Goal: Task Accomplishment & Management: Use online tool/utility

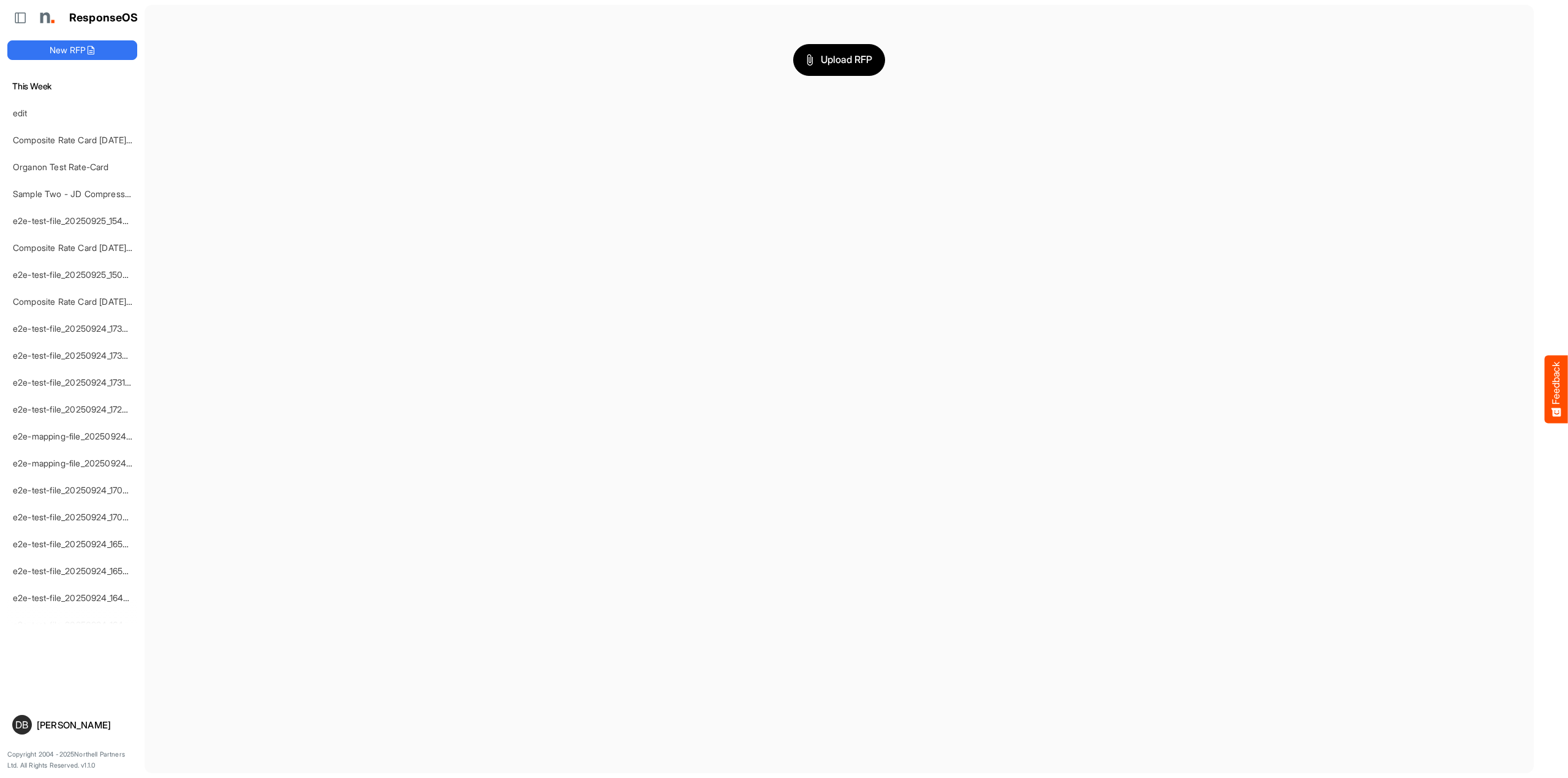
click at [79, 49] on button "New RFP" at bounding box center [72, 49] width 130 height 19
click at [65, 53] on button "New RFP" at bounding box center [72, 49] width 130 height 19
click at [855, 64] on span "Upload RFP" at bounding box center [839, 59] width 67 height 16
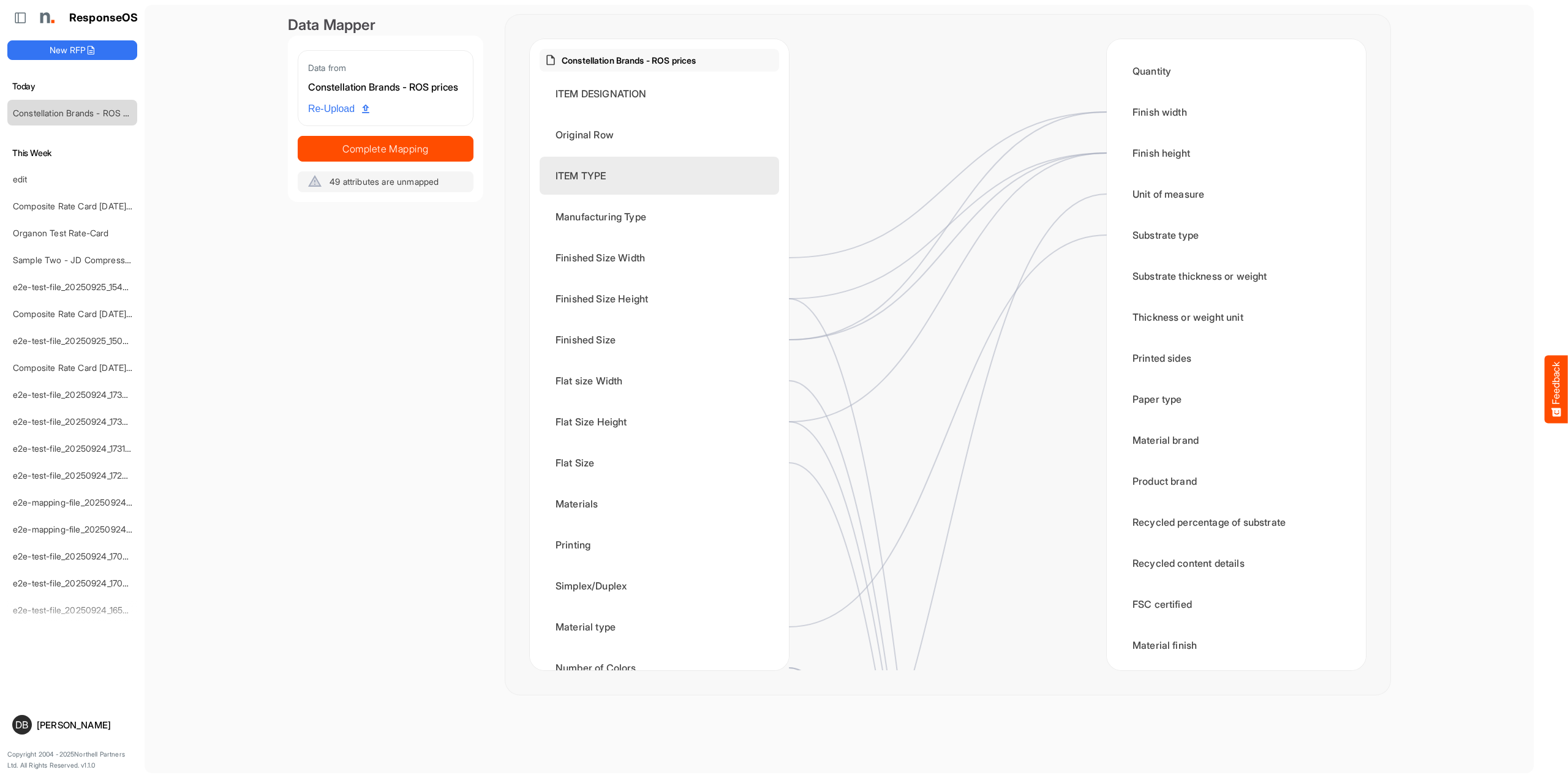
click at [715, 179] on div "ITEM TYPE" at bounding box center [659, 176] width 240 height 38
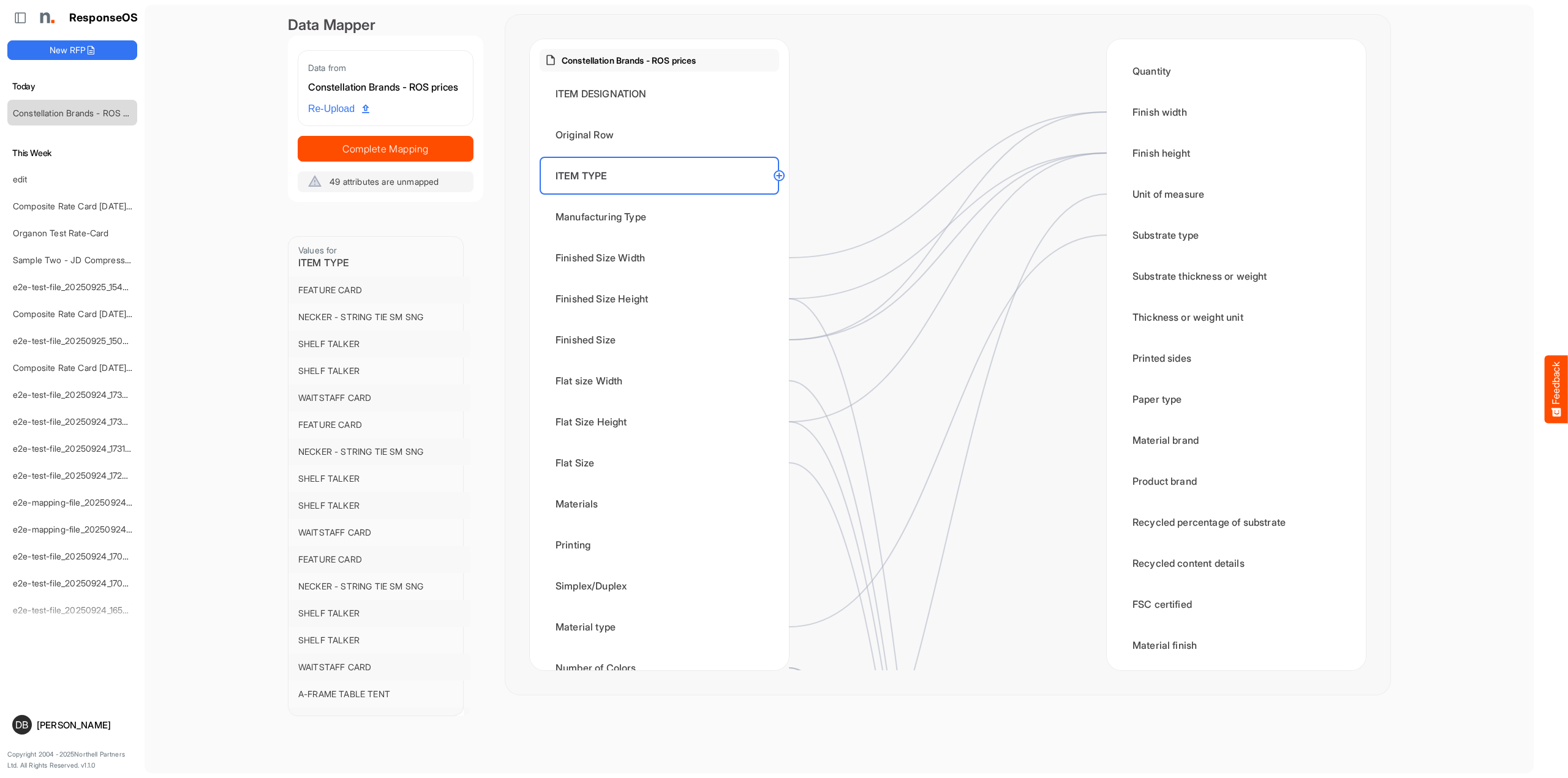
click at [783, 173] on circle at bounding box center [779, 176] width 15 height 15
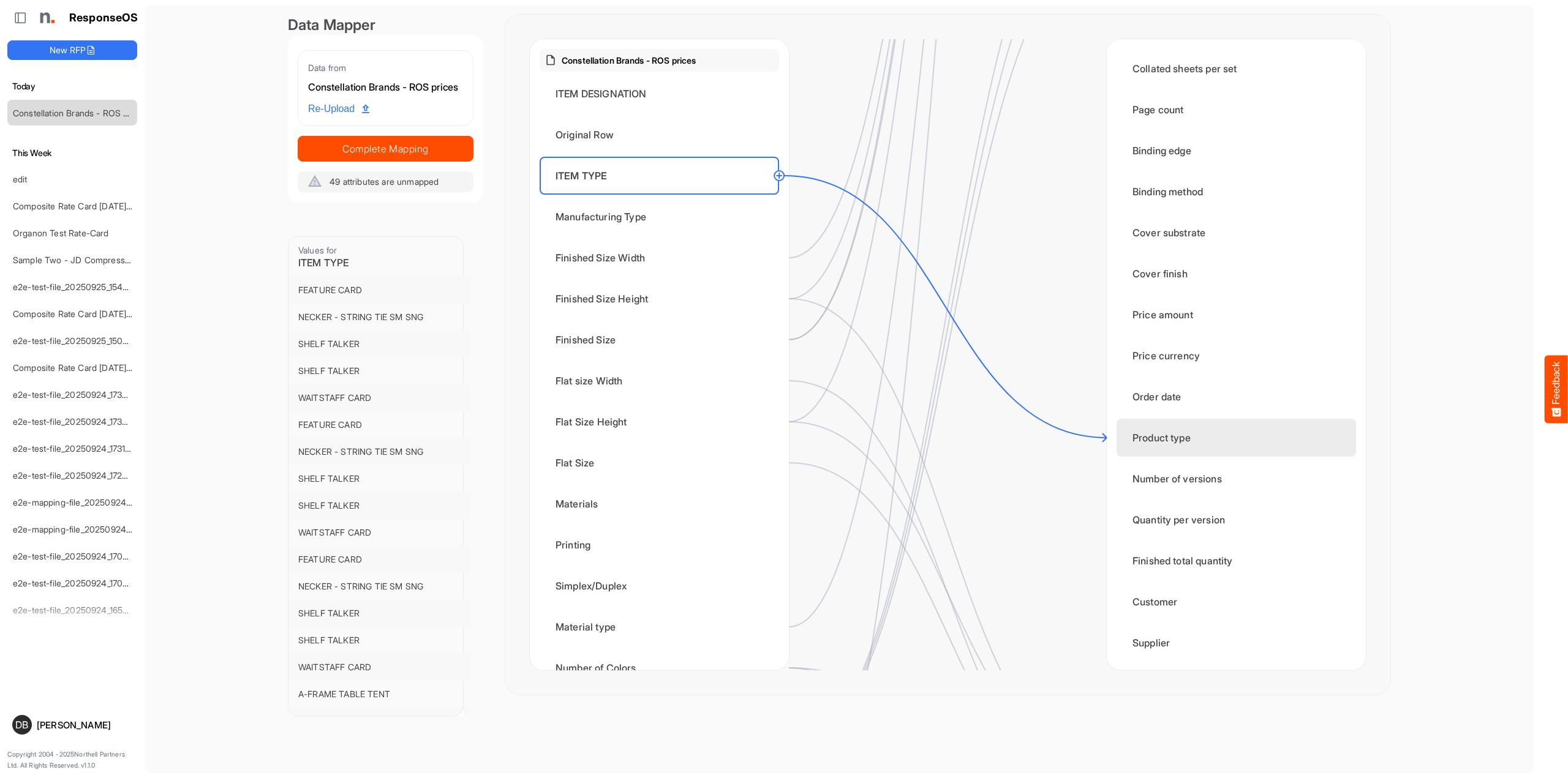
click at [1175, 451] on div "Product type" at bounding box center [1236, 438] width 240 height 38
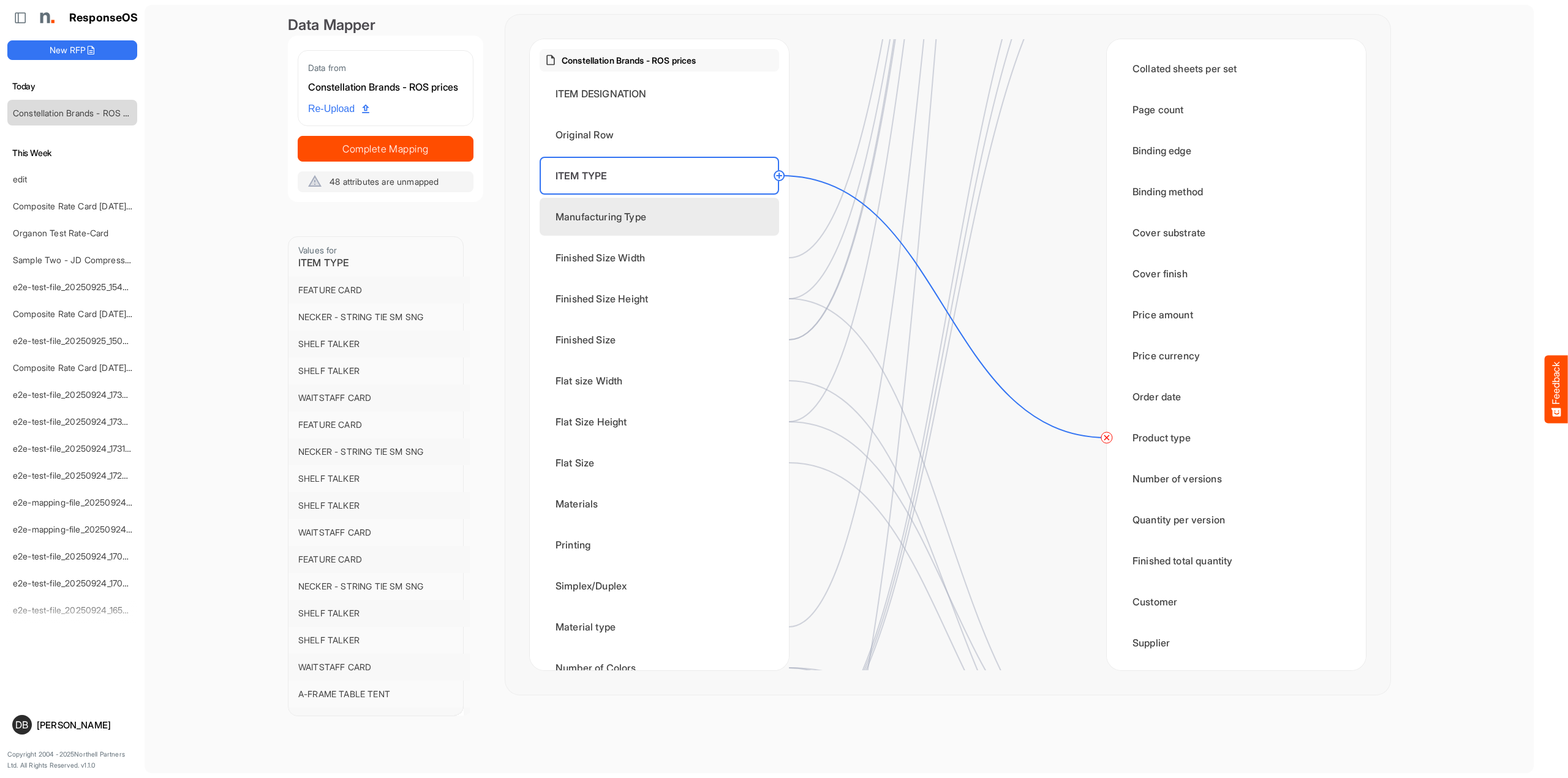
click at [665, 226] on div "Manufacturing Type" at bounding box center [659, 217] width 240 height 38
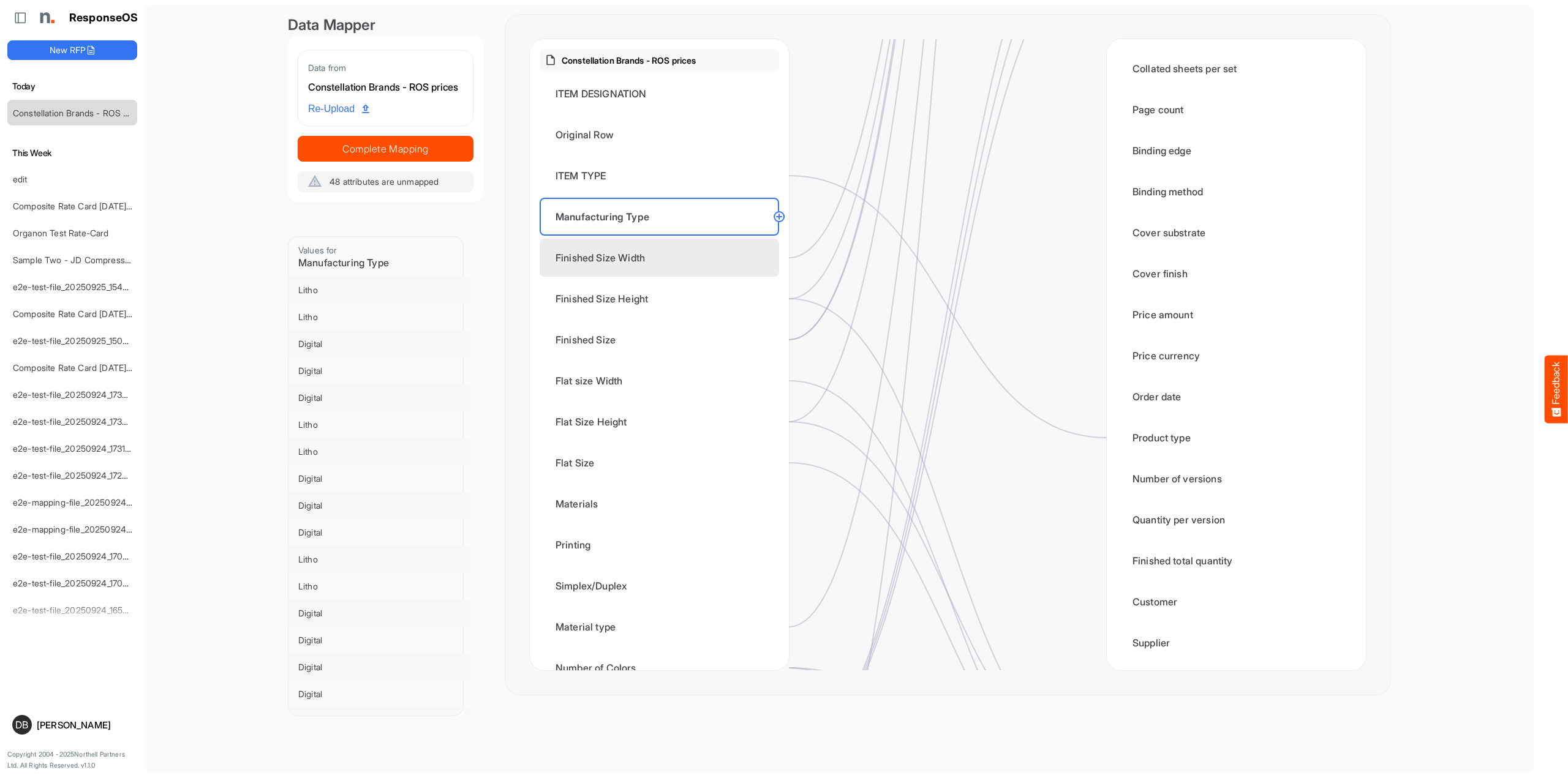
click at [691, 269] on div "Finished Size Width" at bounding box center [659, 258] width 240 height 38
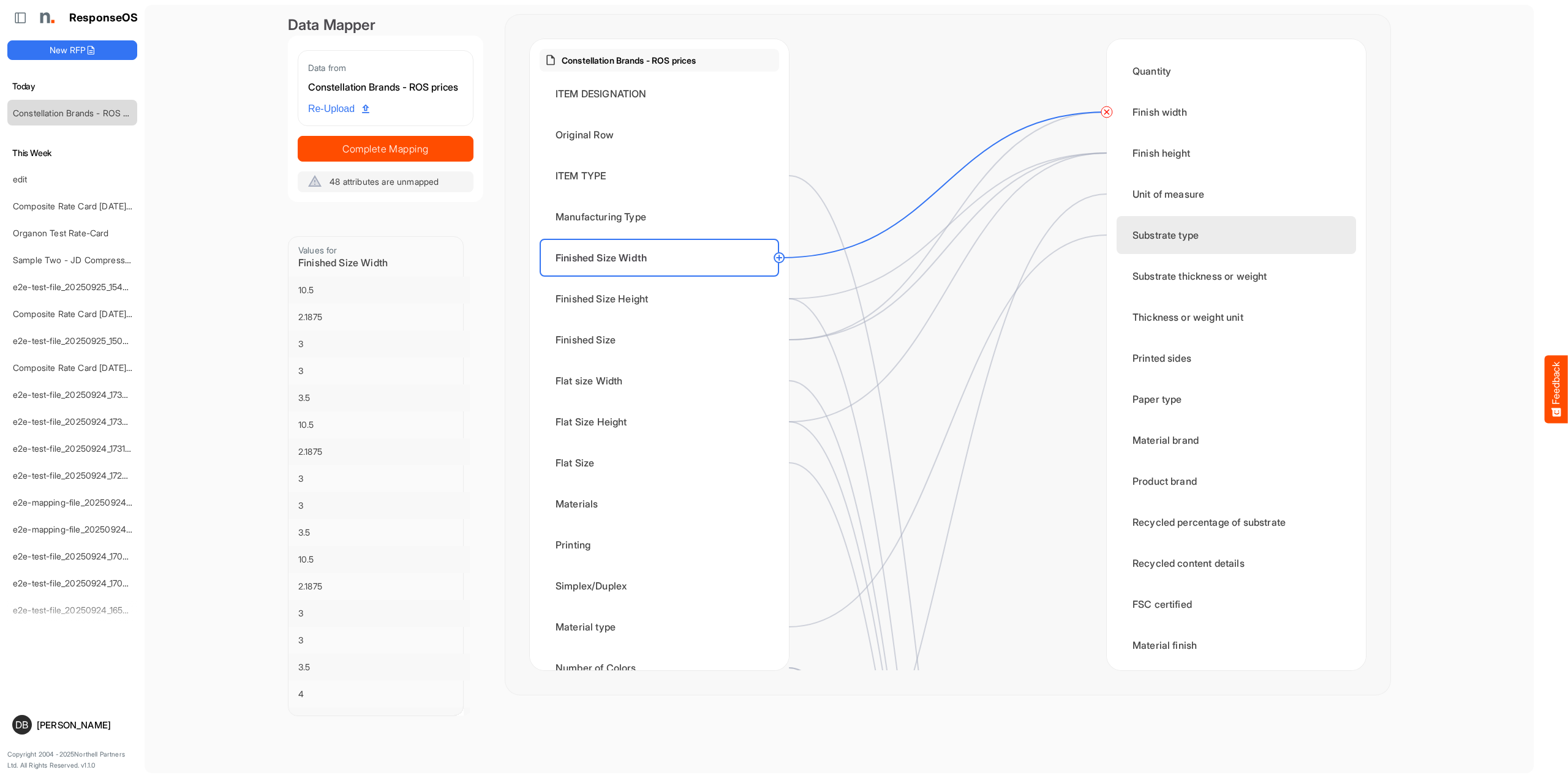
scroll to position [0, 0]
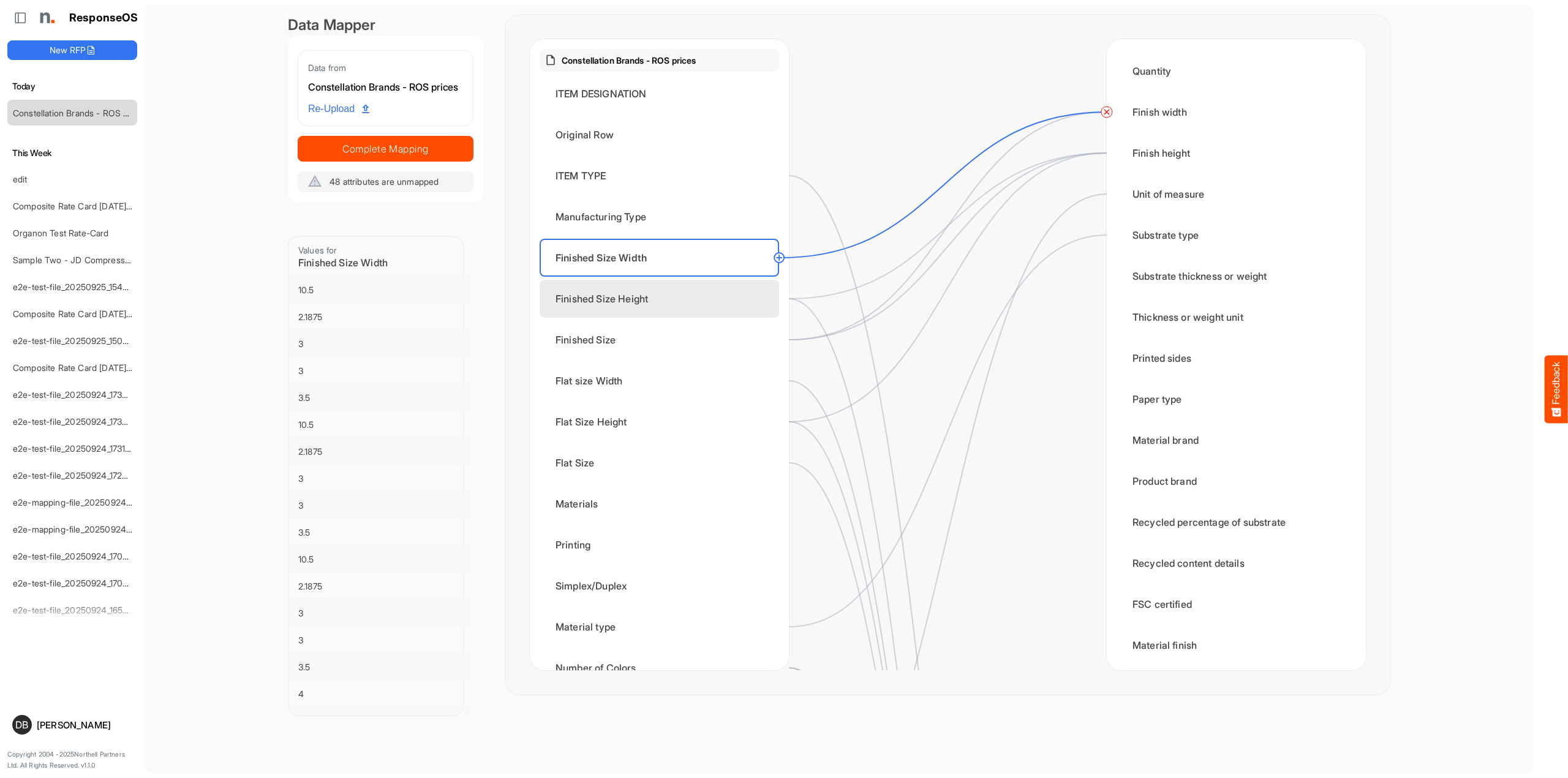
click at [702, 292] on div "Finished Size Height" at bounding box center [659, 299] width 240 height 38
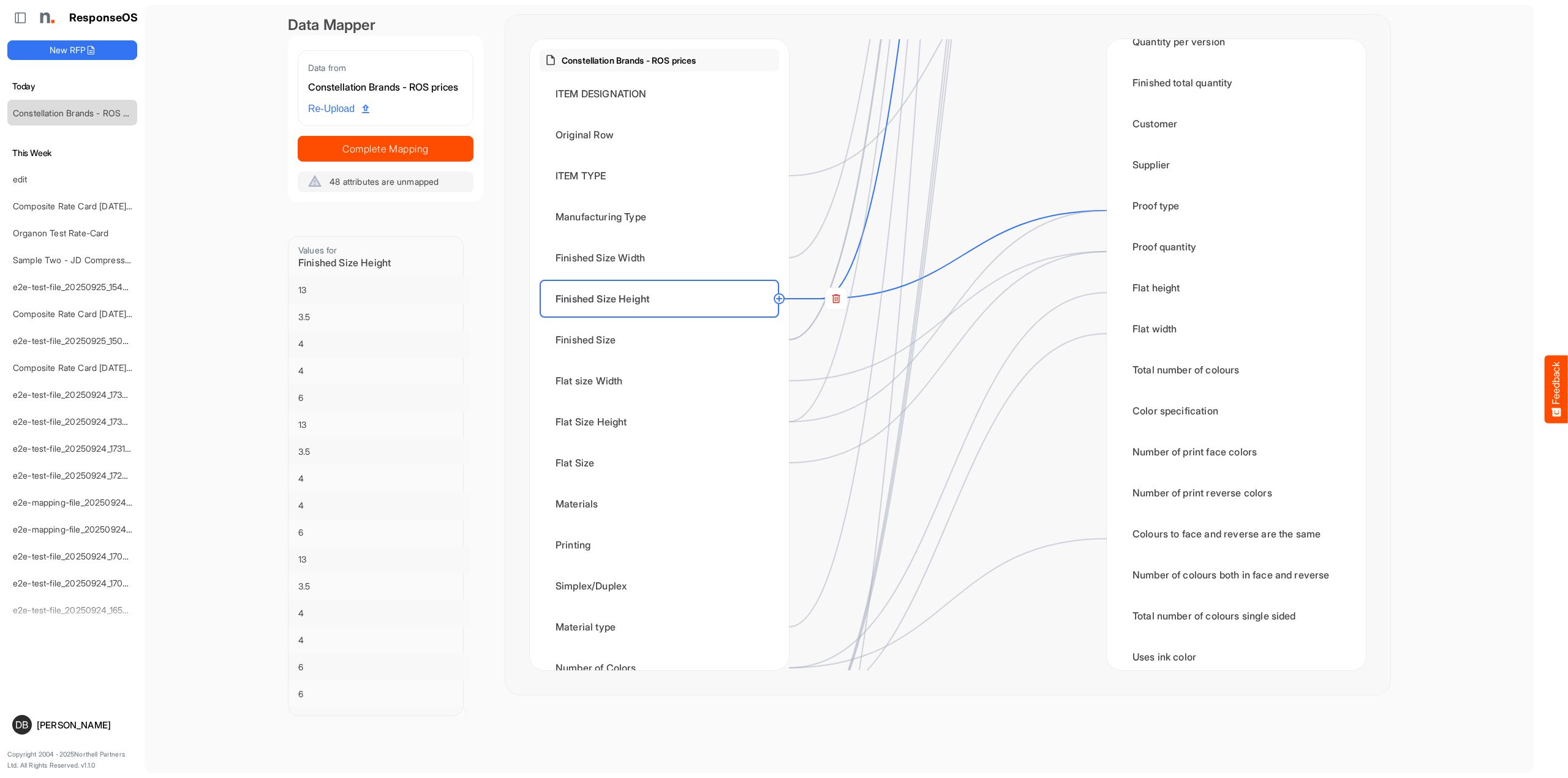
scroll to position [1830, 0]
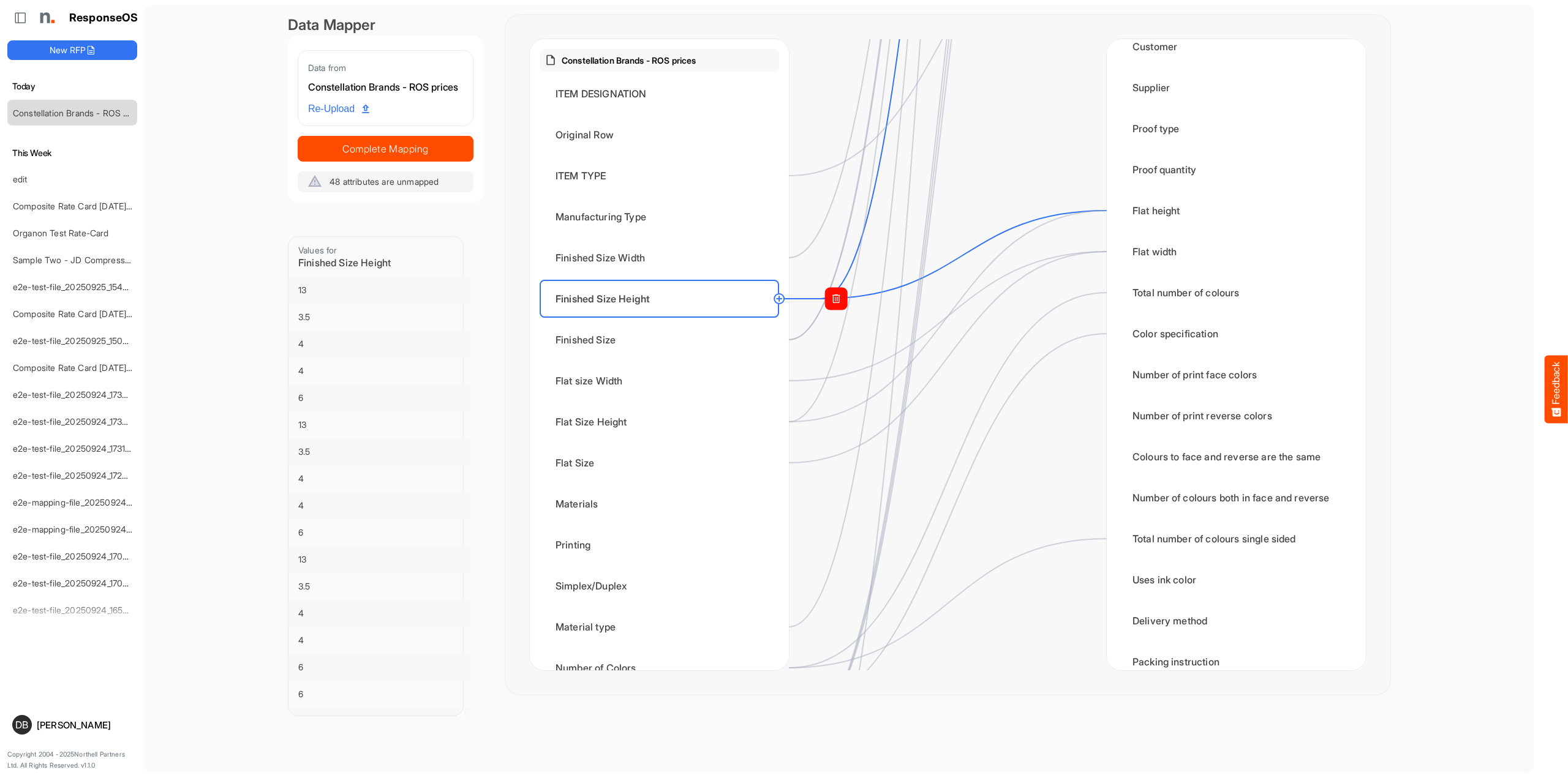
click at [845, 299] on rect at bounding box center [836, 299] width 22 height 22
click at [1104, 212] on circle at bounding box center [1106, 211] width 15 height 15
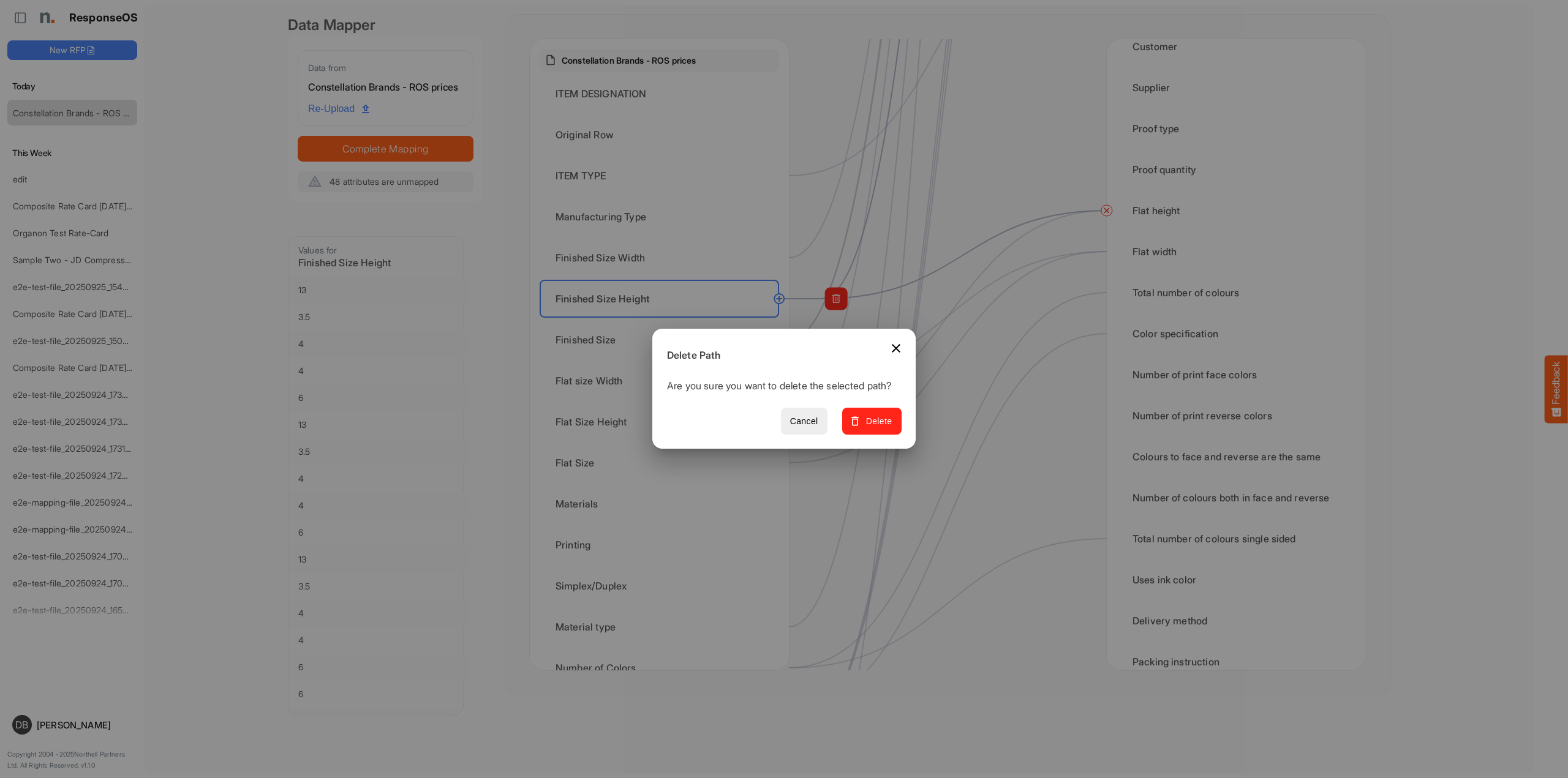
click at [890, 419] on button "Delete" at bounding box center [871, 421] width 59 height 27
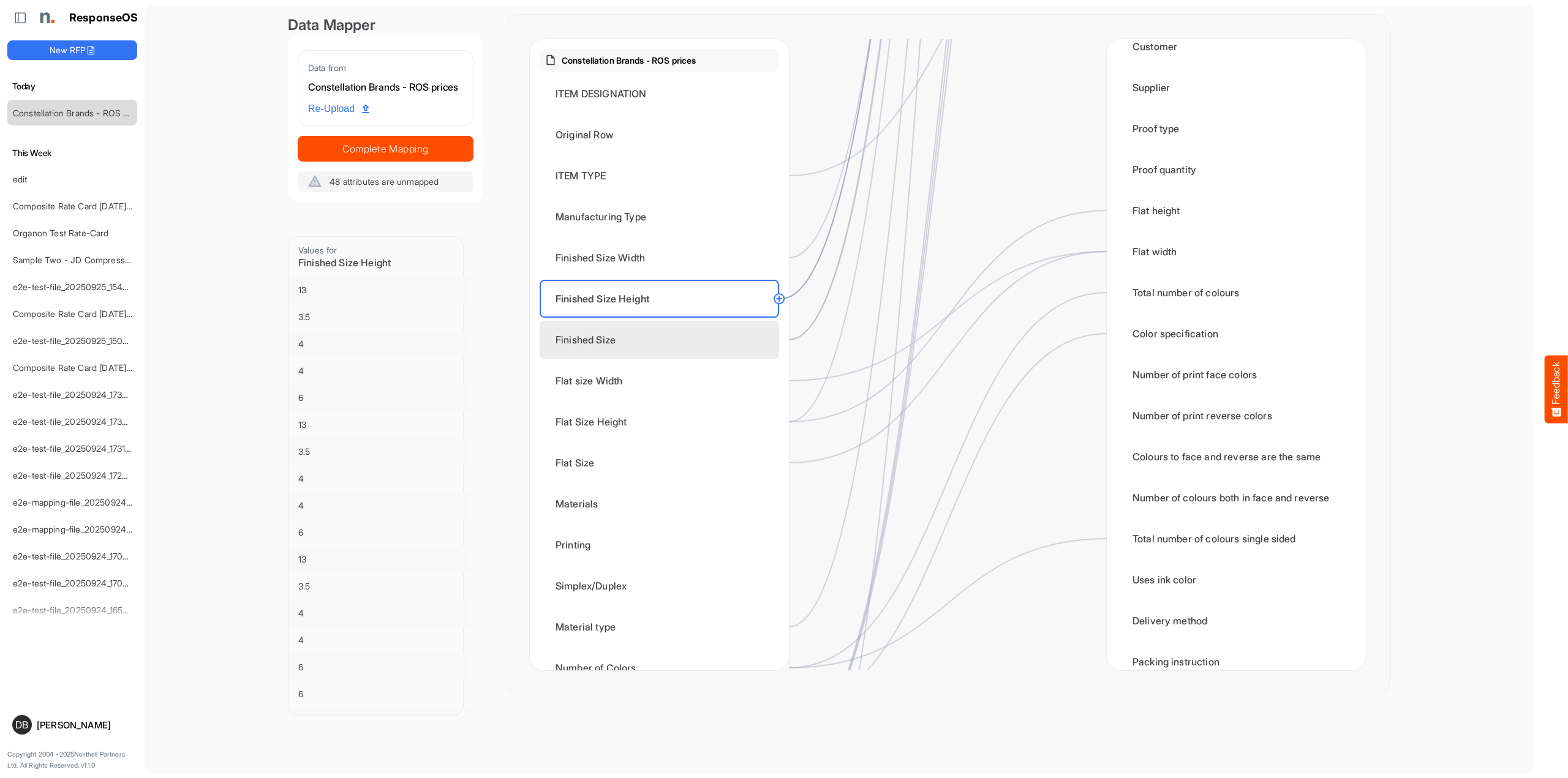
click at [648, 340] on div "Finished Size" at bounding box center [659, 340] width 240 height 38
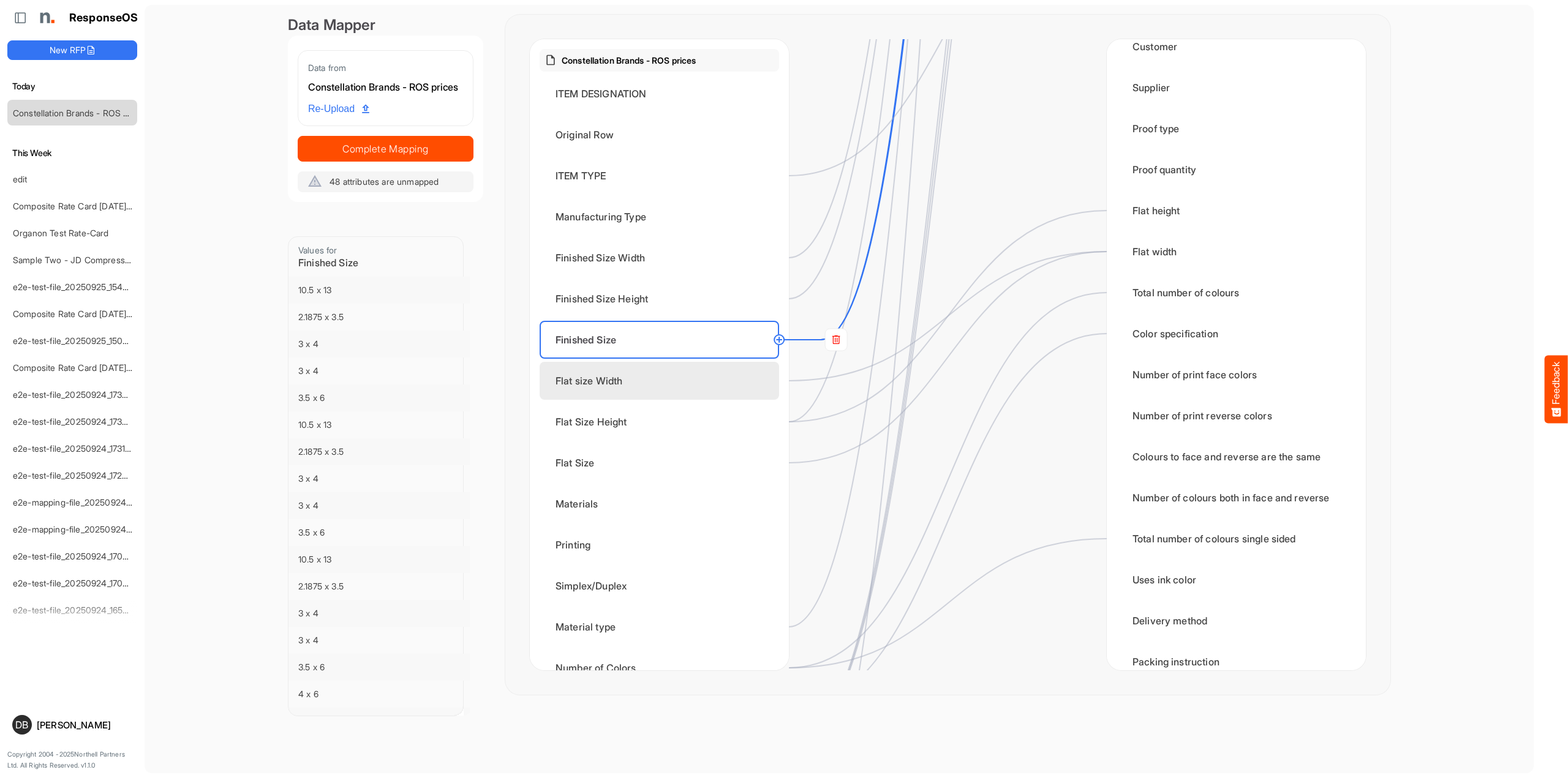
click at [655, 369] on div "Flat size Width" at bounding box center [659, 381] width 240 height 38
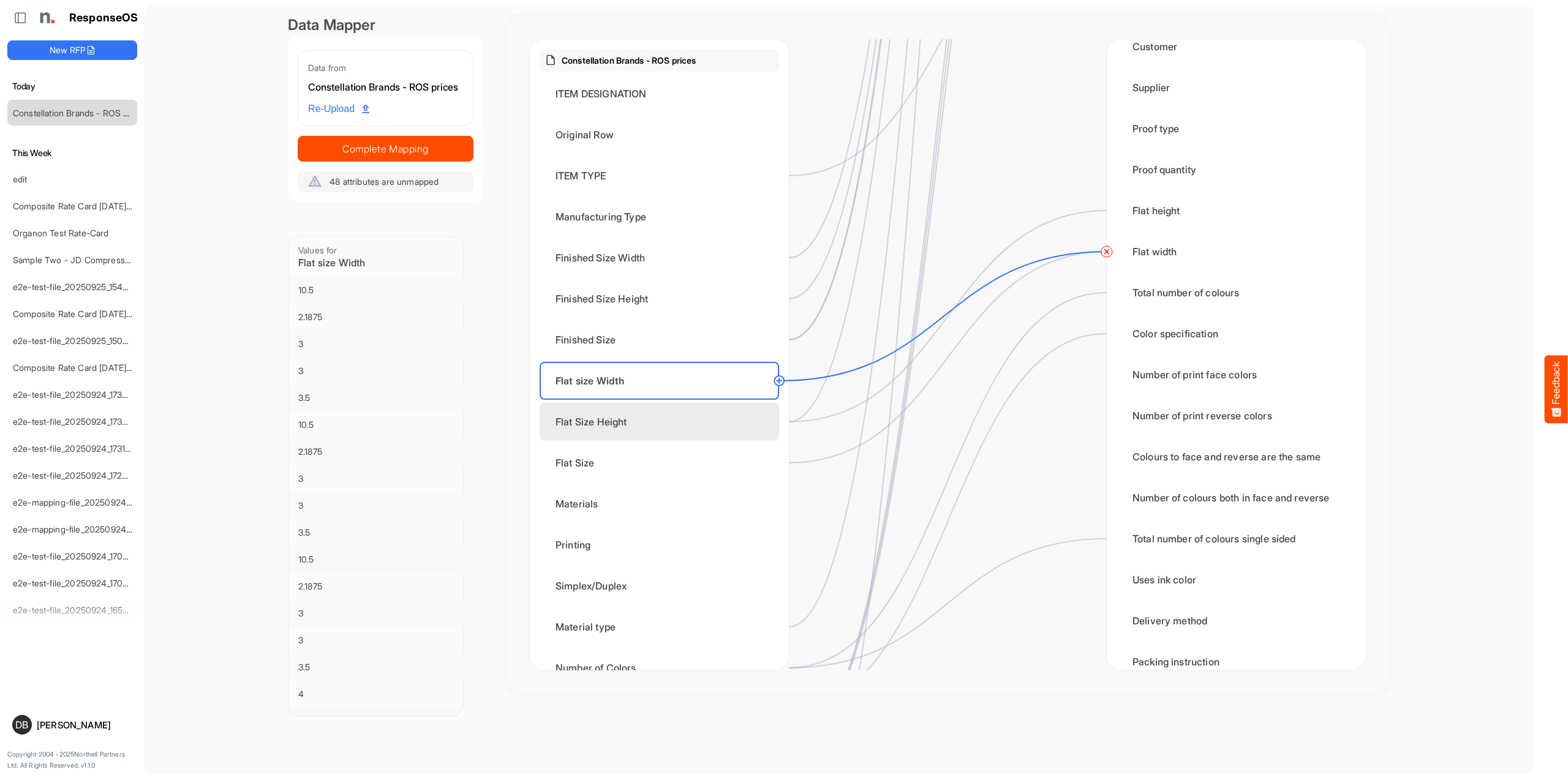
click at [670, 424] on div "Flat Size Height" at bounding box center [659, 422] width 240 height 38
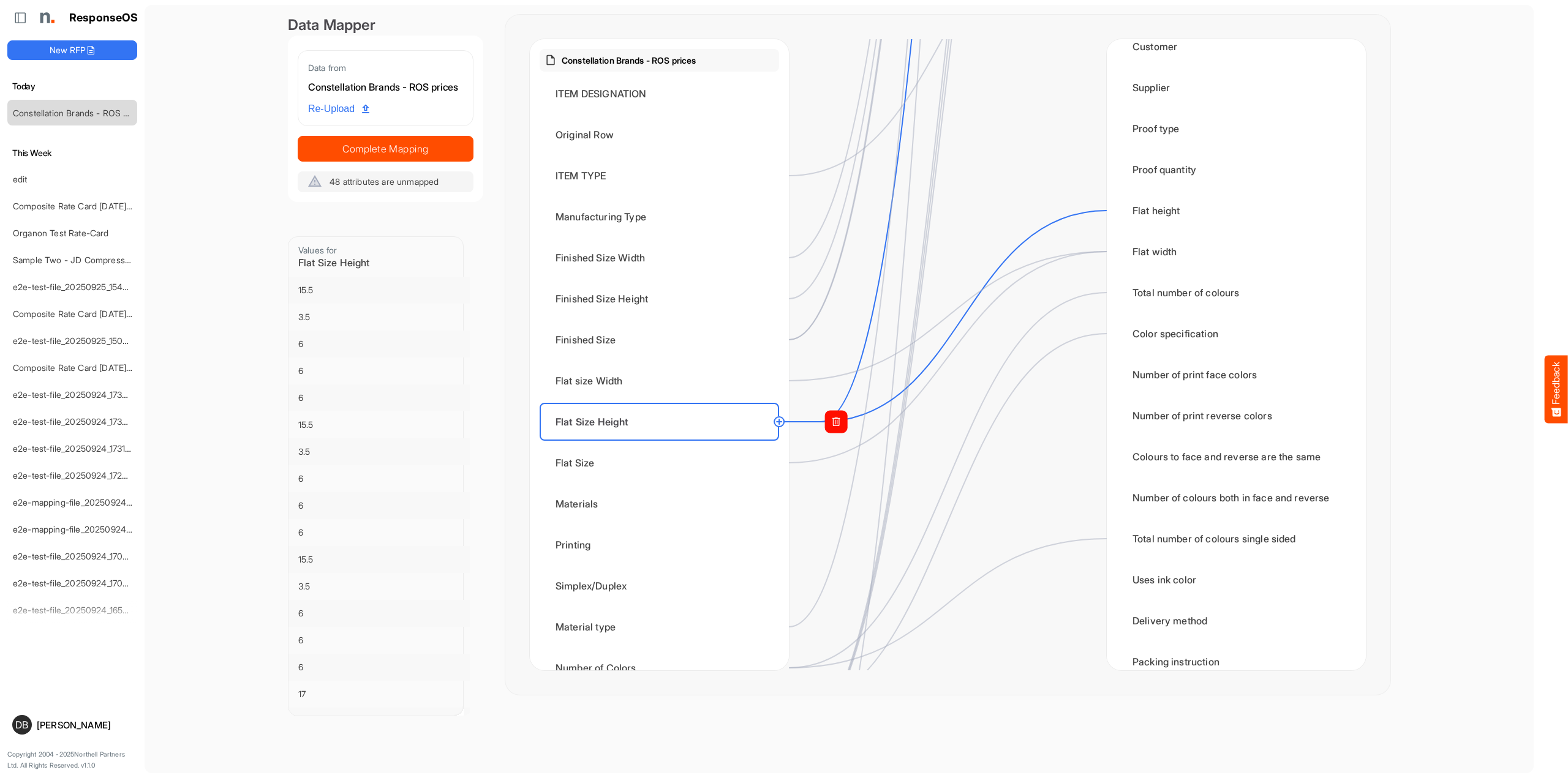
click at [839, 425] on rect at bounding box center [836, 422] width 22 height 22
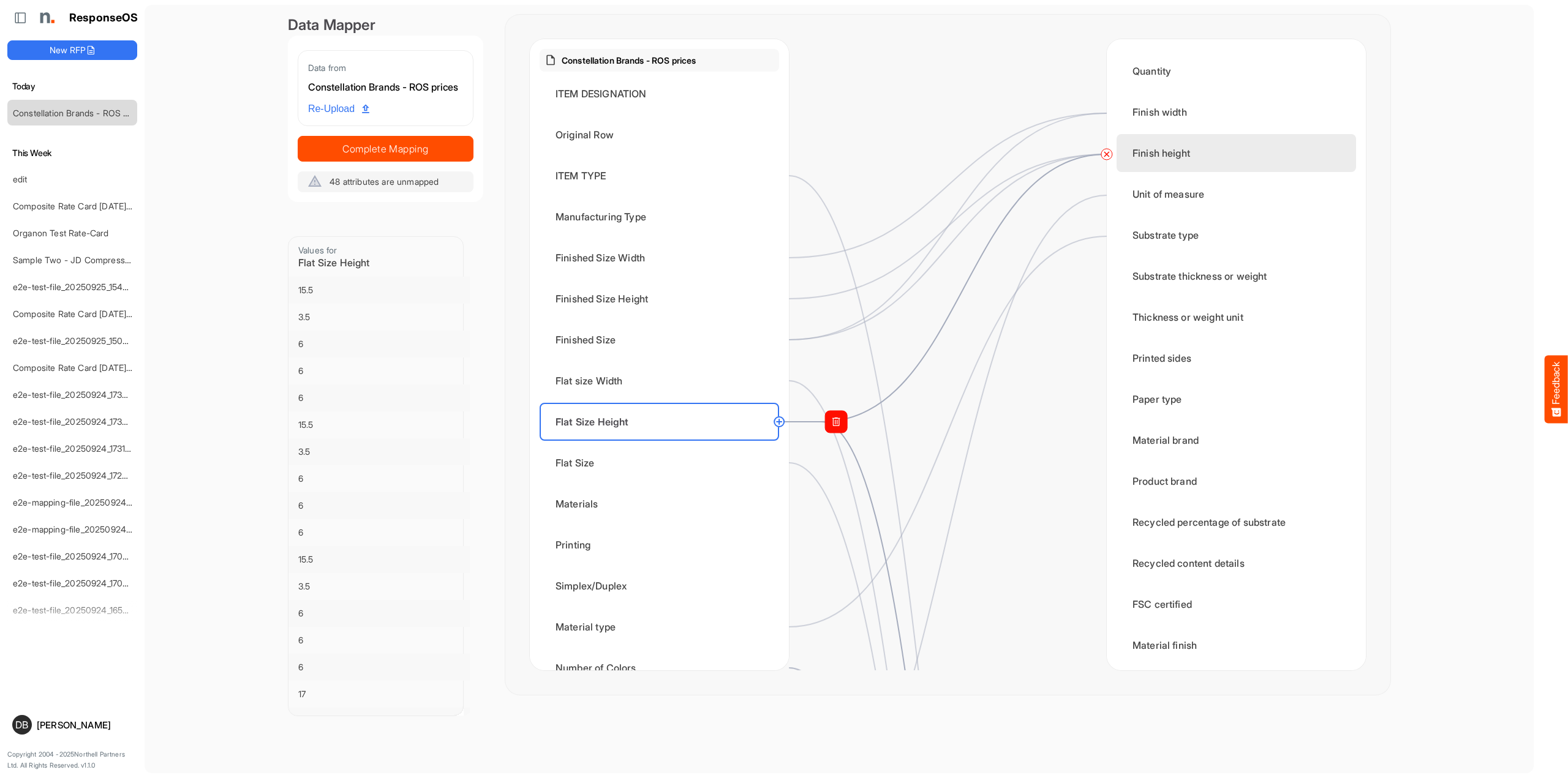
scroll to position [0, 0]
click at [1106, 155] on circle at bounding box center [1106, 153] width 15 height 15
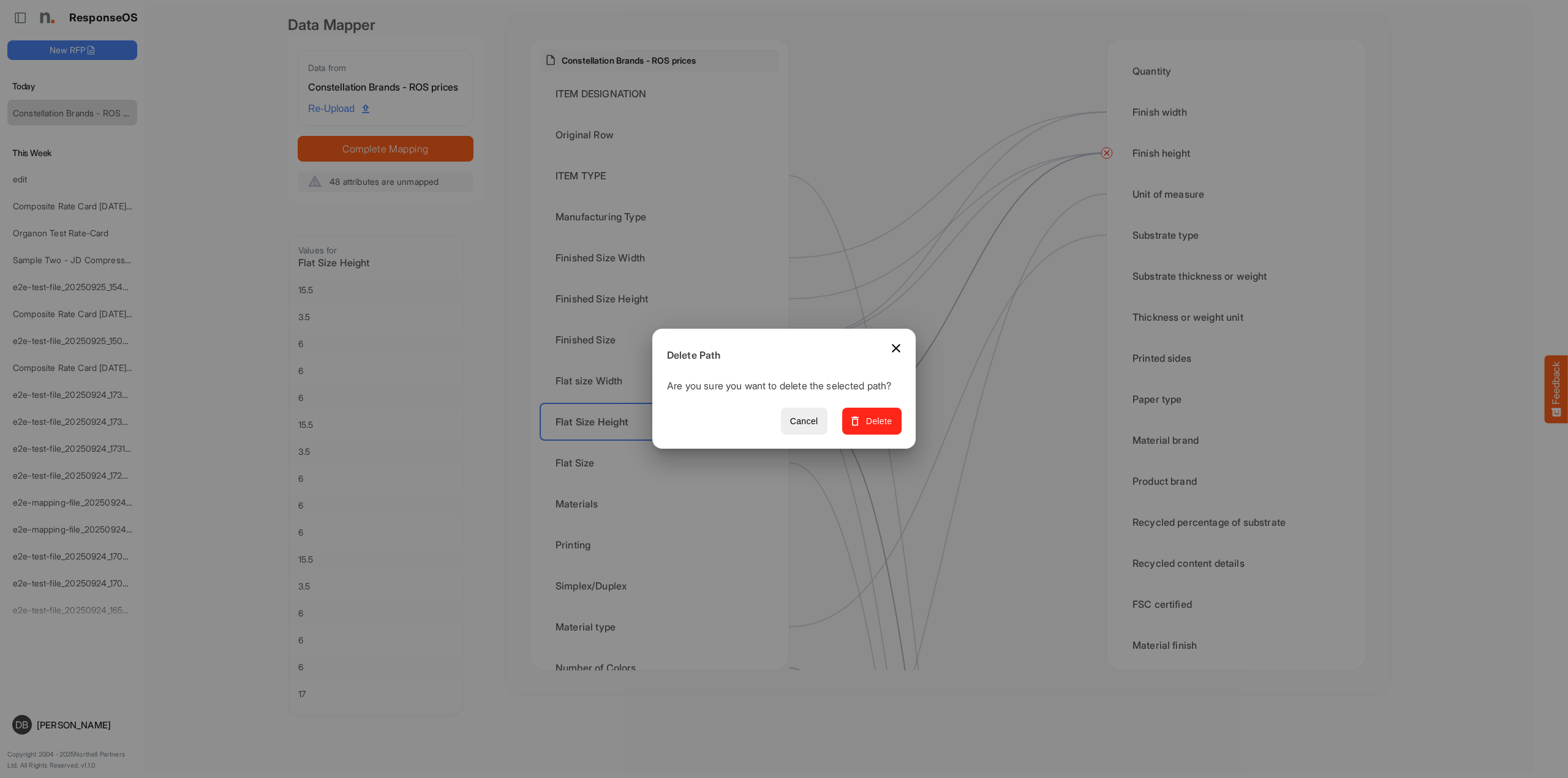
click at [888, 430] on span "Delete" at bounding box center [871, 421] width 41 height 16
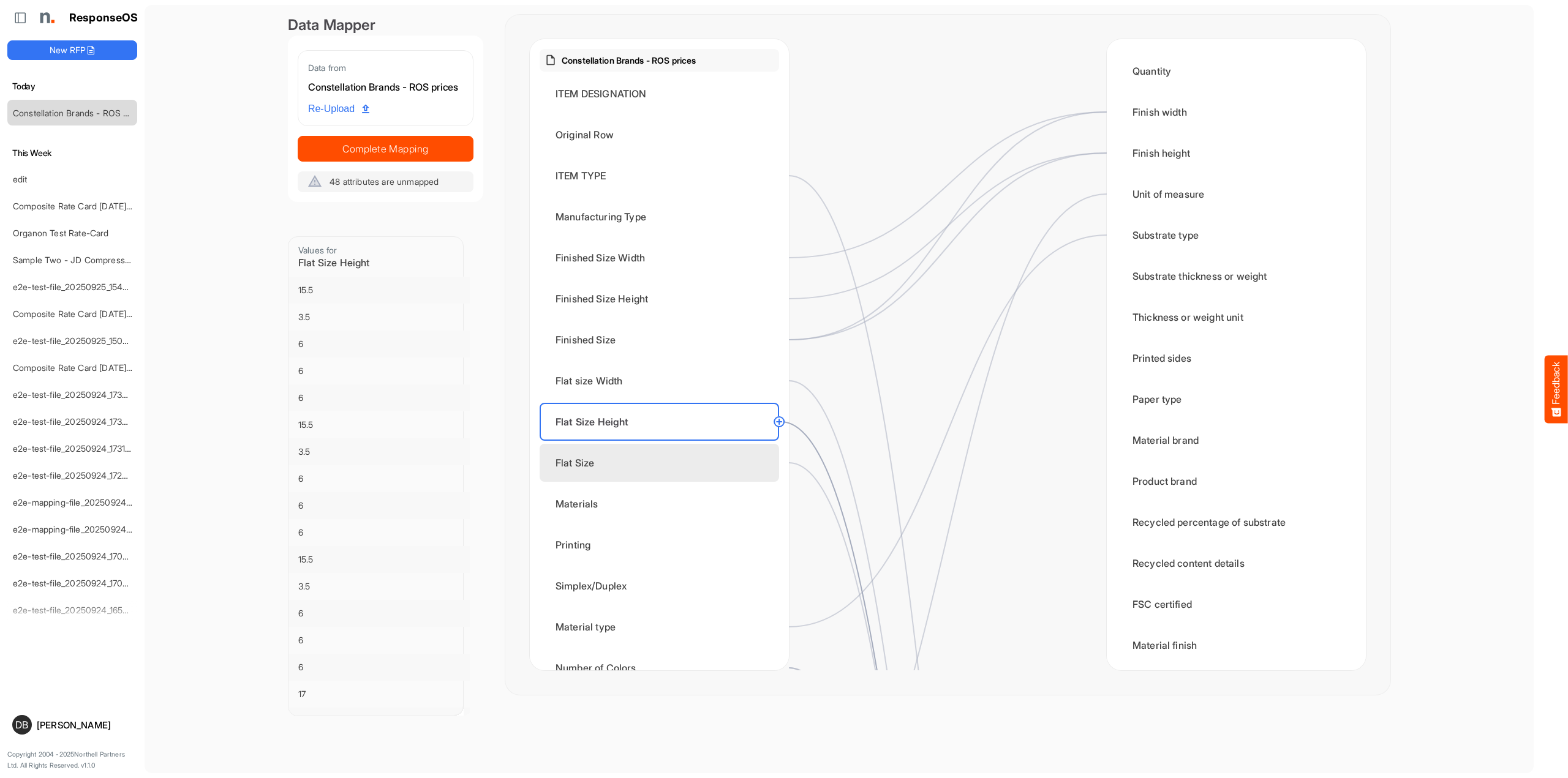
click at [682, 464] on div "Flat Size" at bounding box center [659, 463] width 240 height 38
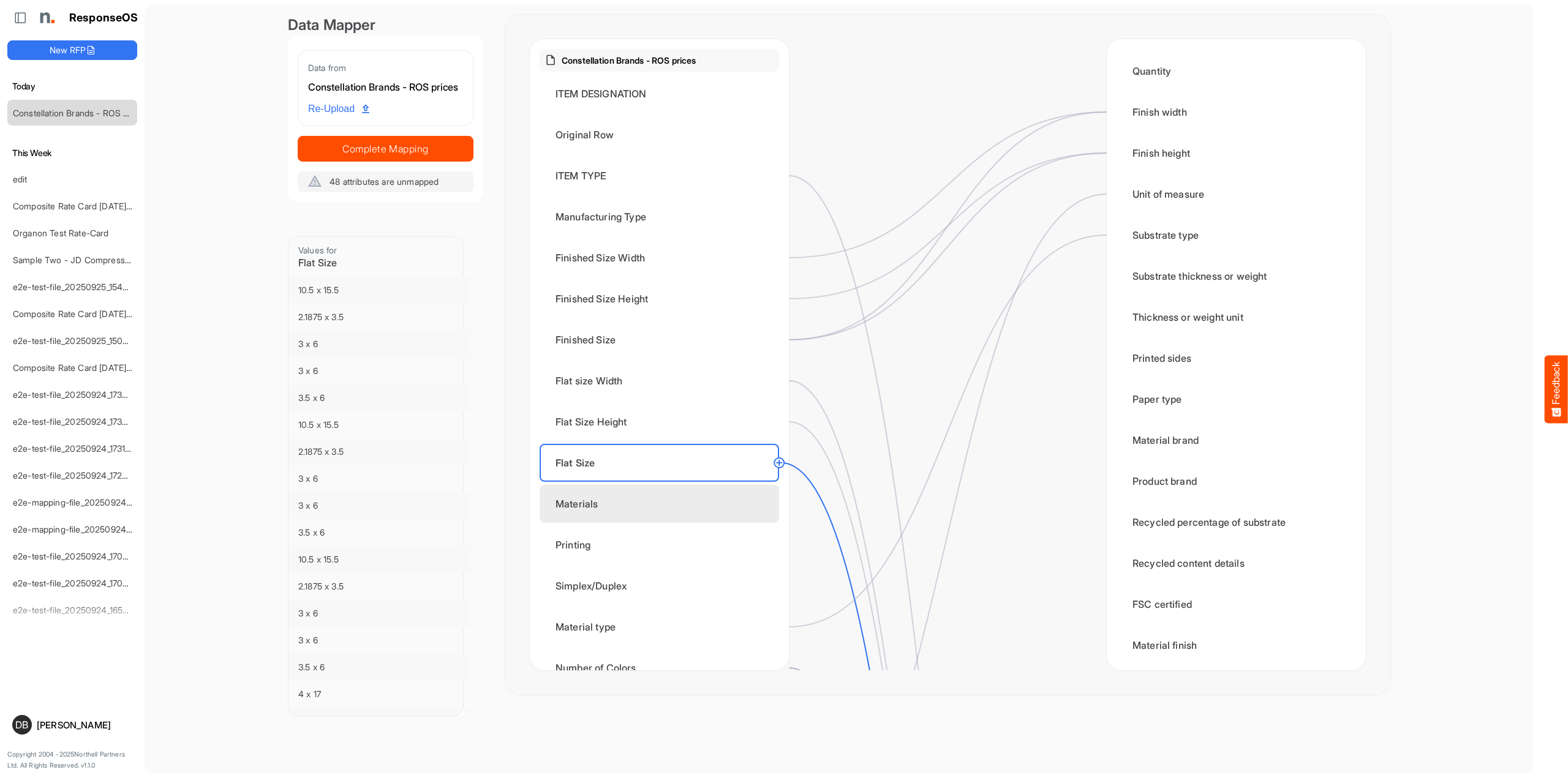
click at [719, 507] on div "Materials" at bounding box center [659, 504] width 240 height 38
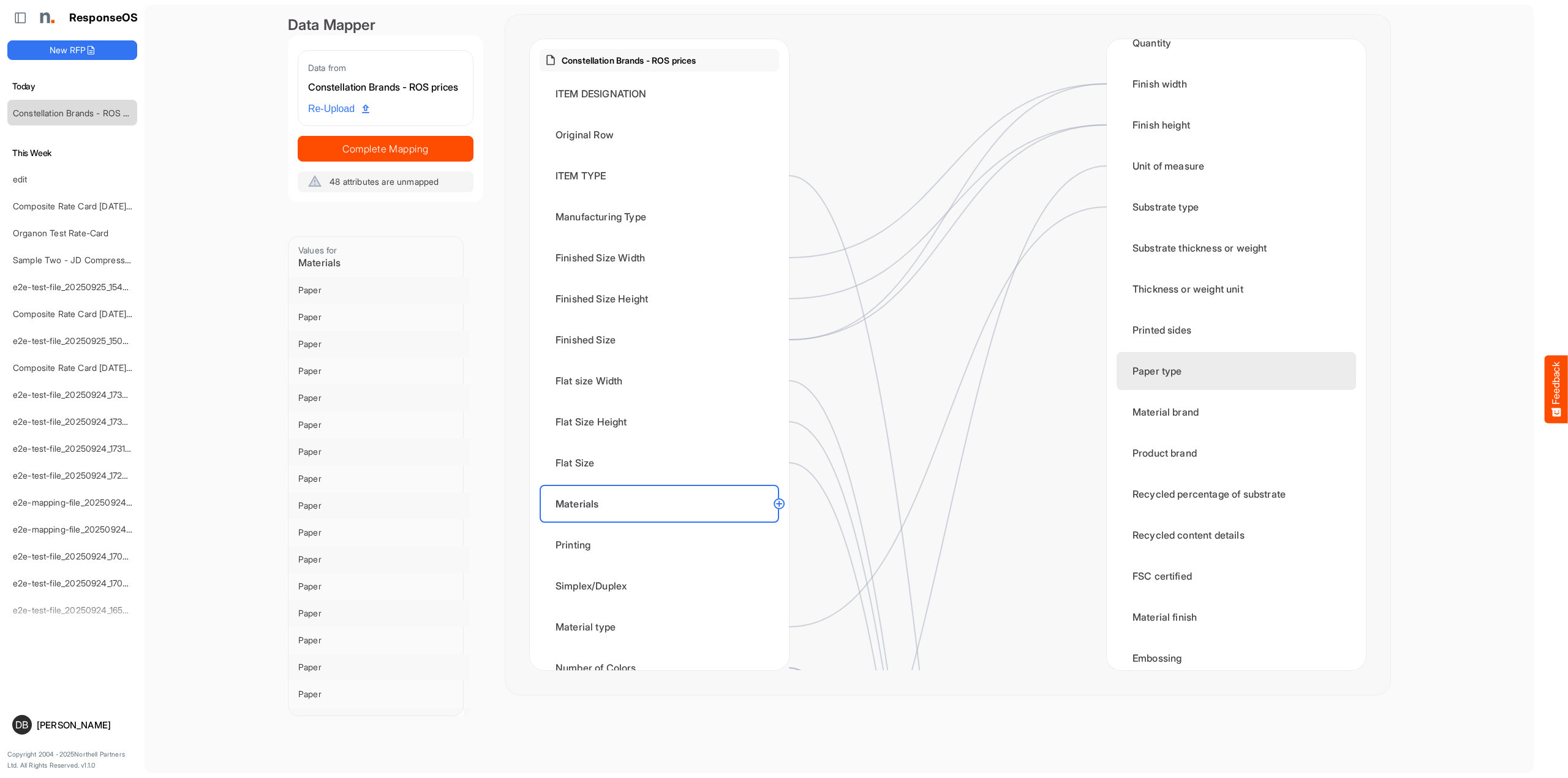
scroll to position [41, 0]
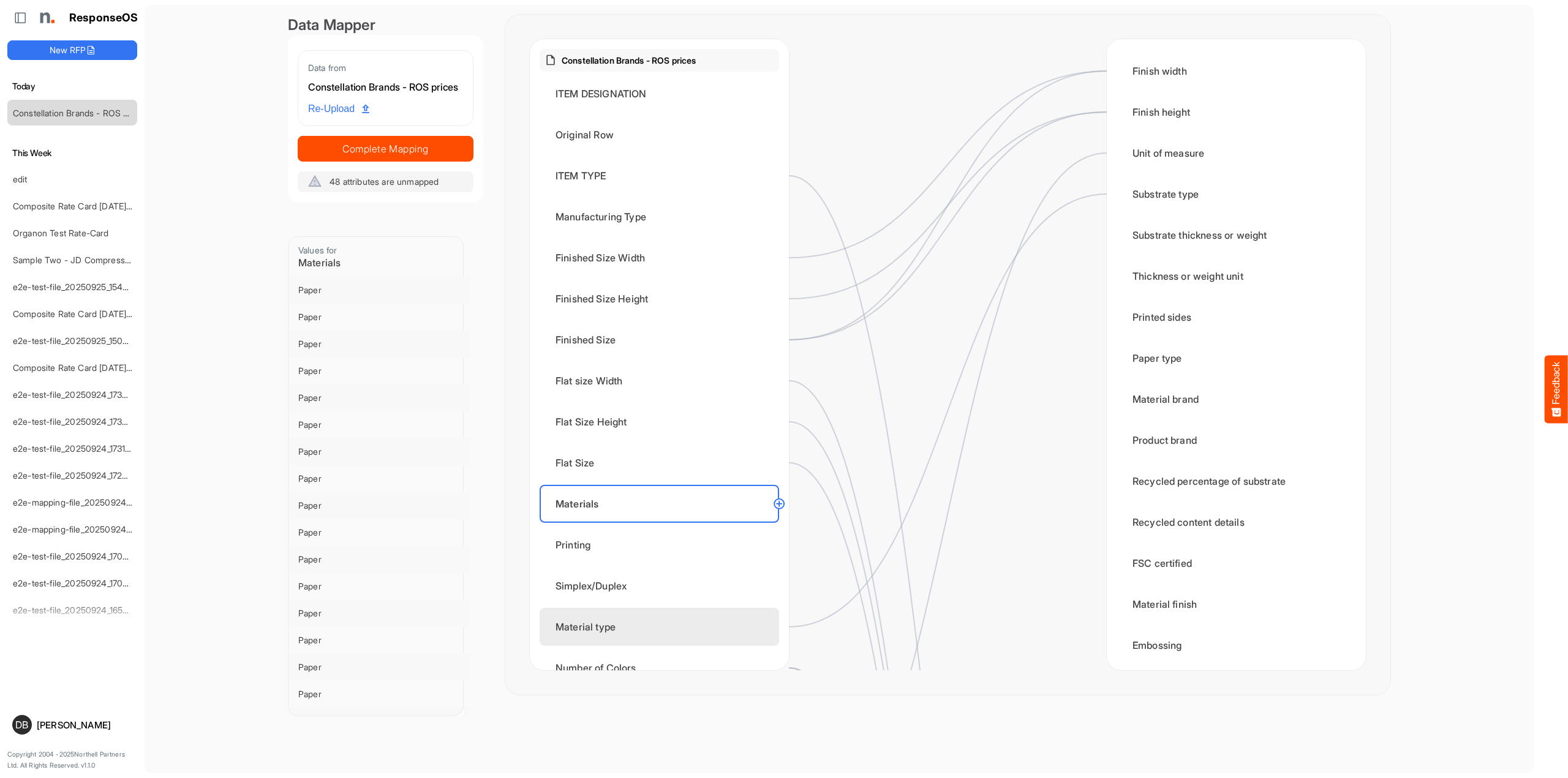
click at [705, 634] on div "Material type" at bounding box center [659, 628] width 240 height 38
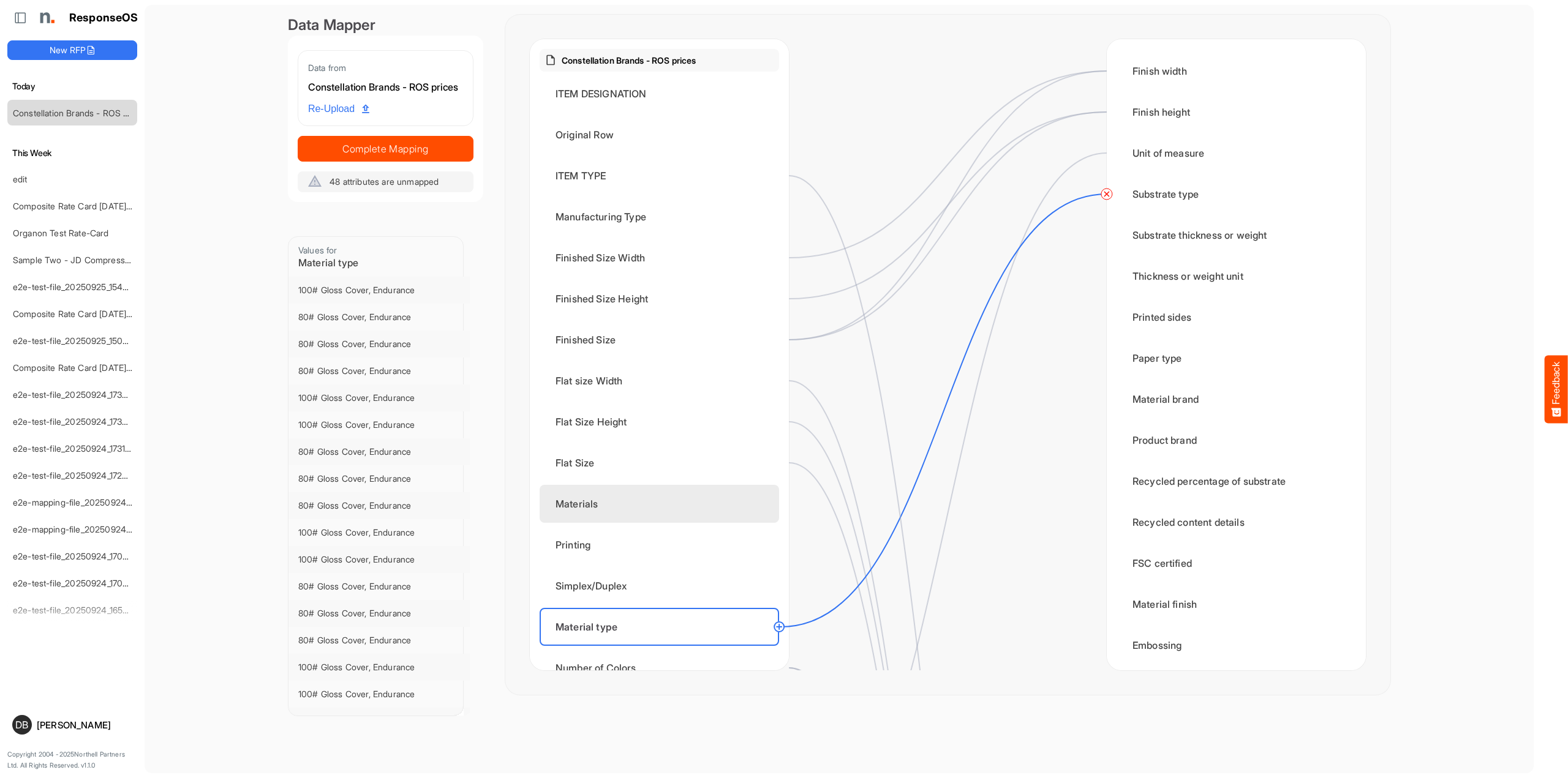
click at [700, 498] on div "Materials" at bounding box center [659, 504] width 240 height 38
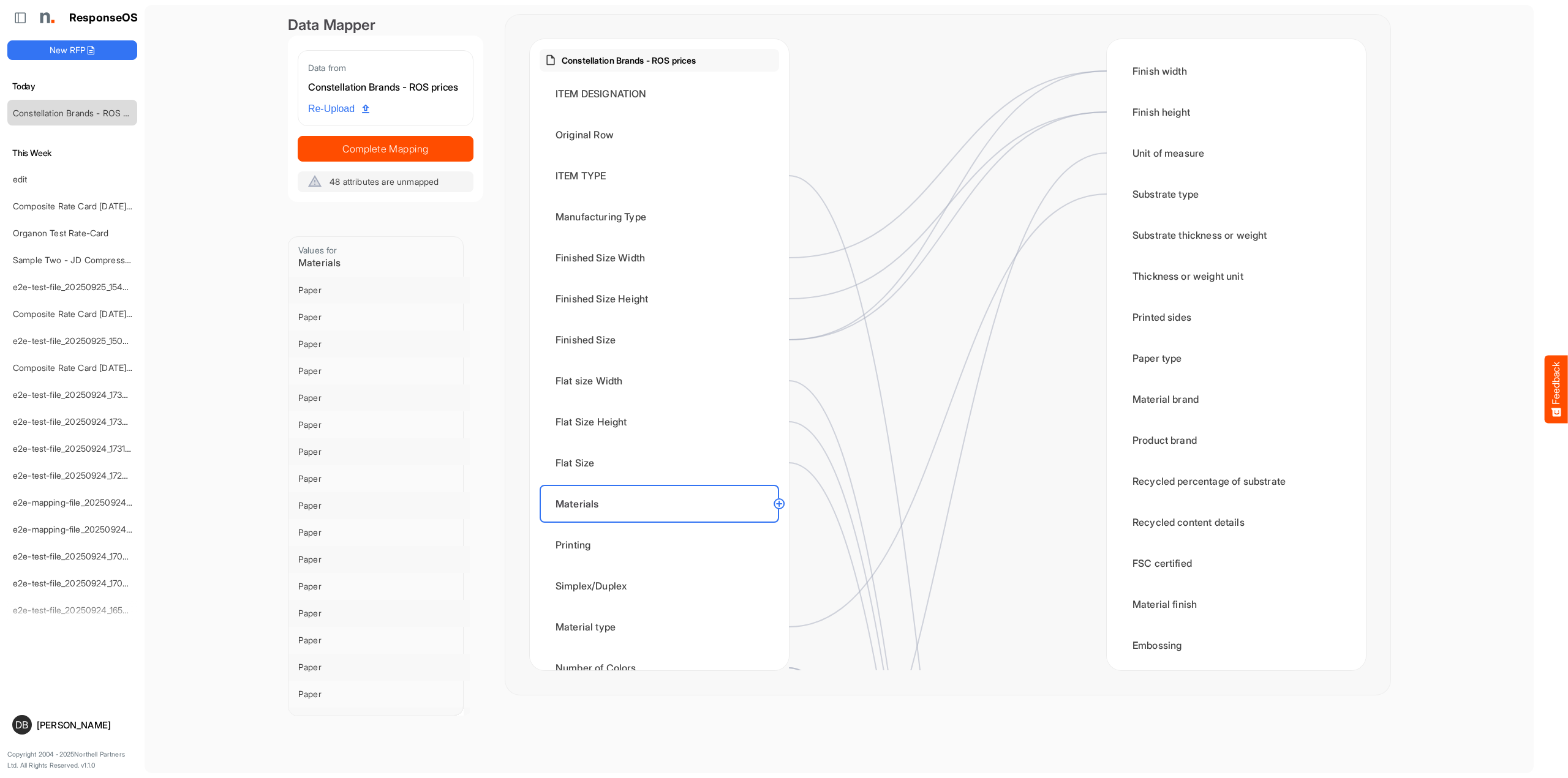
click at [784, 503] on circle at bounding box center [779, 504] width 15 height 15
click at [1183, 198] on div "Substrate type" at bounding box center [1236, 194] width 240 height 38
click at [657, 559] on div "Printing" at bounding box center [659, 545] width 240 height 38
click at [780, 543] on circle at bounding box center [779, 545] width 15 height 15
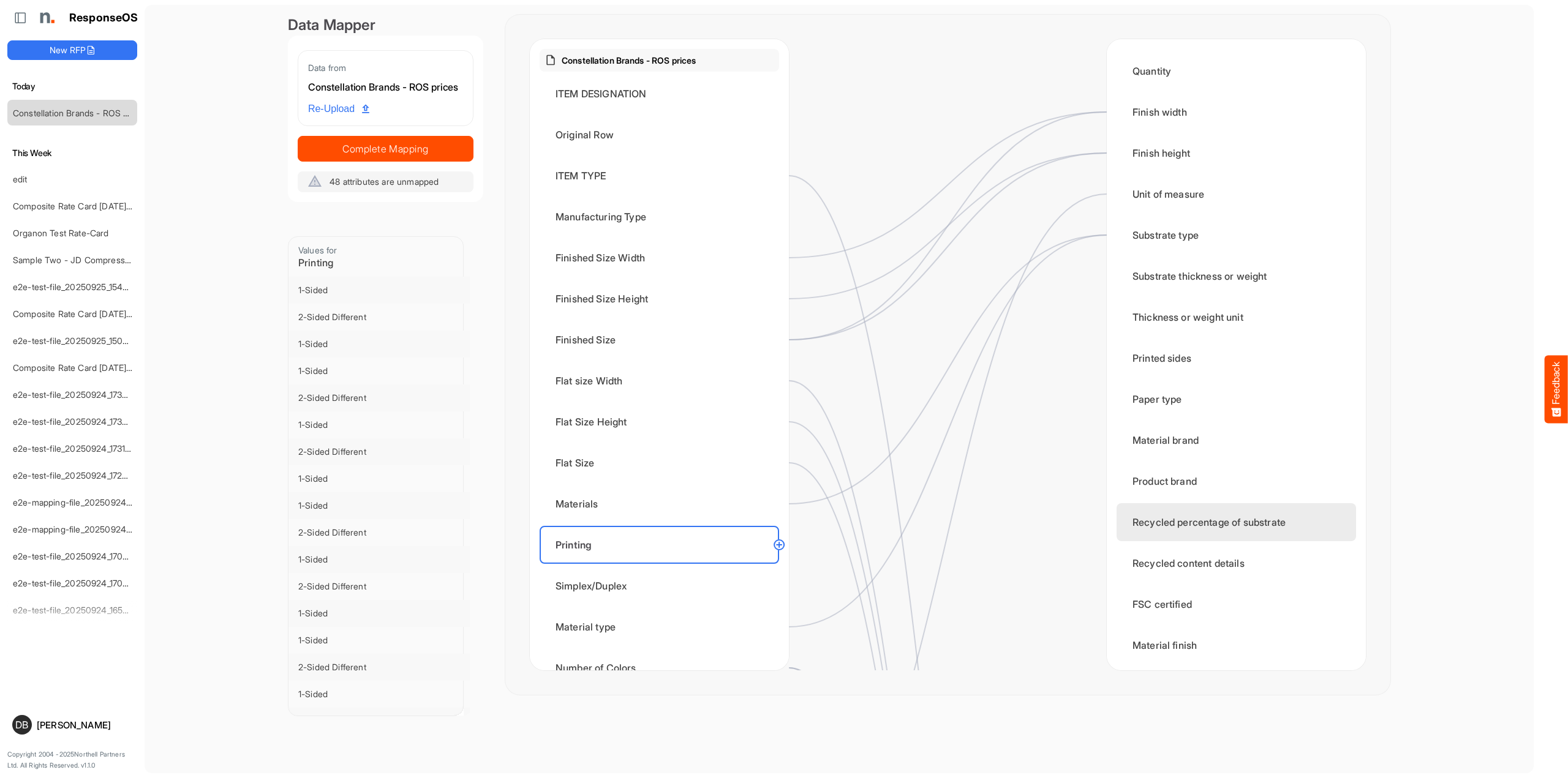
scroll to position [0, 0]
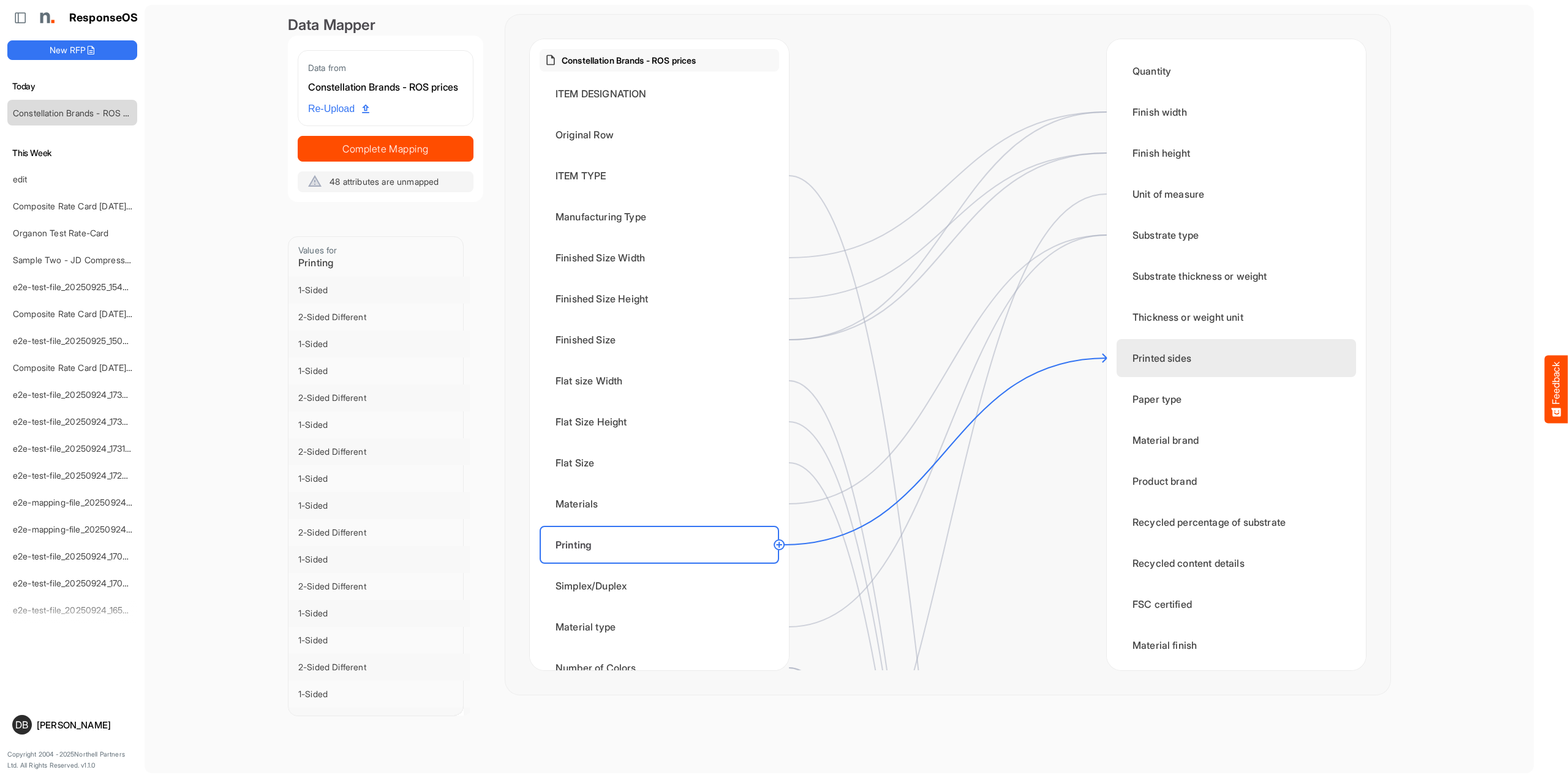
click at [1173, 355] on div "Printed sides" at bounding box center [1236, 358] width 240 height 38
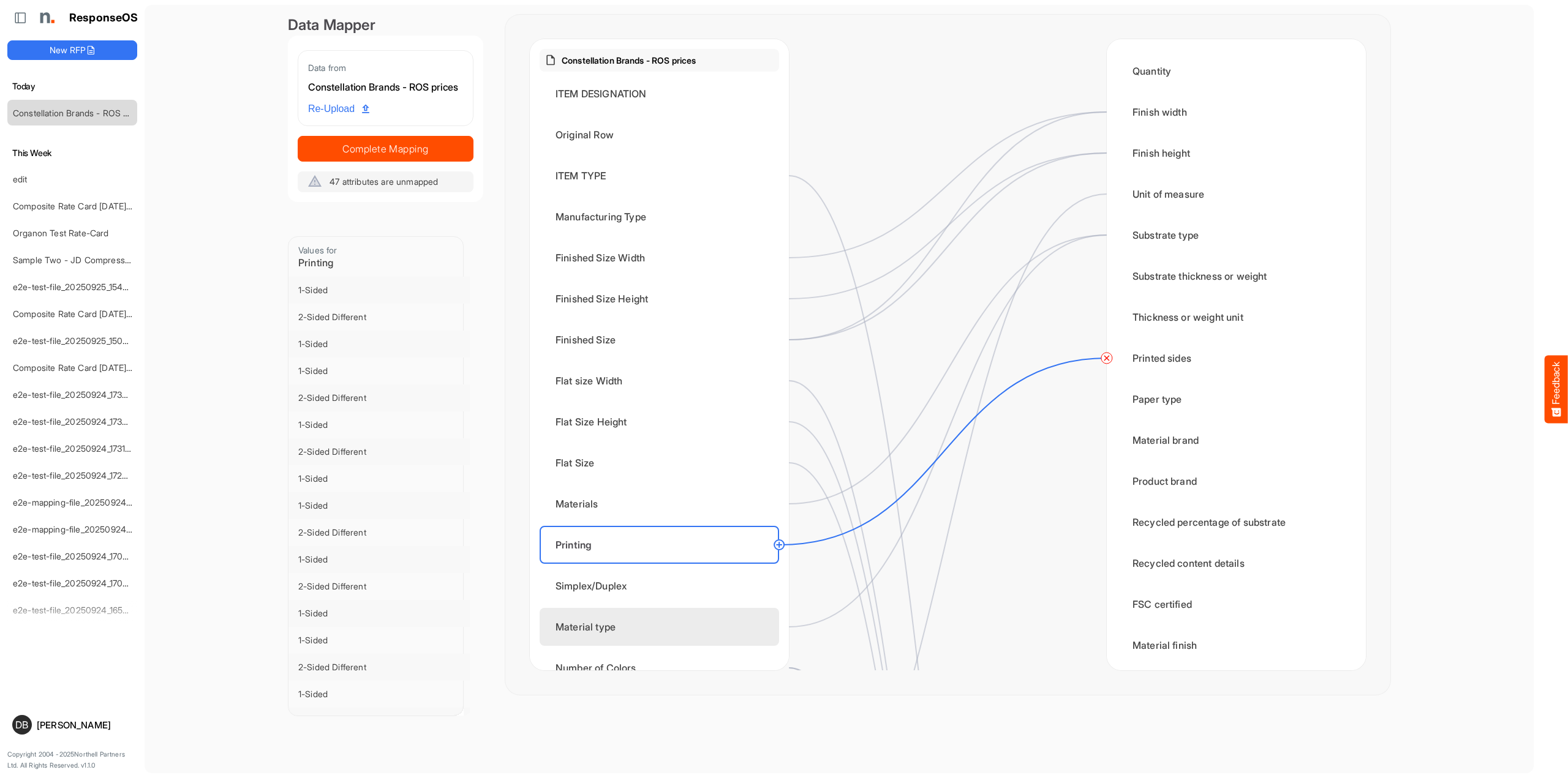
click at [670, 631] on div "Material type" at bounding box center [659, 628] width 240 height 38
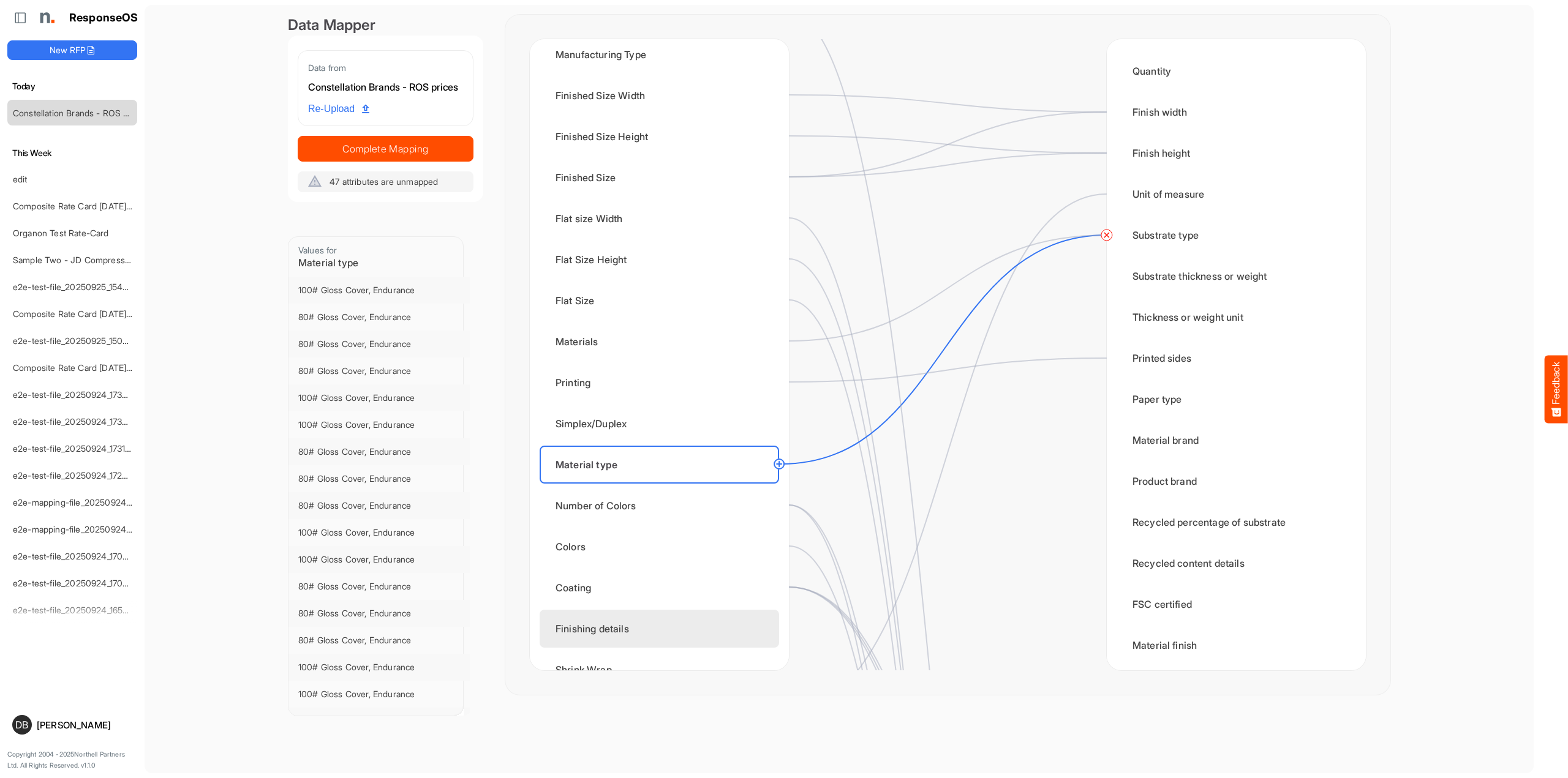
scroll to position [164, 0]
click at [779, 460] on circle at bounding box center [779, 463] width 15 height 15
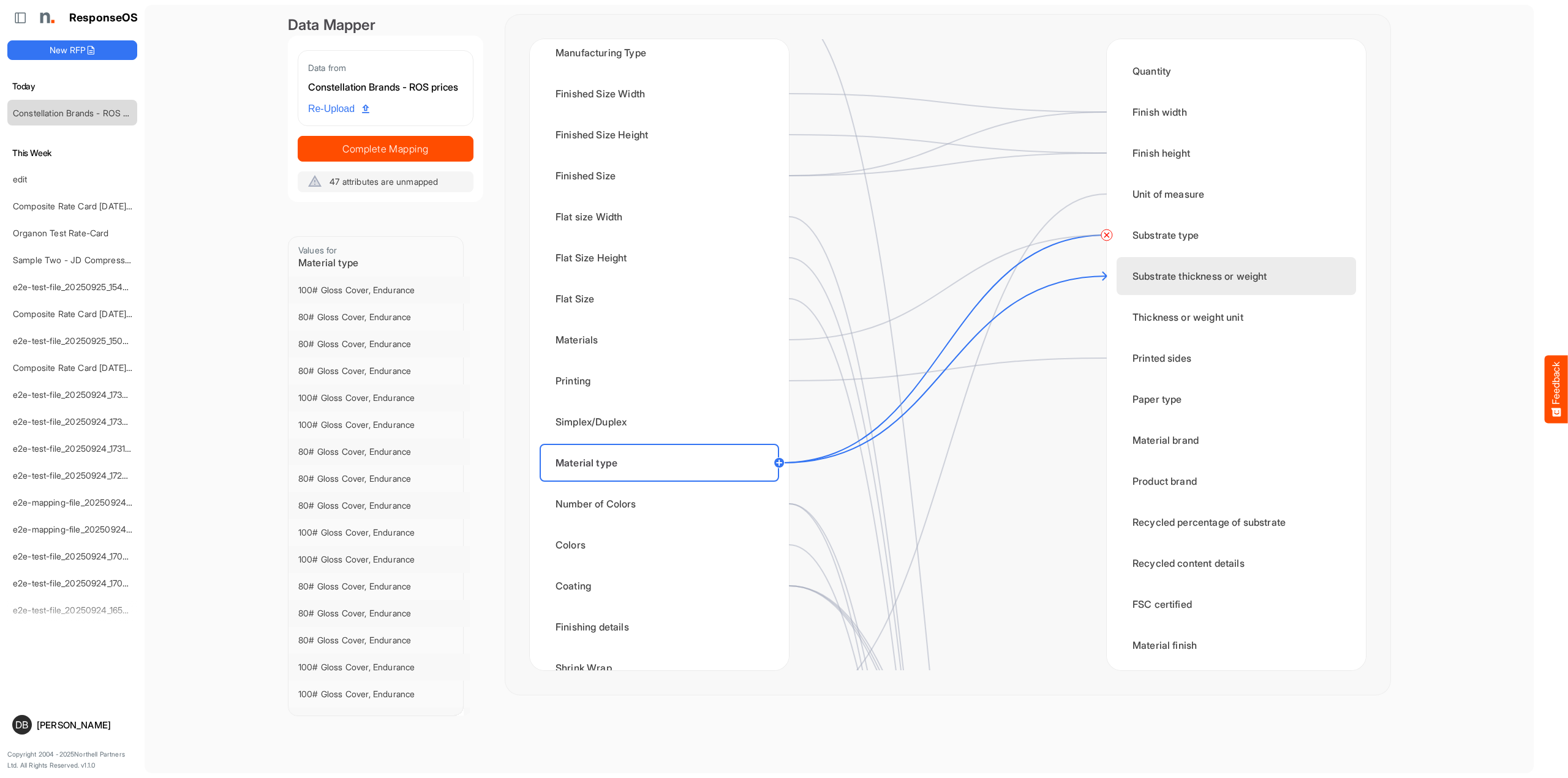
click at [1165, 278] on div "Substrate thickness or weight" at bounding box center [1236, 276] width 240 height 38
click at [777, 466] on circle at bounding box center [779, 463] width 15 height 15
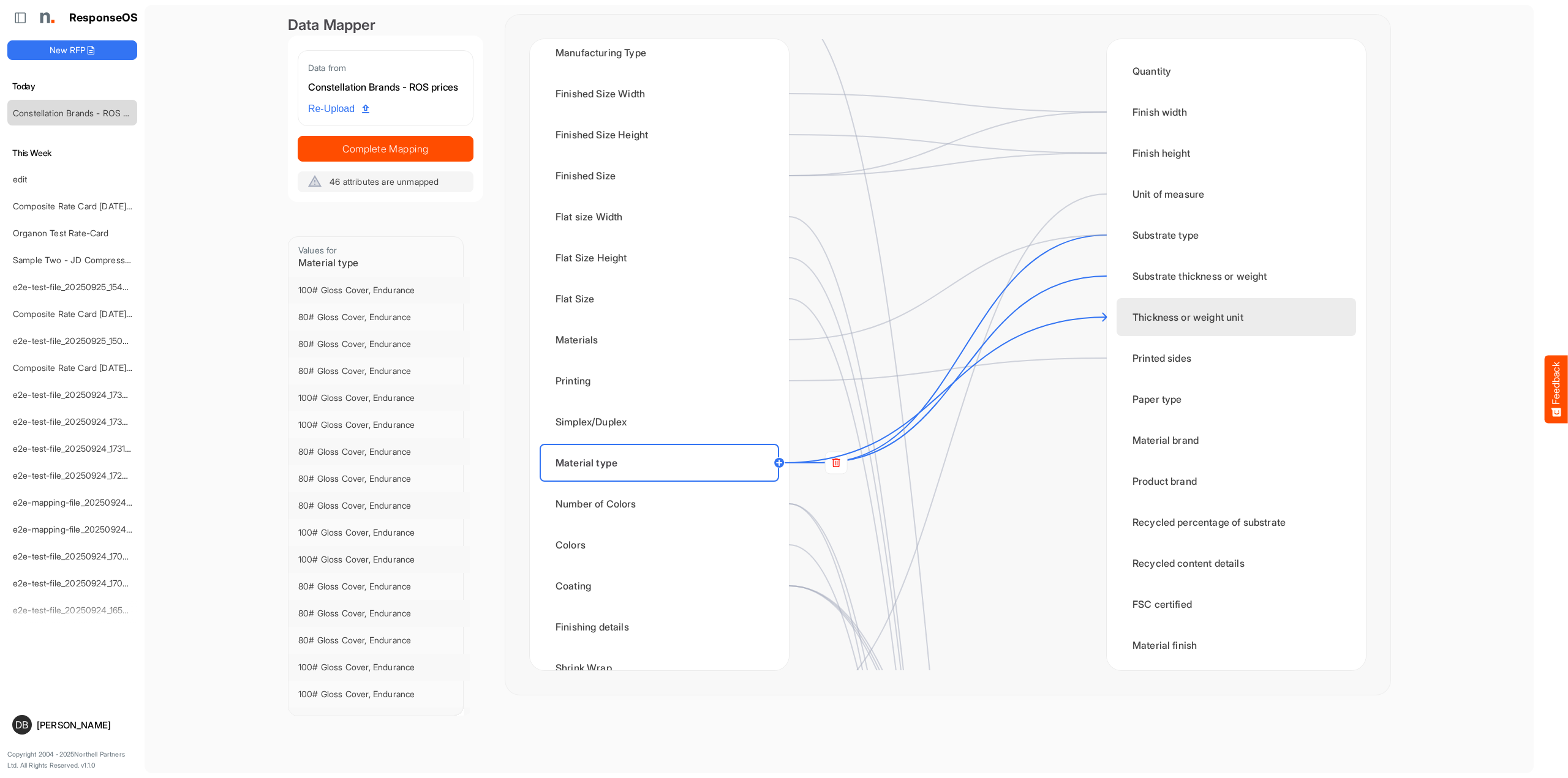
click at [1170, 312] on div "Thickness or weight unit" at bounding box center [1236, 317] width 240 height 38
click at [778, 462] on circle at bounding box center [779, 463] width 15 height 15
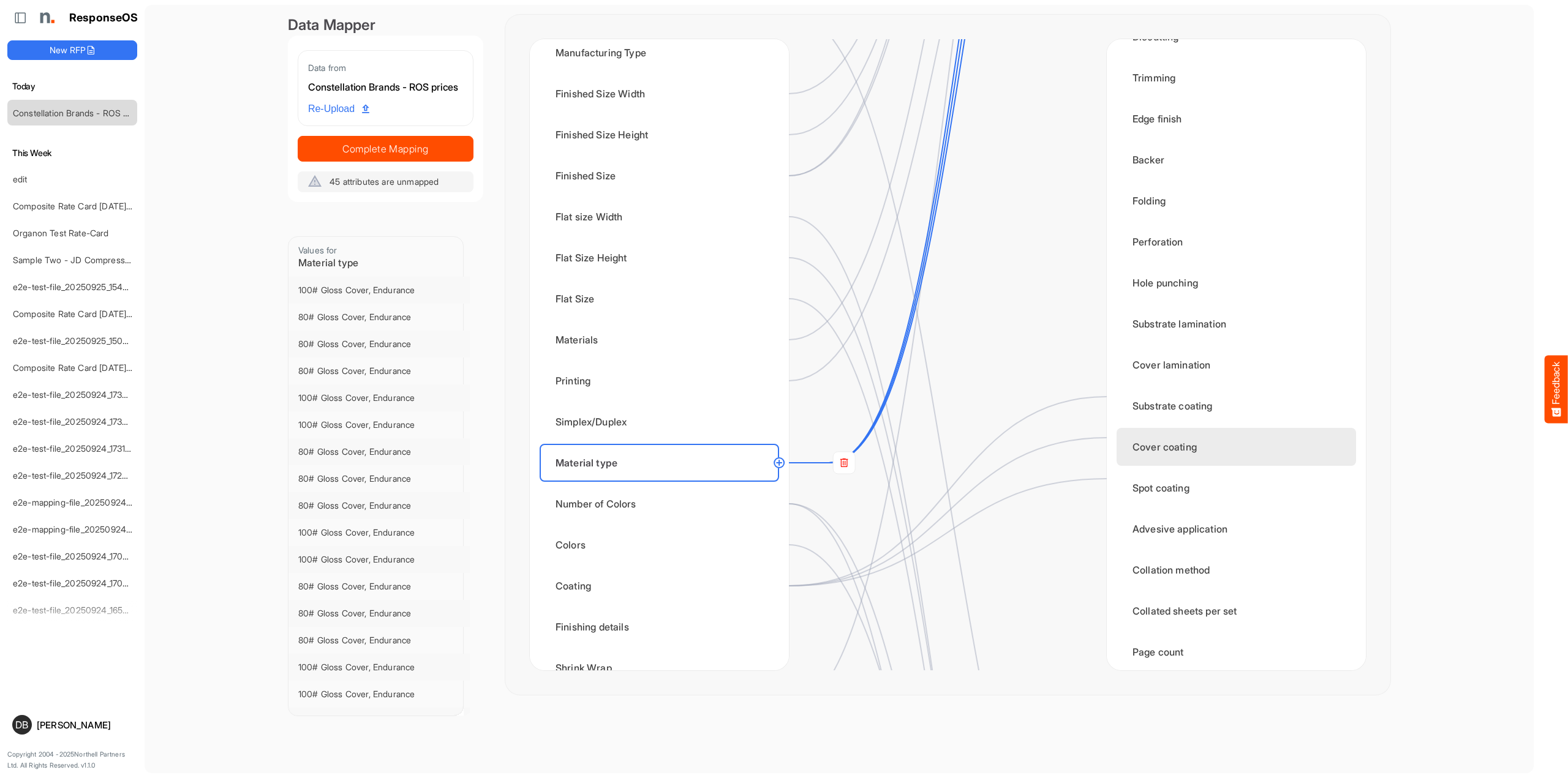
scroll to position [742, 0]
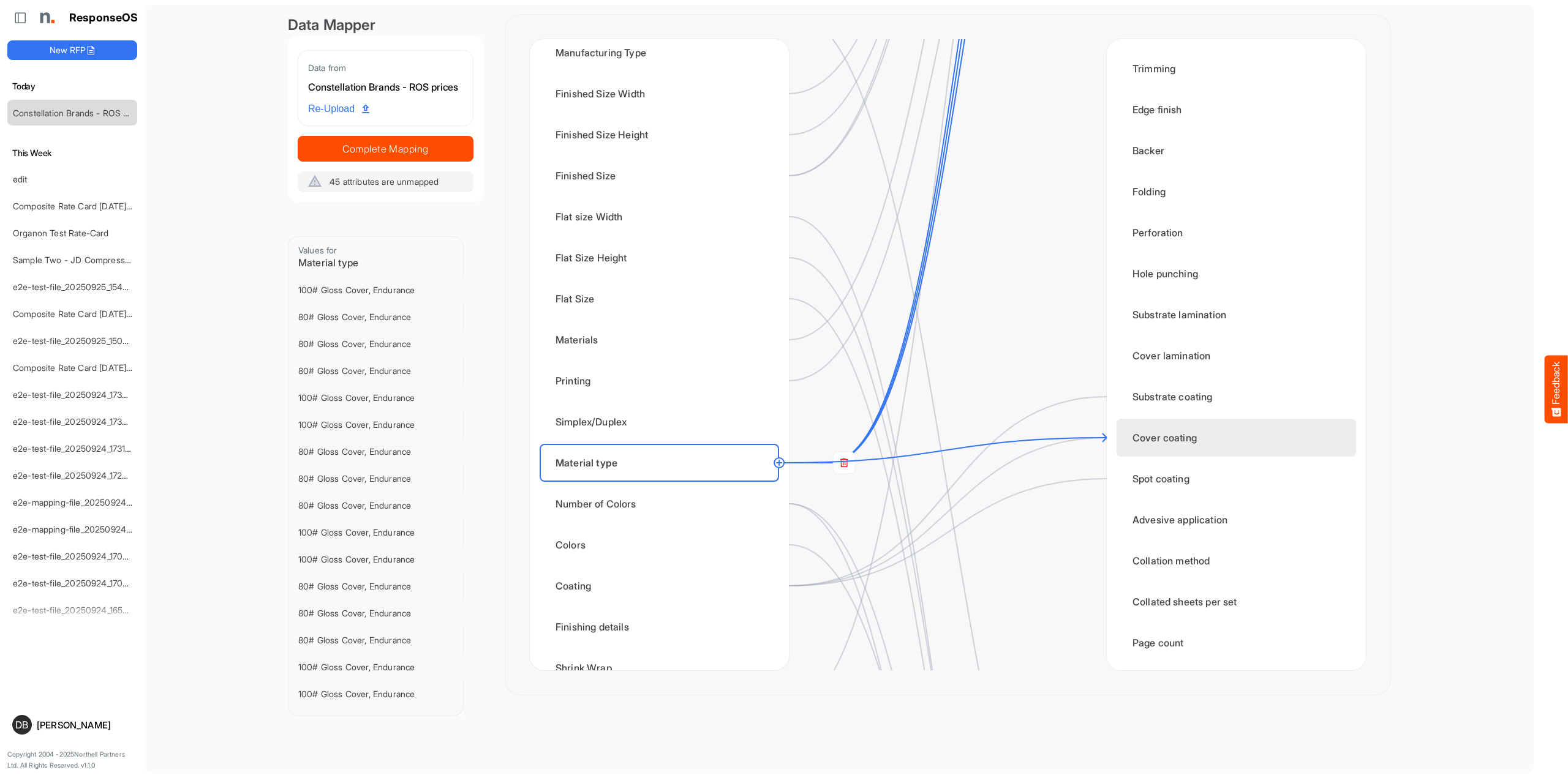
click at [1184, 441] on div "Cover coating" at bounding box center [1236, 438] width 240 height 38
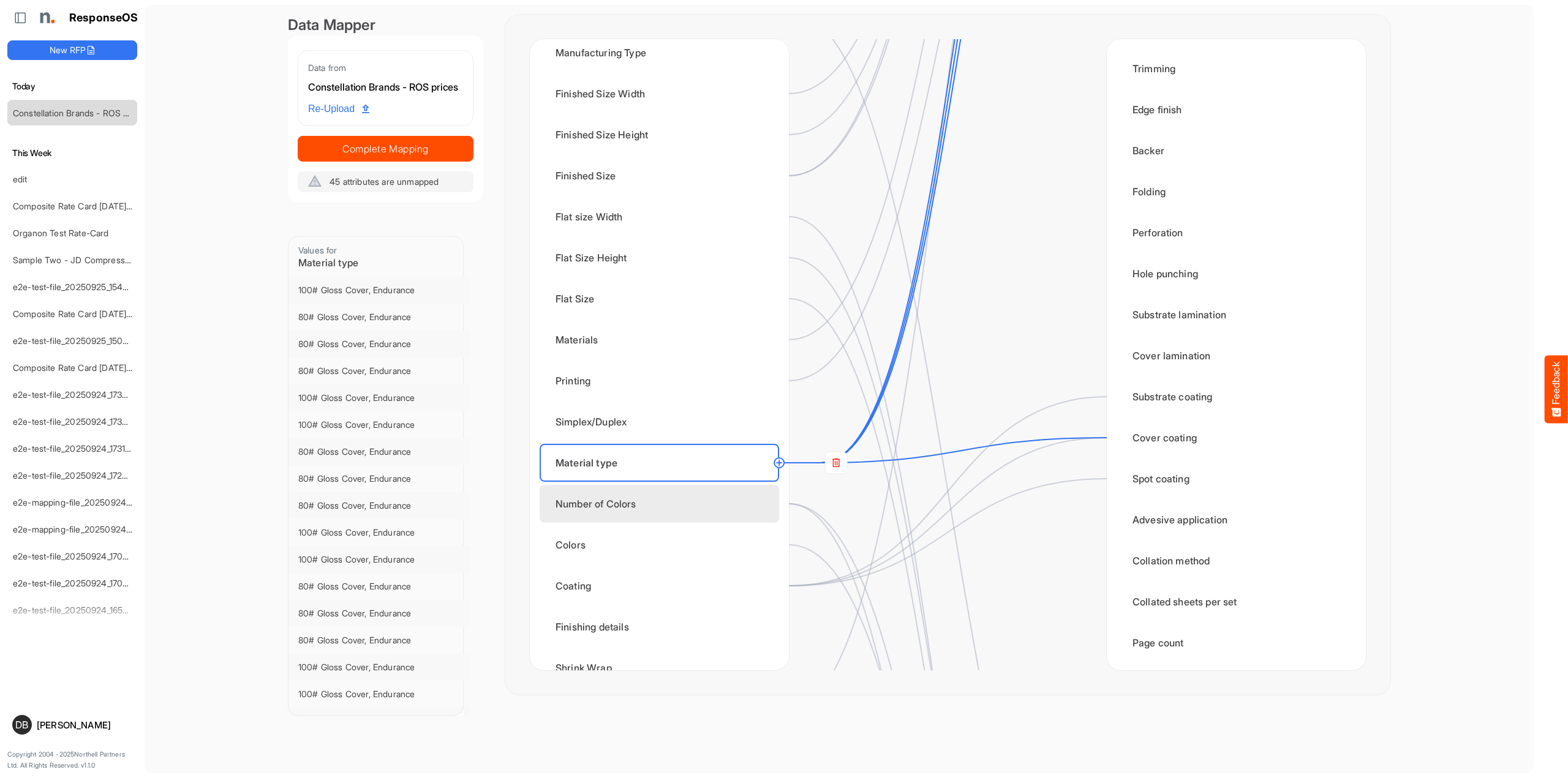
click at [649, 495] on div "Number of Colors" at bounding box center [659, 504] width 240 height 38
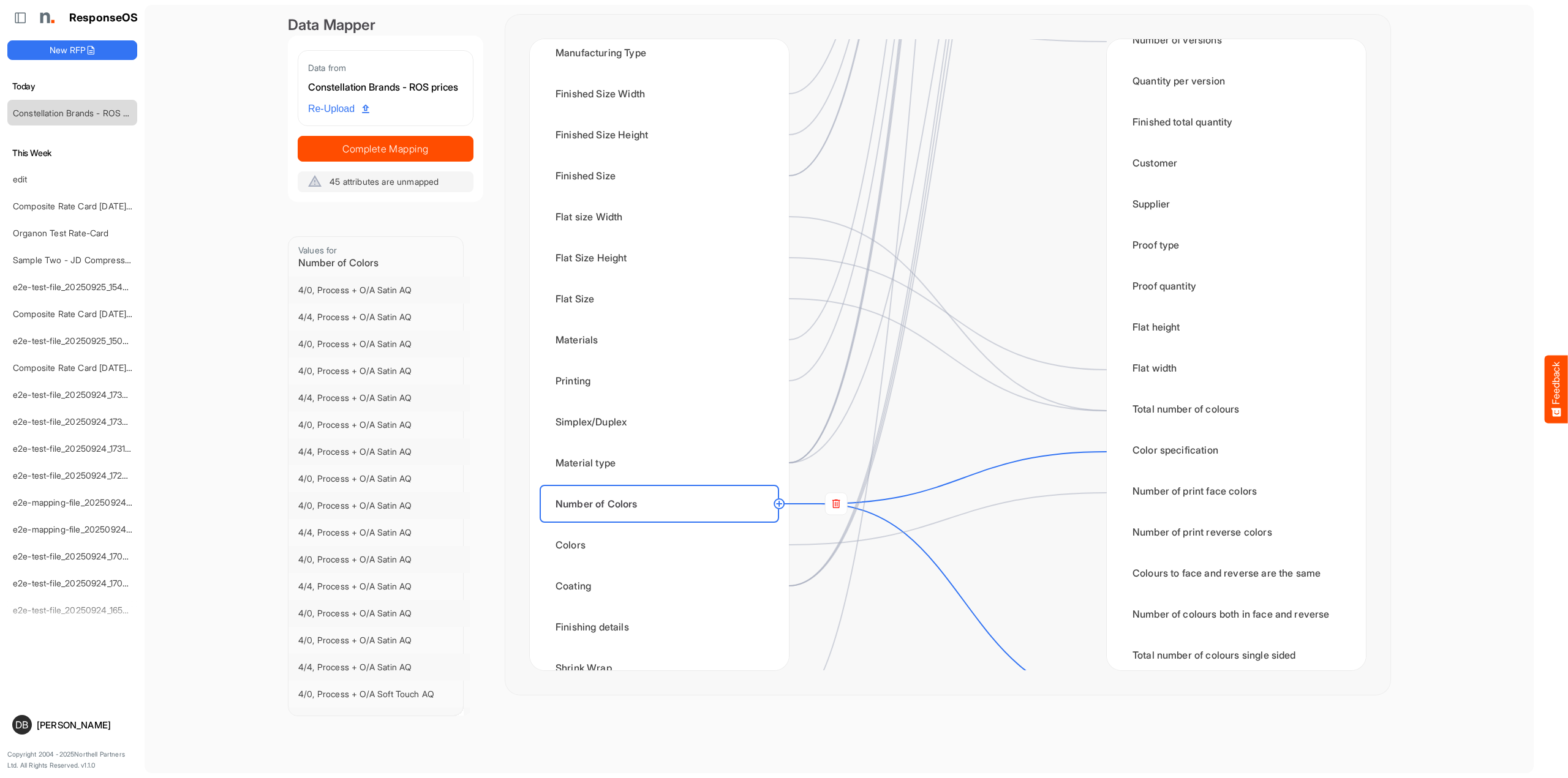
scroll to position [1766, 0]
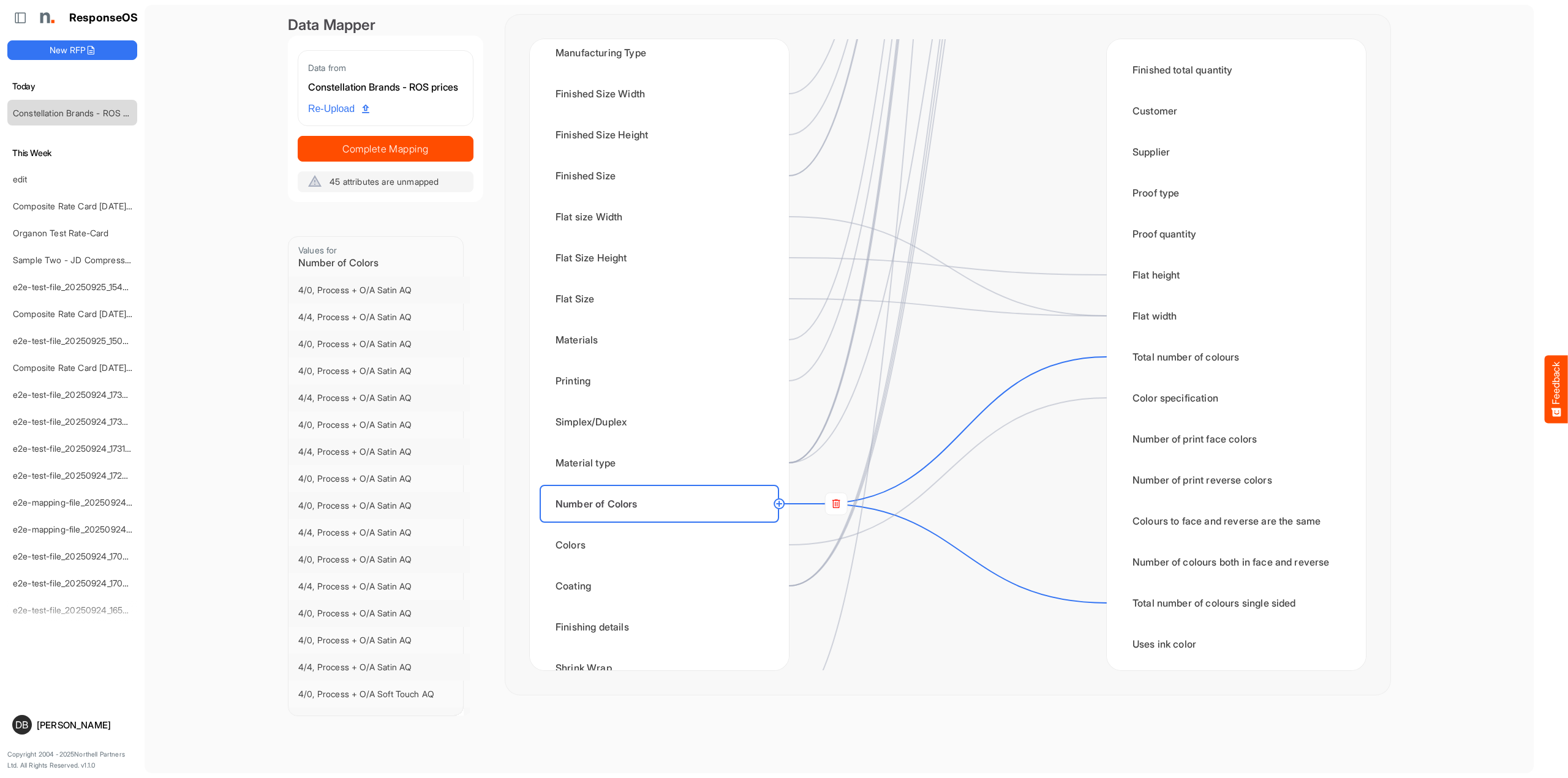
click at [780, 506] on circle at bounding box center [779, 504] width 15 height 15
click at [1212, 401] on div "Color specification" at bounding box center [1236, 399] width 240 height 38
click at [699, 551] on div "Colors" at bounding box center [659, 545] width 240 height 38
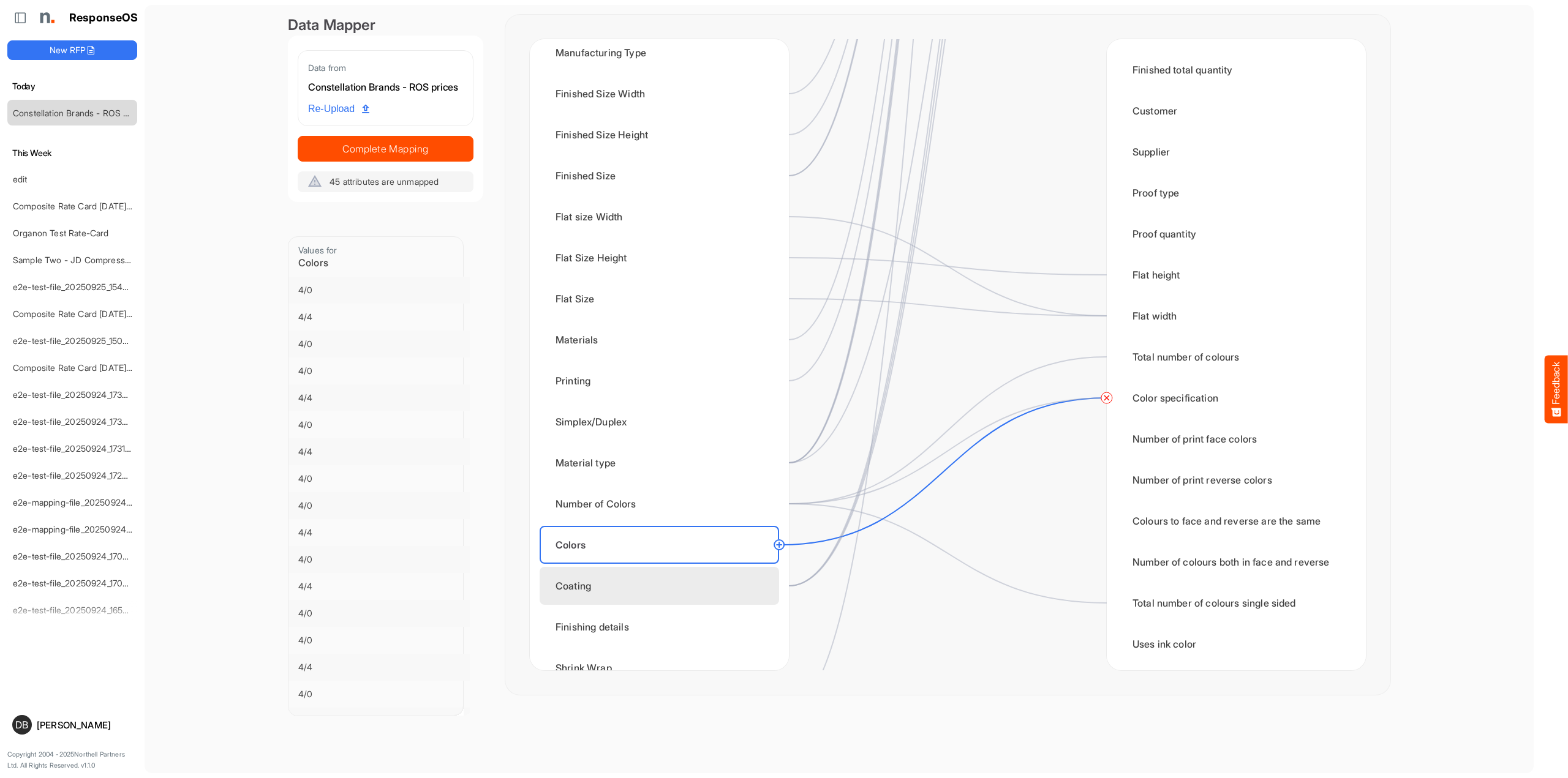
click at [691, 592] on div "Coating" at bounding box center [659, 586] width 240 height 38
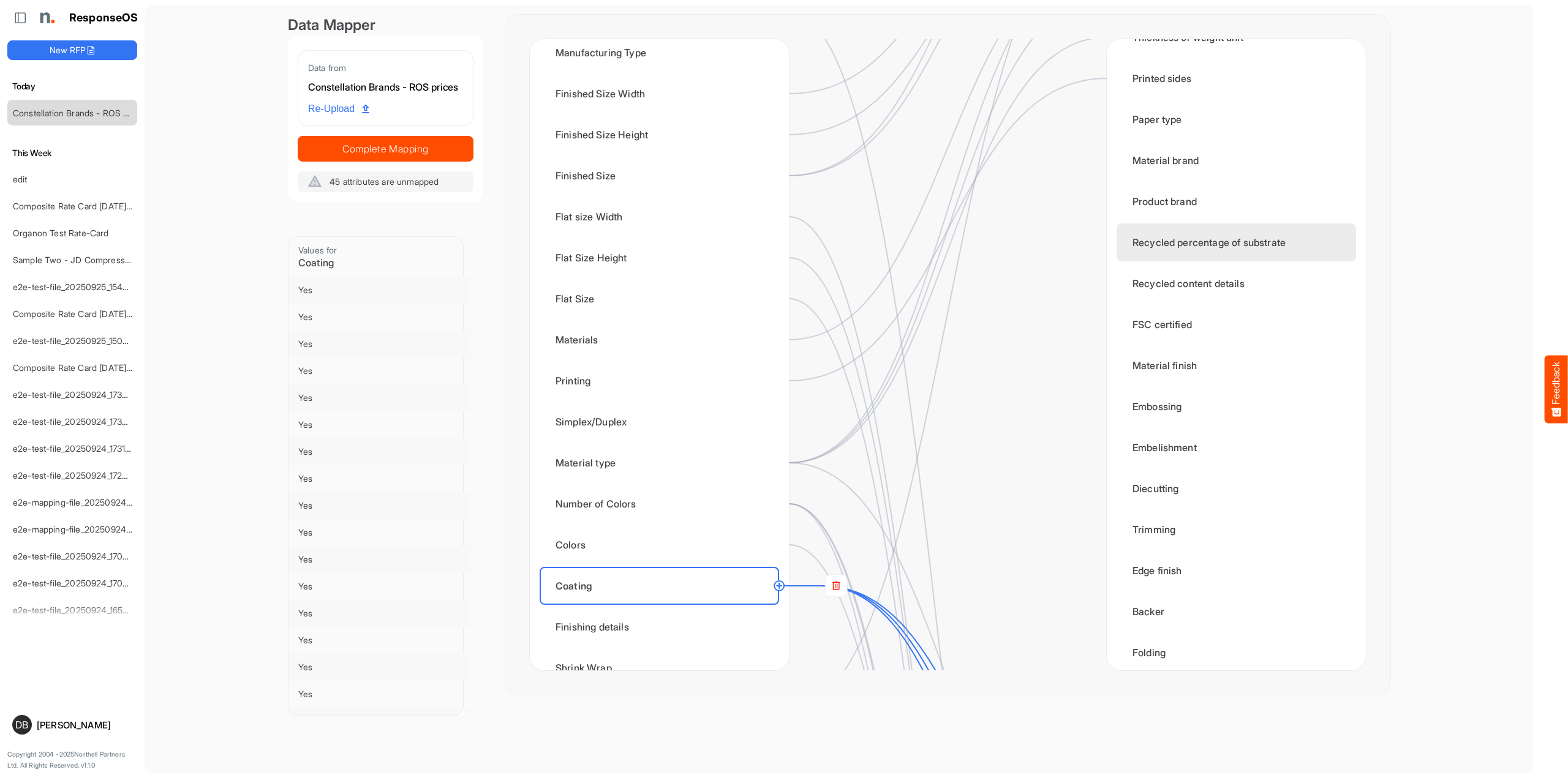
scroll to position [672, 0]
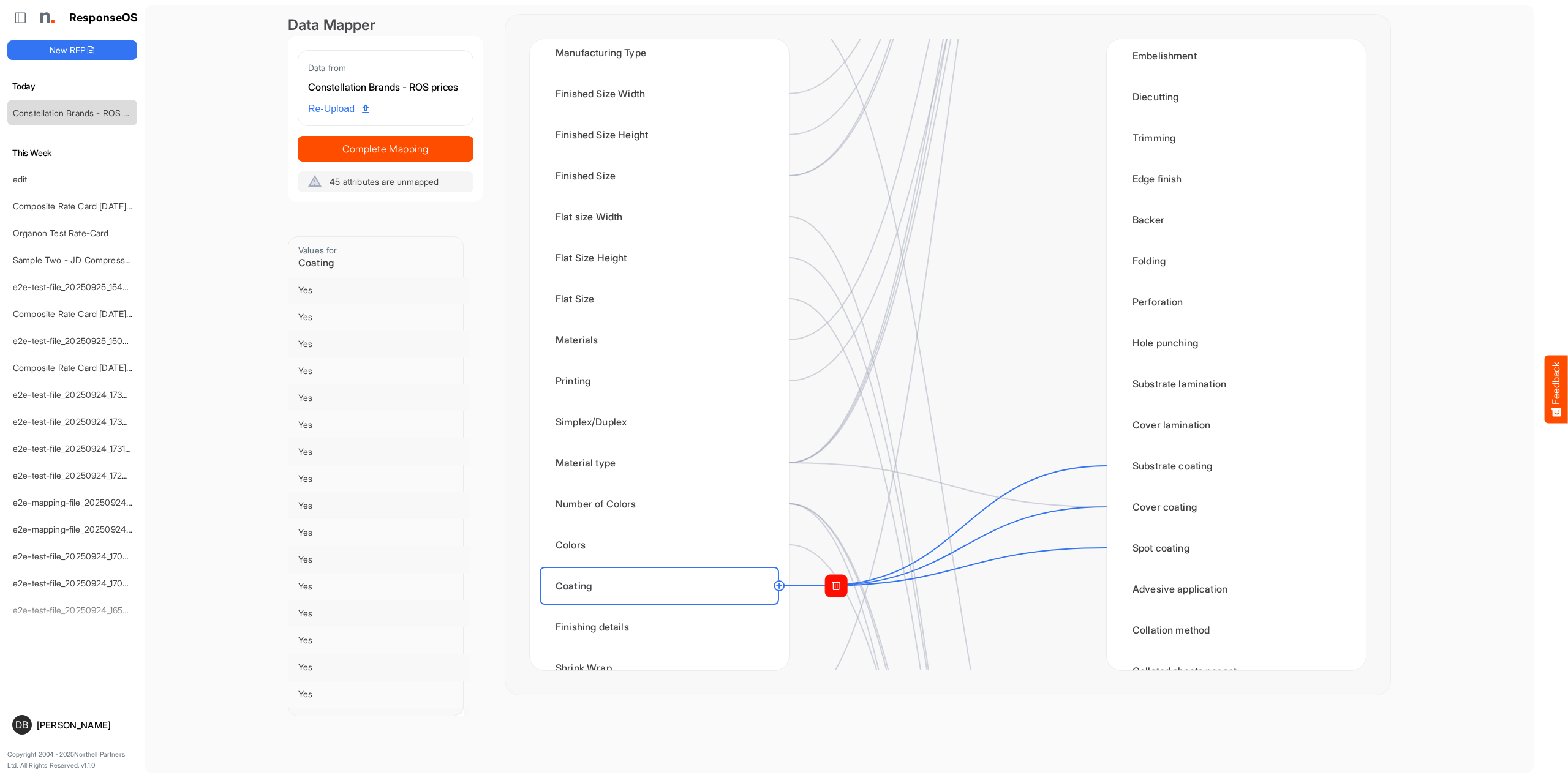
click at [833, 586] on rect at bounding box center [836, 586] width 22 height 22
click at [1103, 506] on circle at bounding box center [1106, 507] width 15 height 15
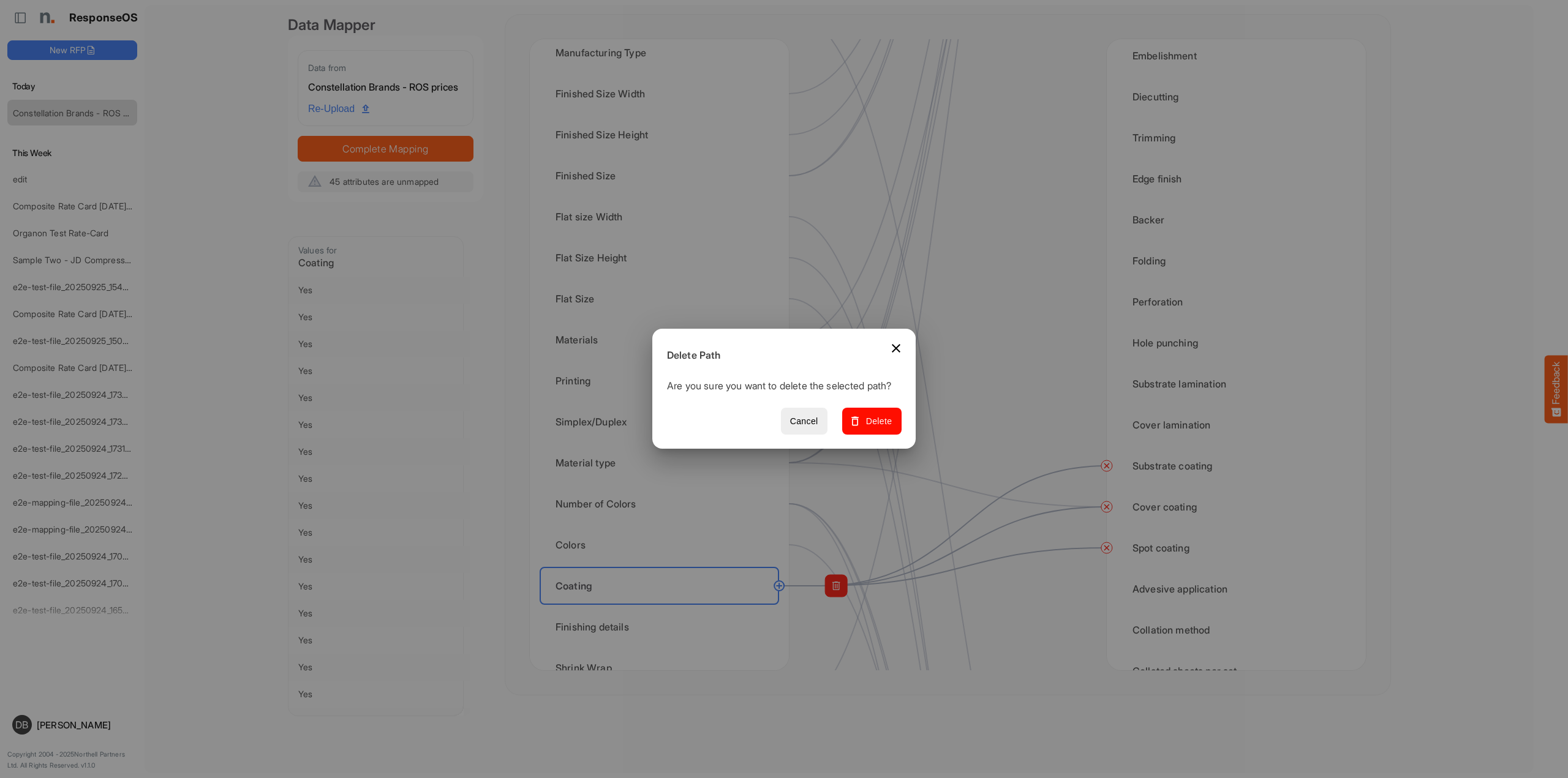
click at [883, 441] on div "Cancel Delete" at bounding box center [779, 421] width 254 height 37
click at [878, 430] on span "Delete" at bounding box center [871, 421] width 41 height 16
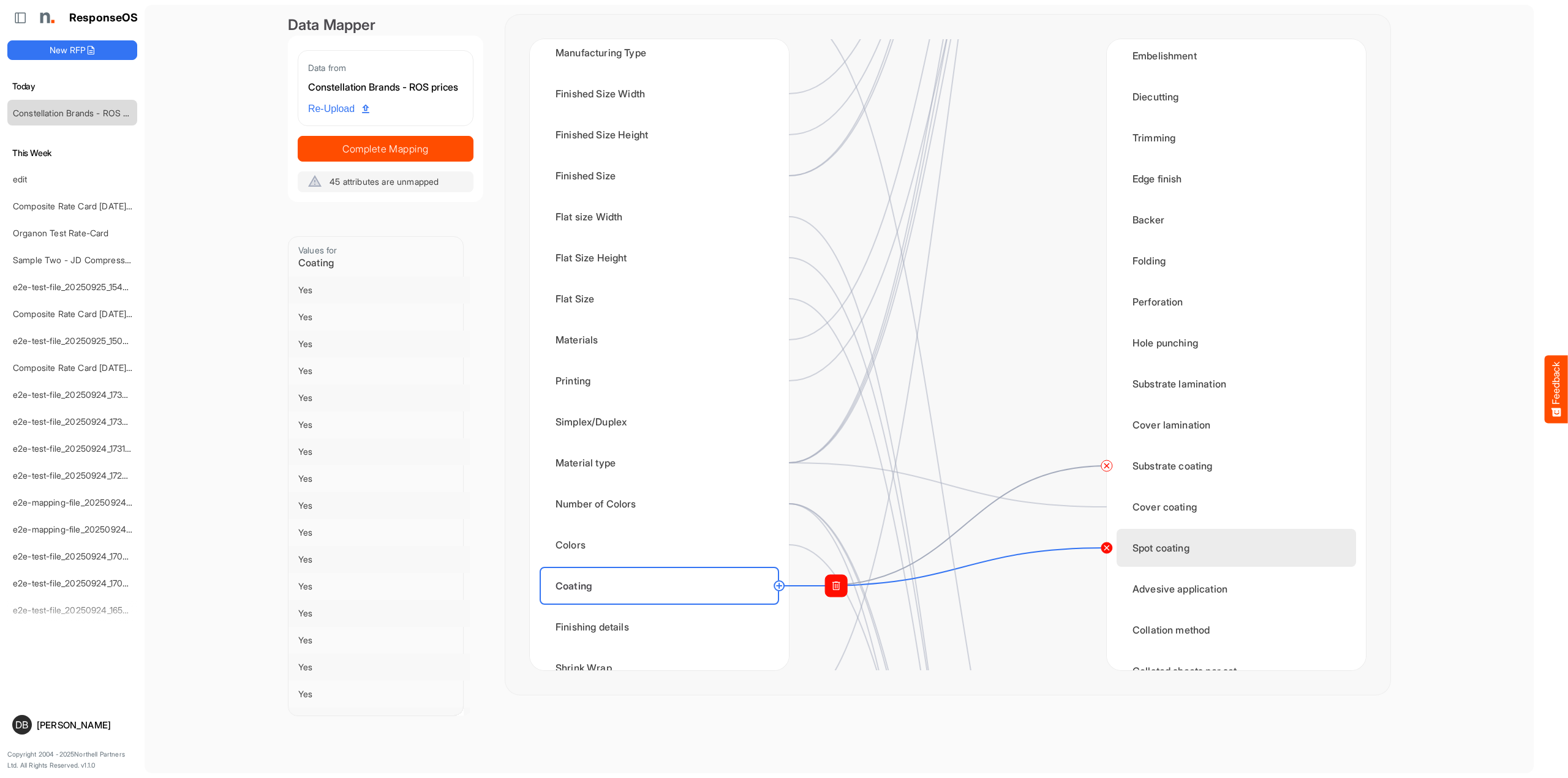
click at [1102, 545] on circle at bounding box center [1106, 548] width 15 height 15
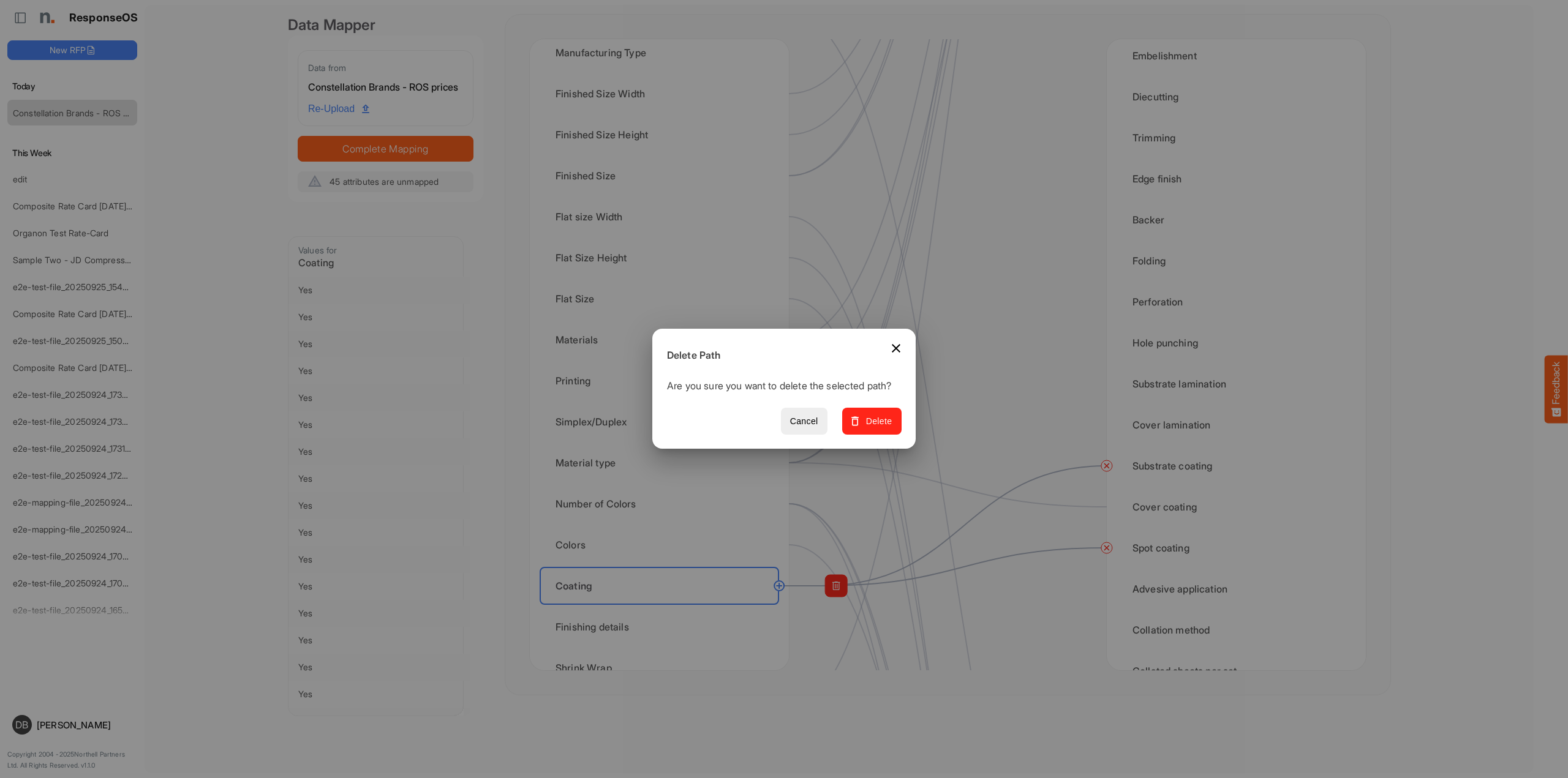
click at [874, 430] on span "Delete" at bounding box center [871, 421] width 41 height 16
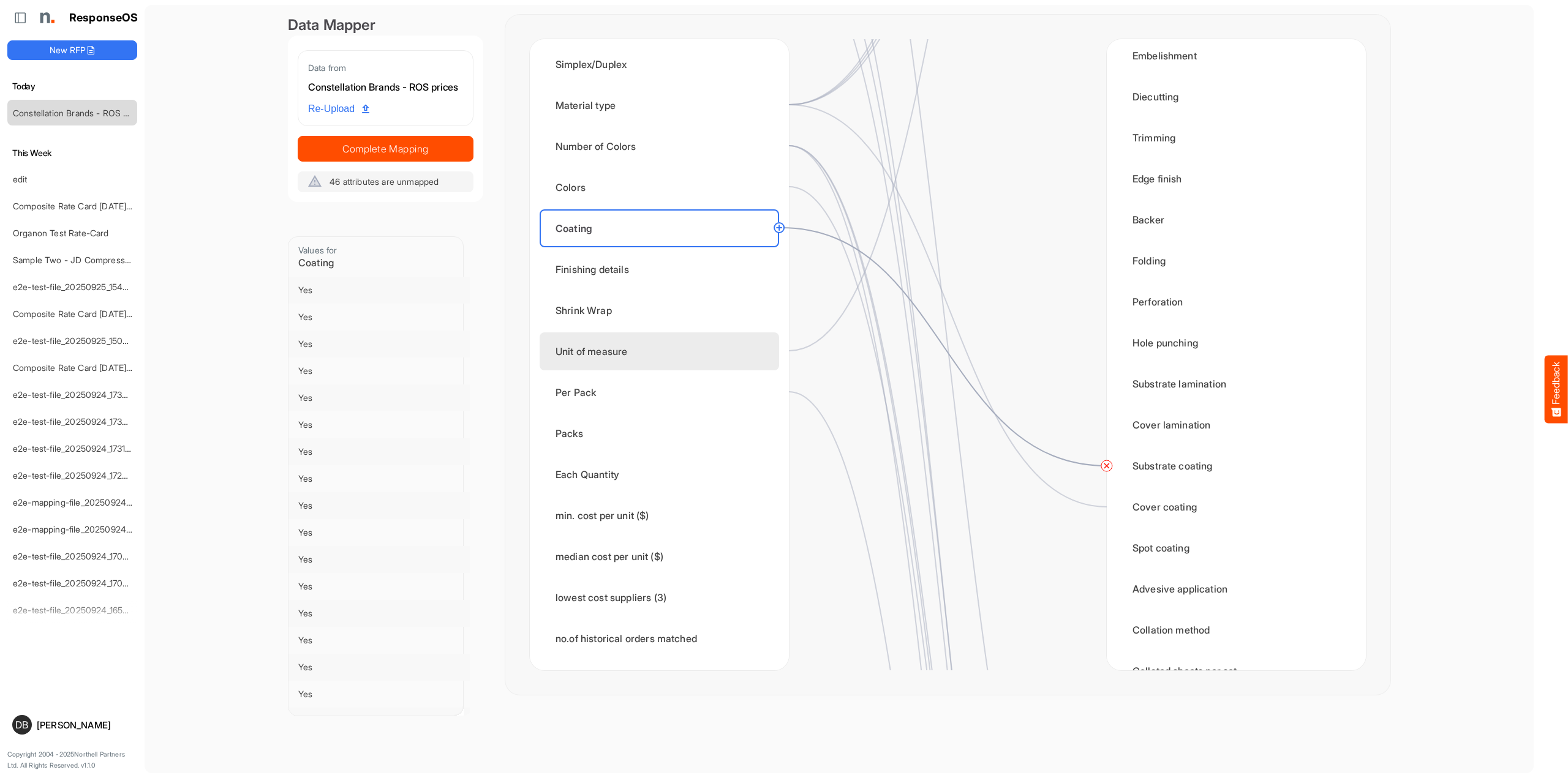
scroll to position [522, 0]
click at [644, 345] on div "Unit of measure" at bounding box center [659, 352] width 240 height 38
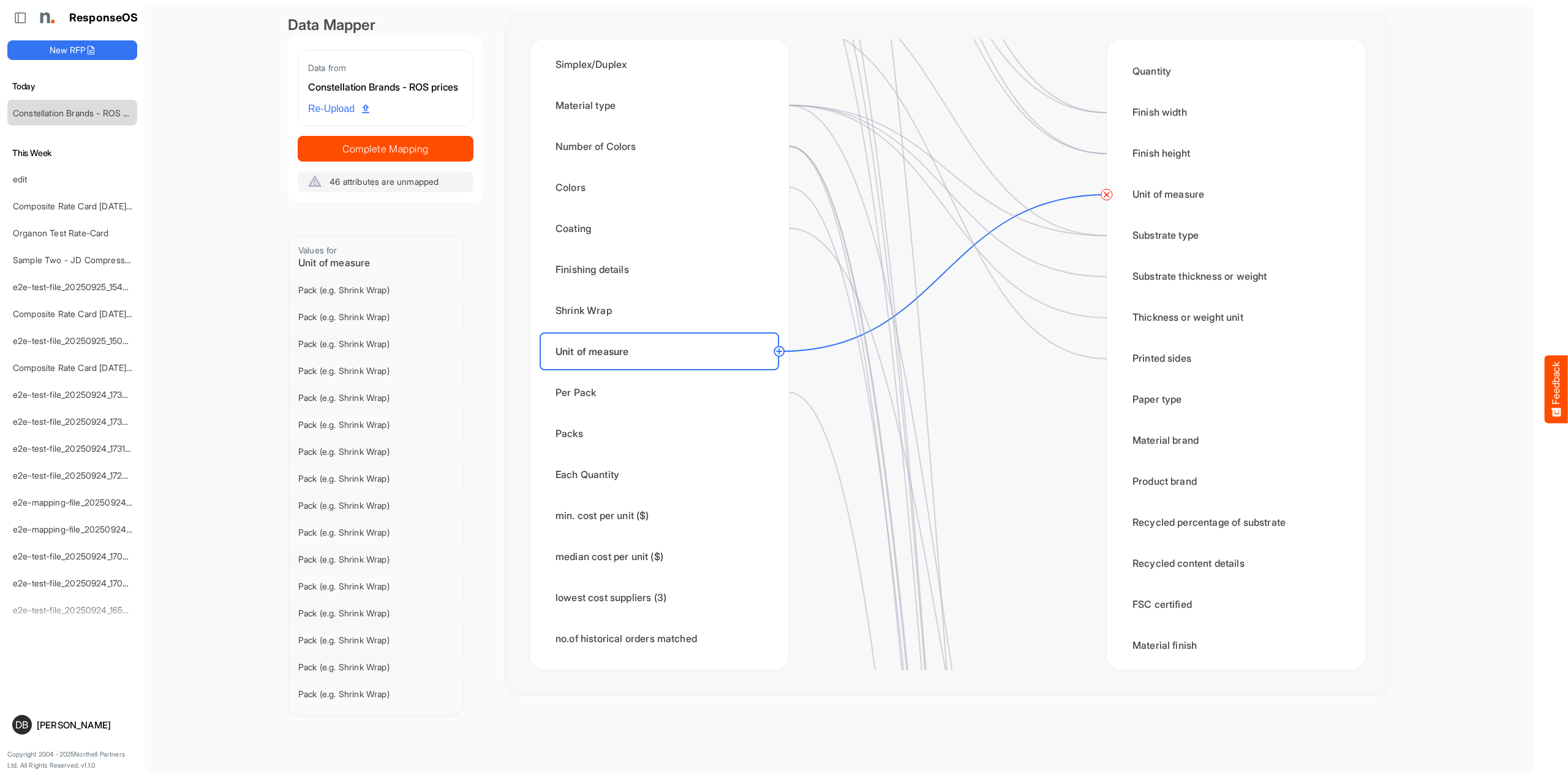
scroll to position [0, 0]
click at [1108, 197] on circle at bounding box center [1106, 194] width 15 height 15
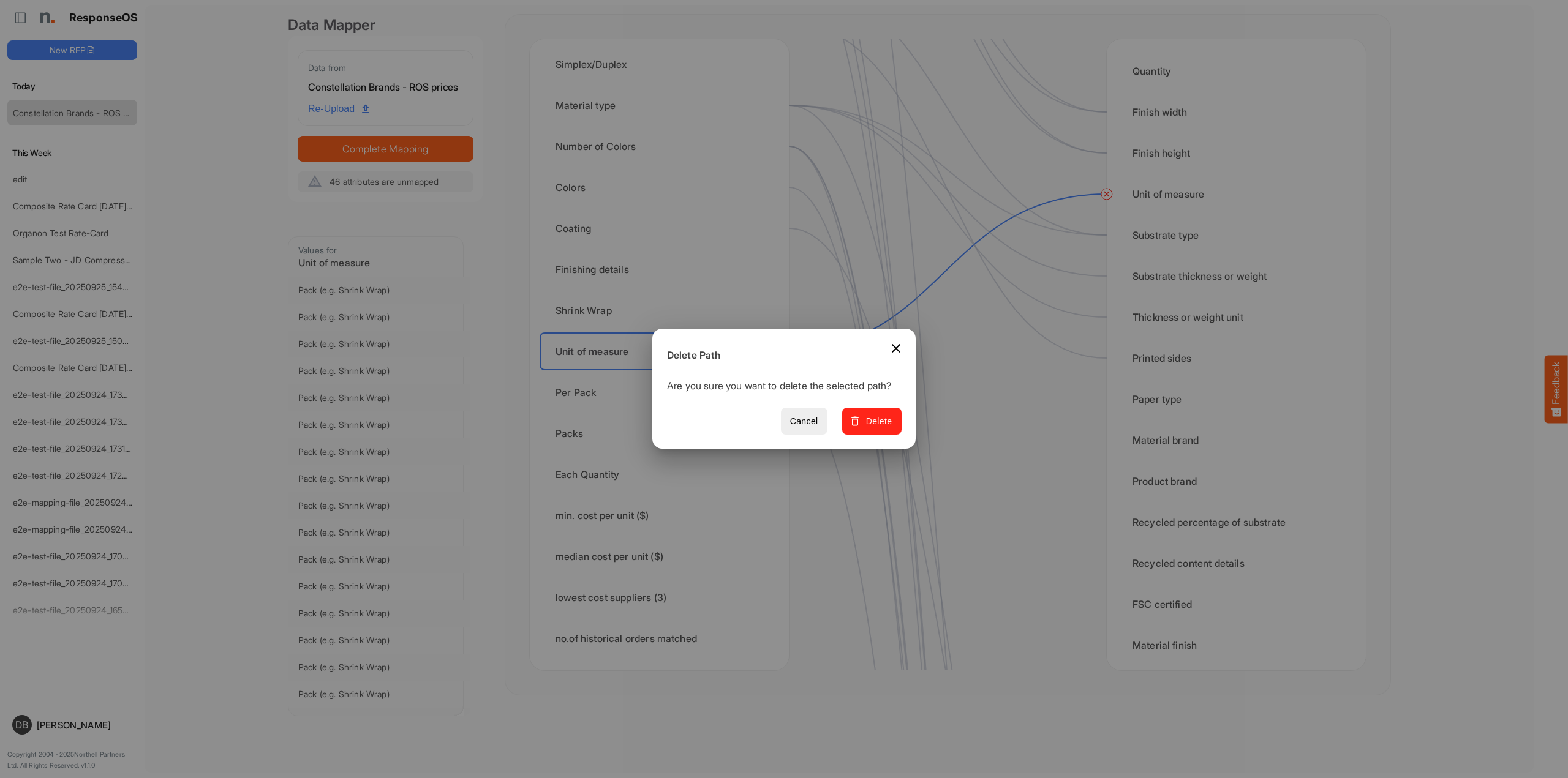
click at [879, 427] on span "Delete" at bounding box center [871, 421] width 41 height 16
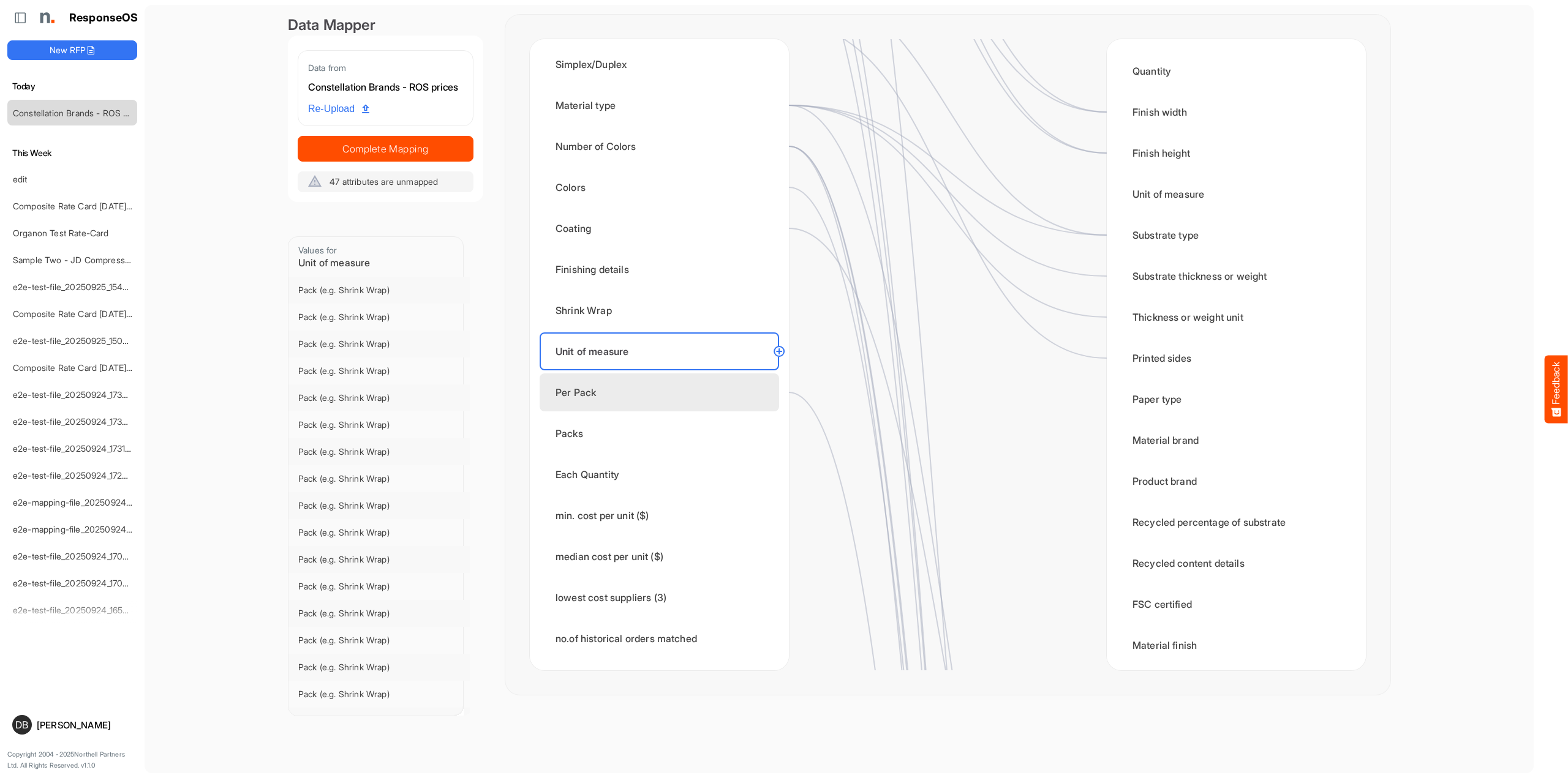
click at [623, 390] on div "Per Pack" at bounding box center [659, 393] width 240 height 38
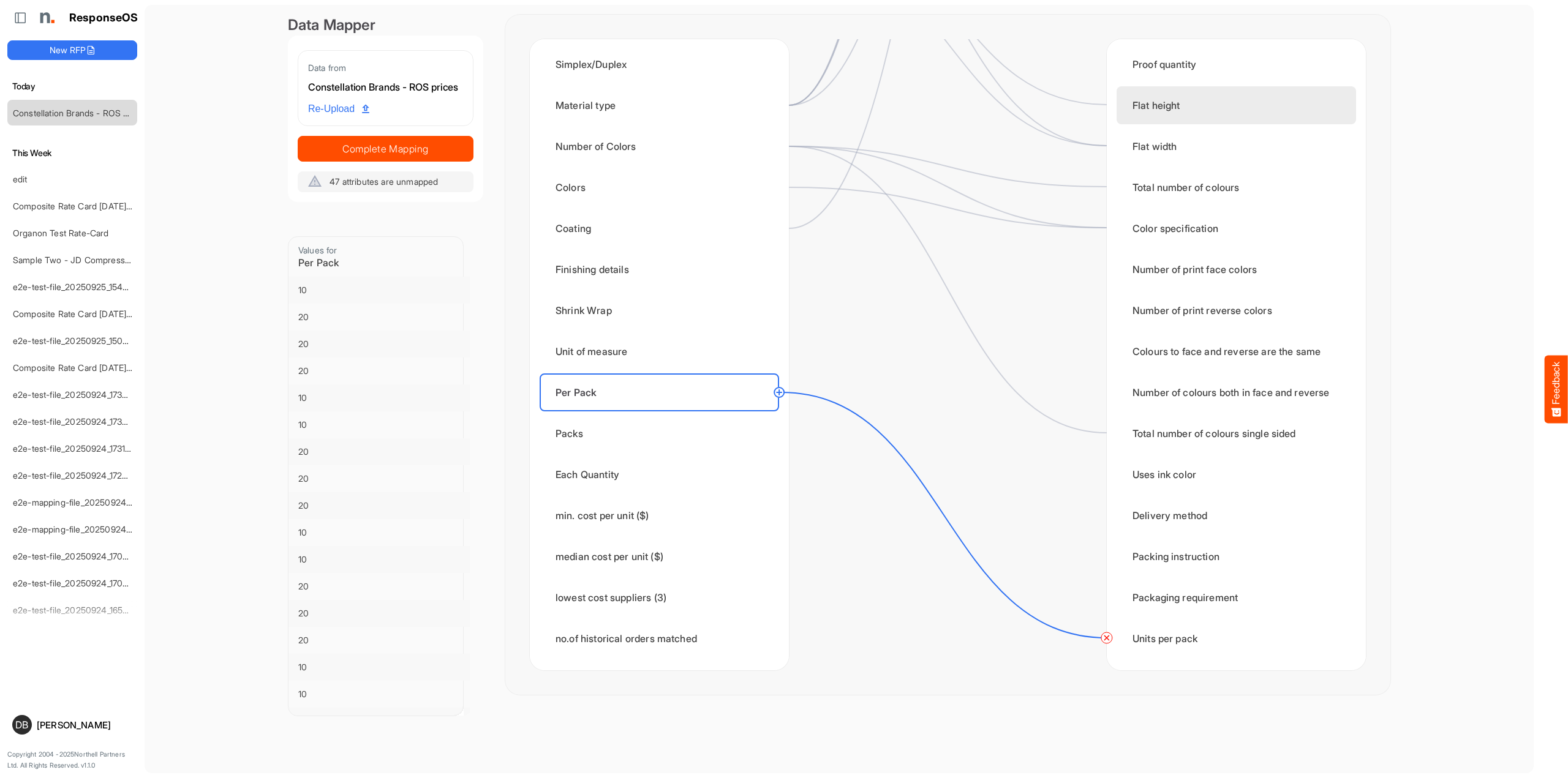
scroll to position [1935, 0]
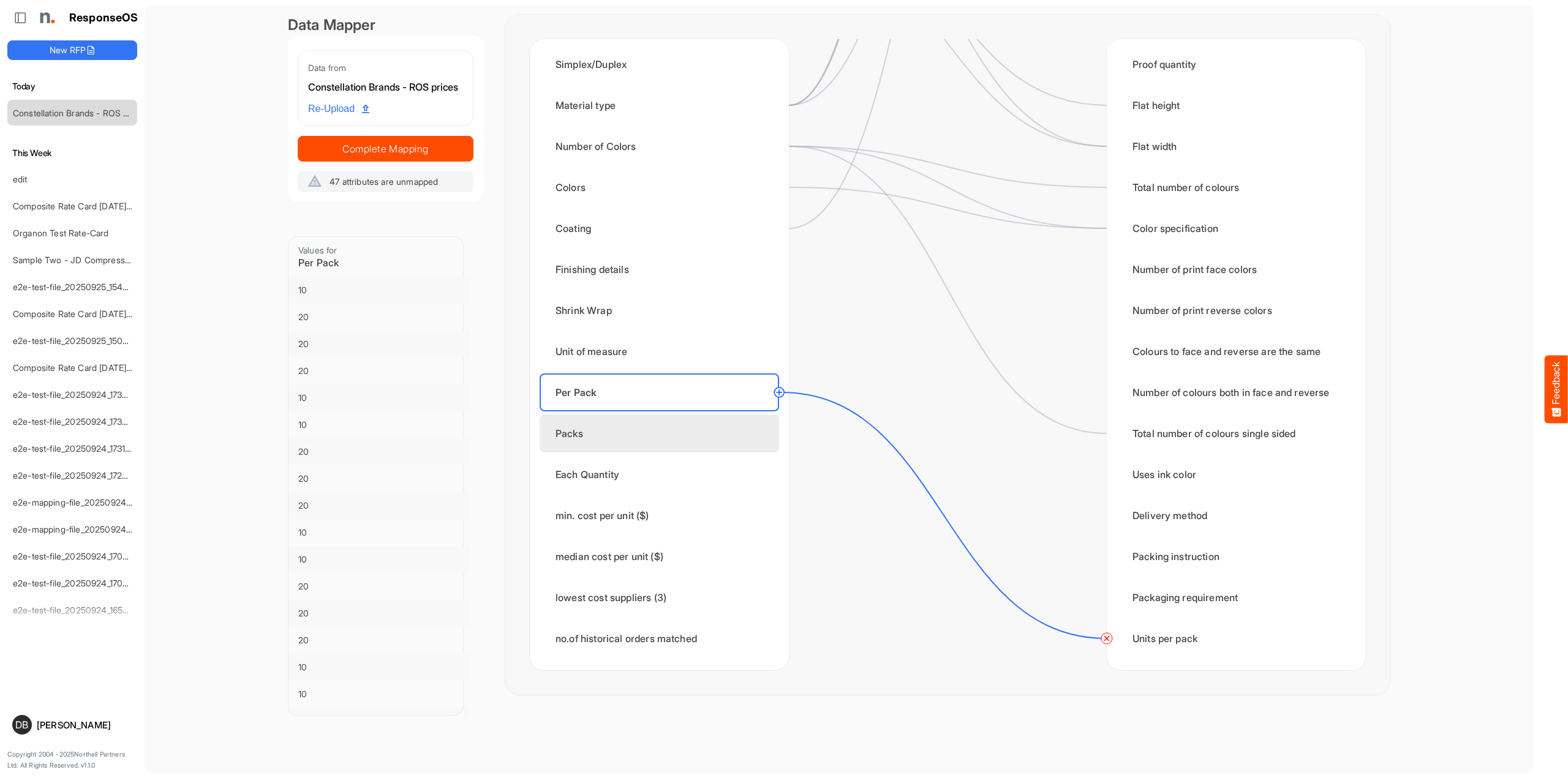
click at [678, 440] on div "Packs" at bounding box center [659, 434] width 240 height 38
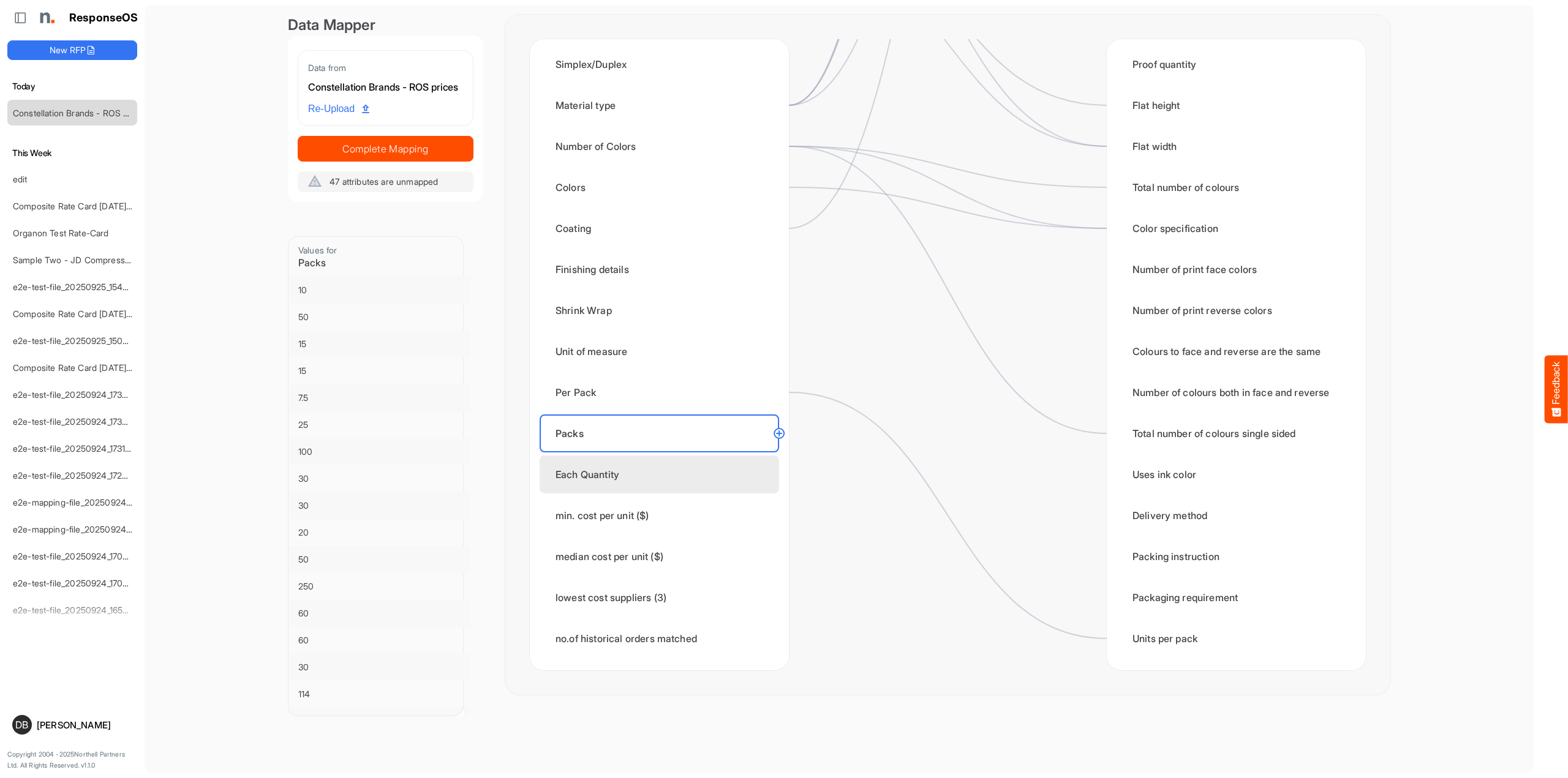
click at [676, 481] on div "Each Quantity" at bounding box center [659, 475] width 240 height 38
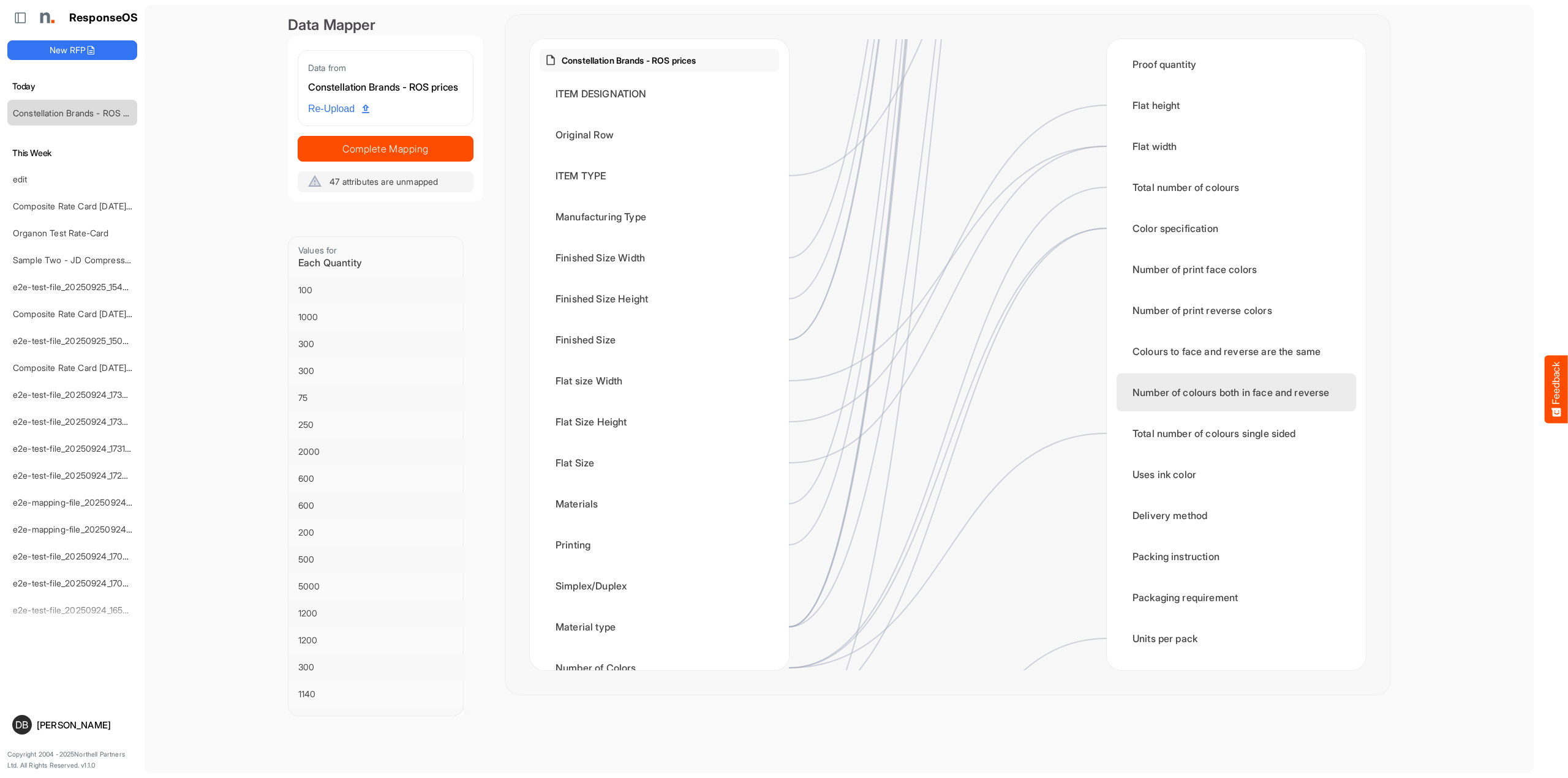
scroll to position [1865, 0]
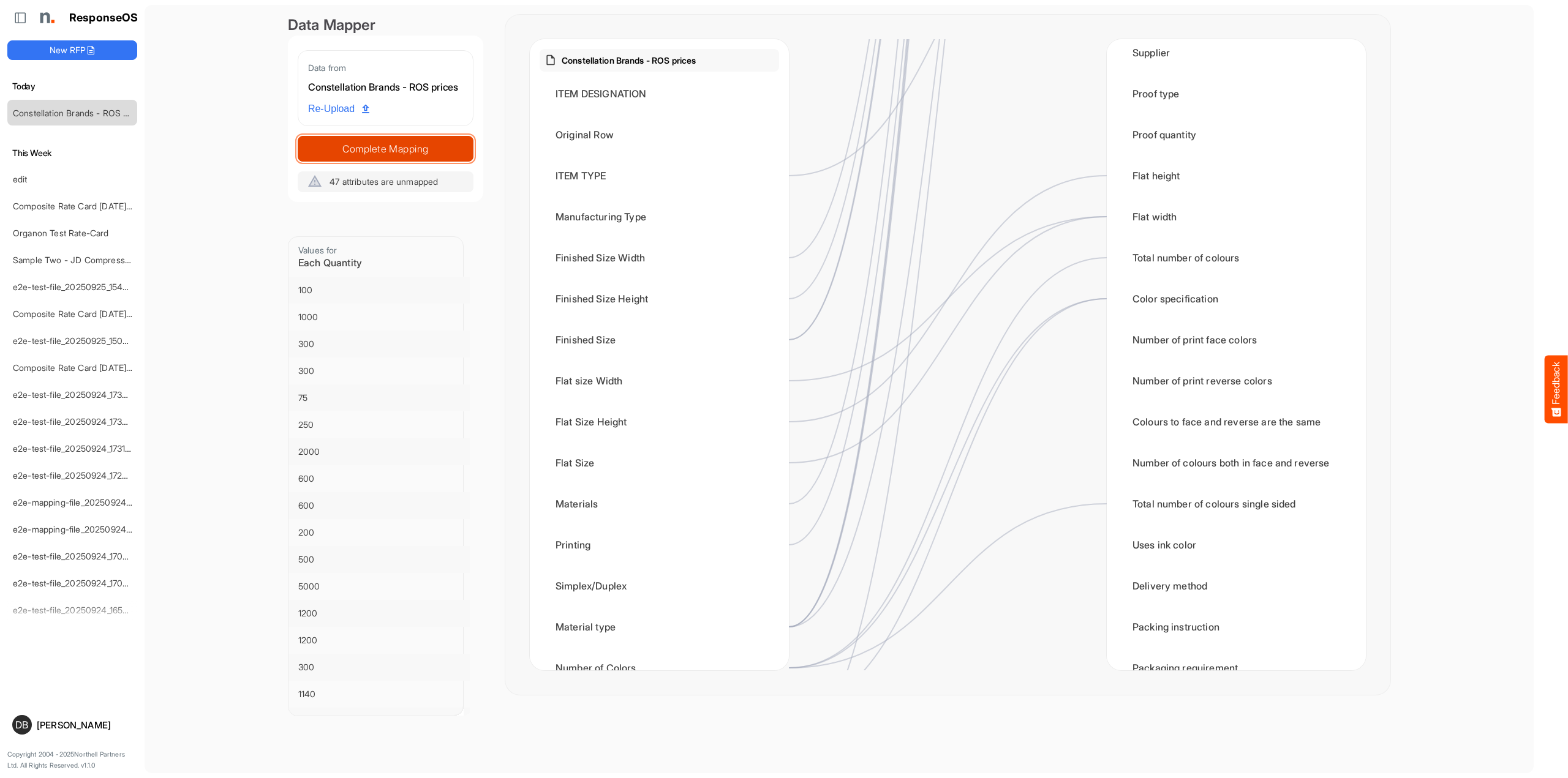
click at [443, 158] on span "Complete Mapping" at bounding box center [385, 149] width 174 height 17
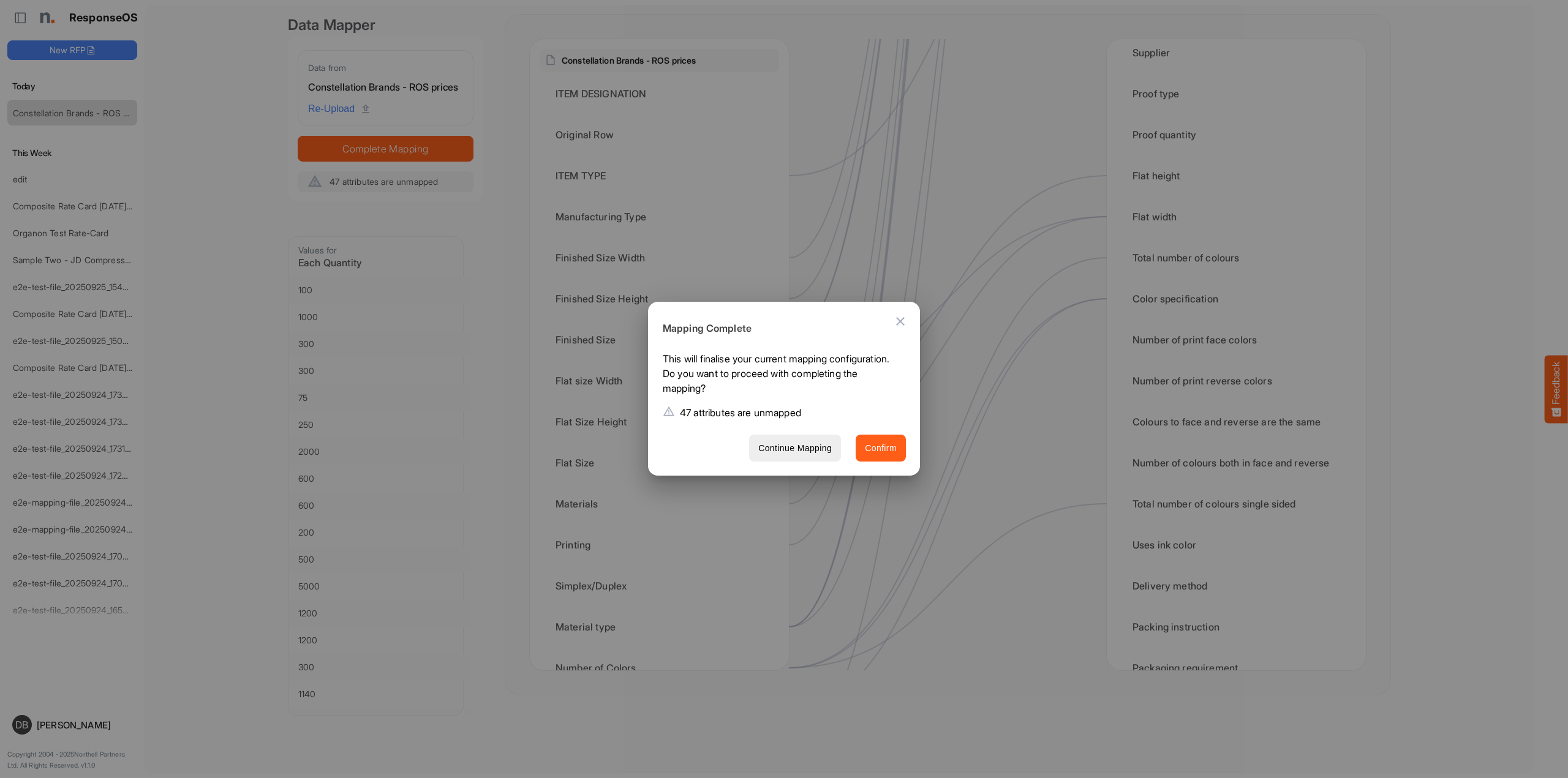
click at [888, 444] on span "Confirm" at bounding box center [880, 448] width 32 height 16
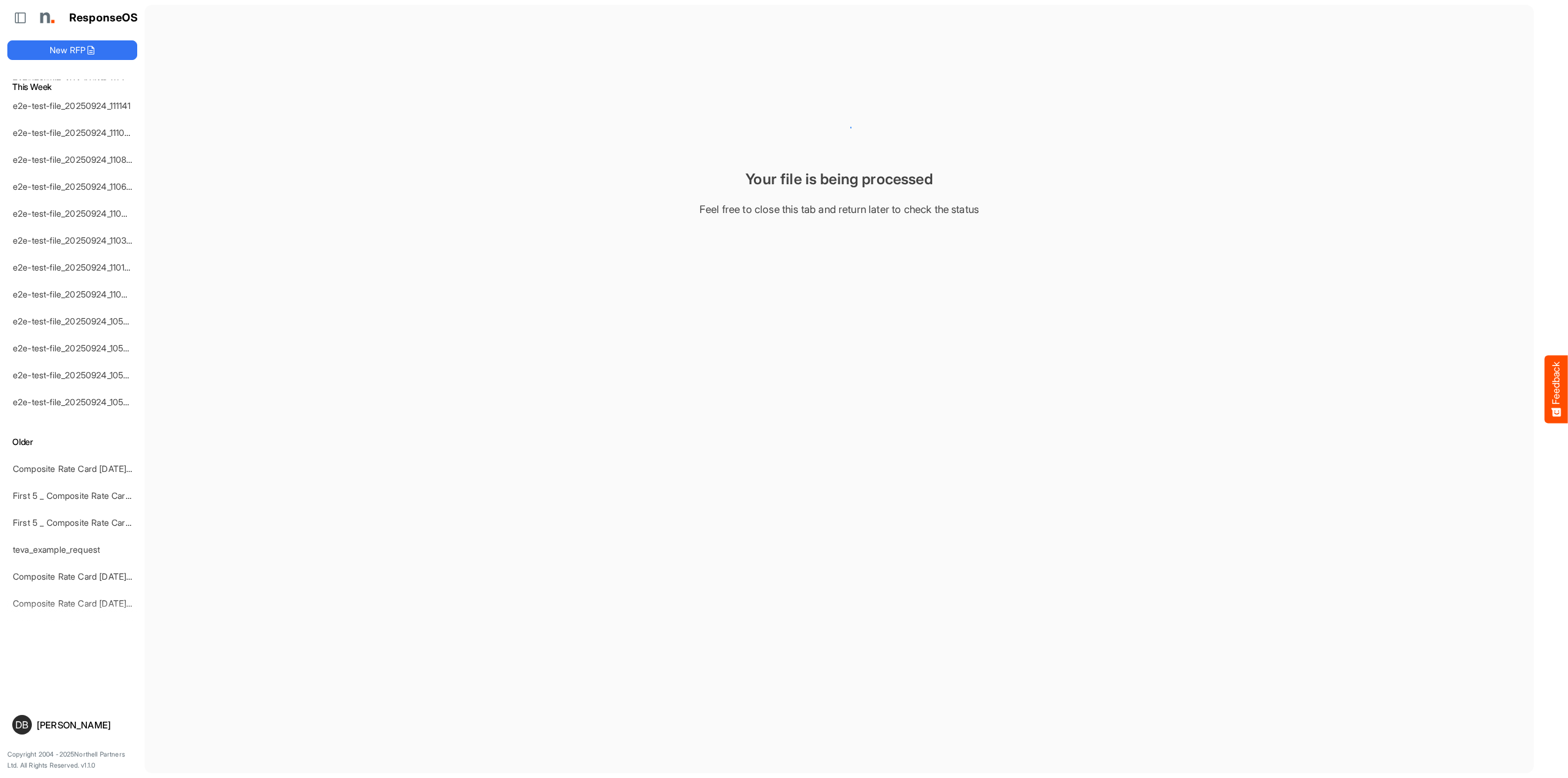
scroll to position [1583, 0]
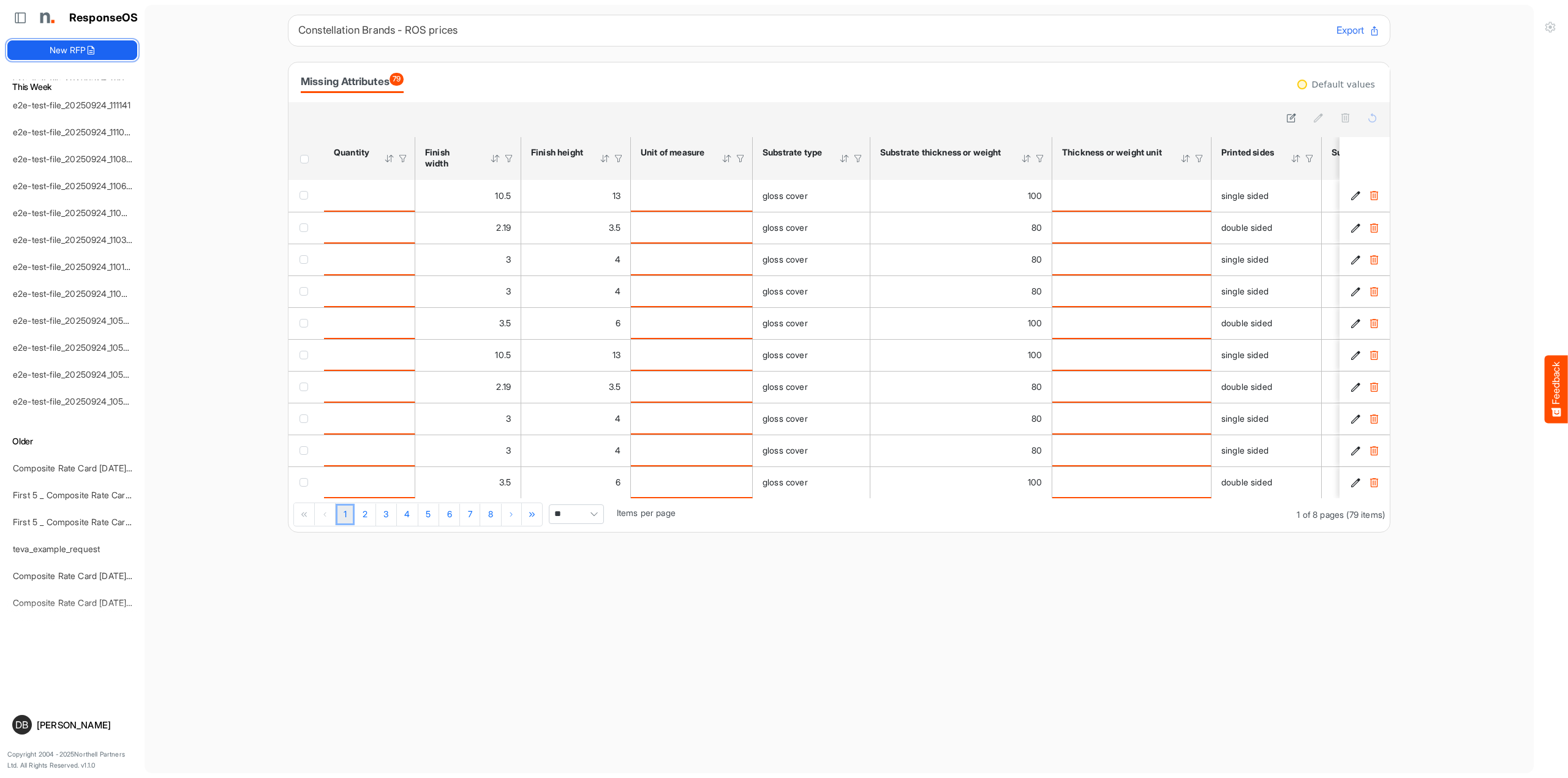
click at [88, 46] on icon at bounding box center [90, 50] width 10 height 10
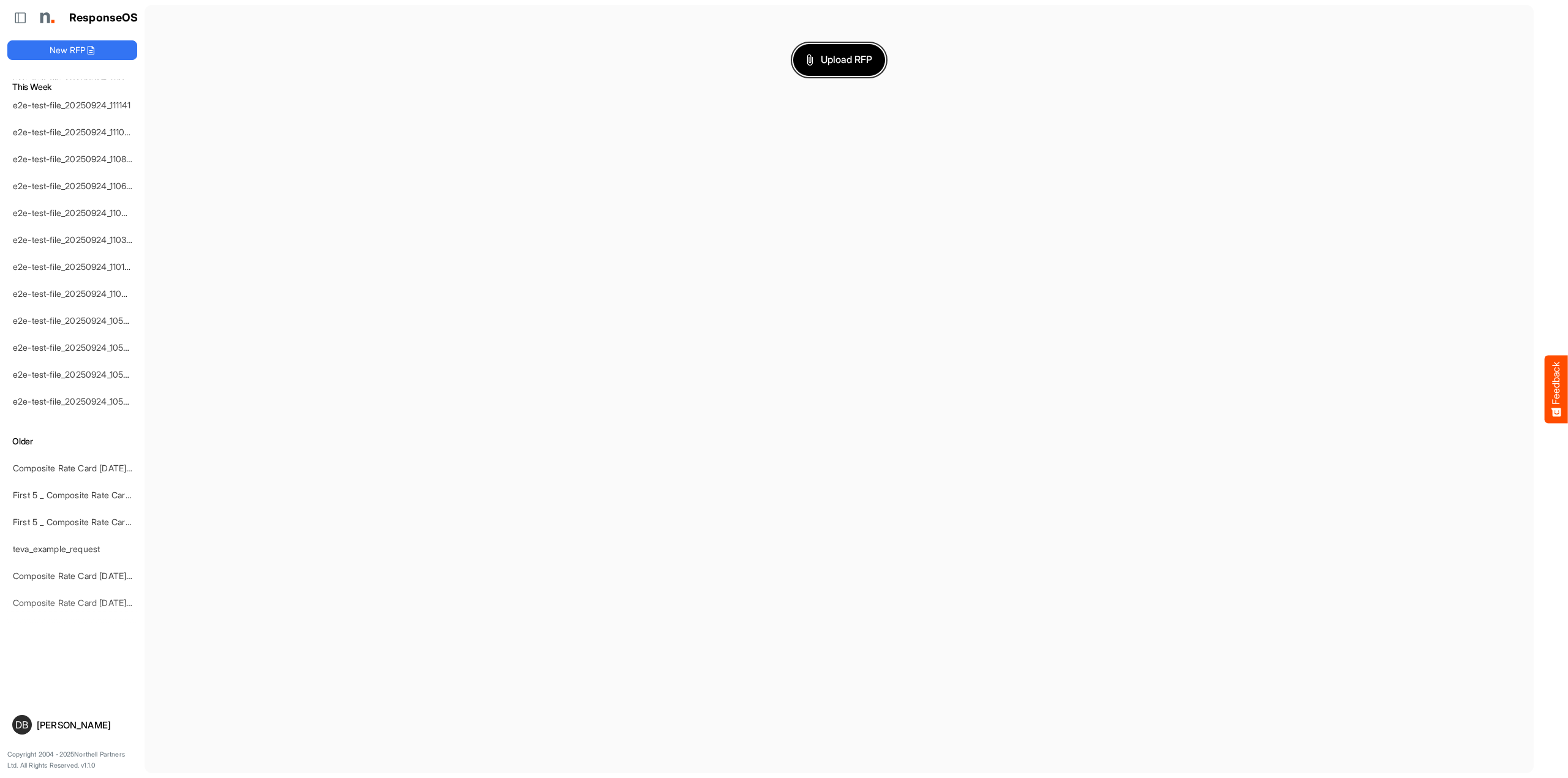
click at [850, 60] on span "Upload RFP" at bounding box center [839, 59] width 67 height 16
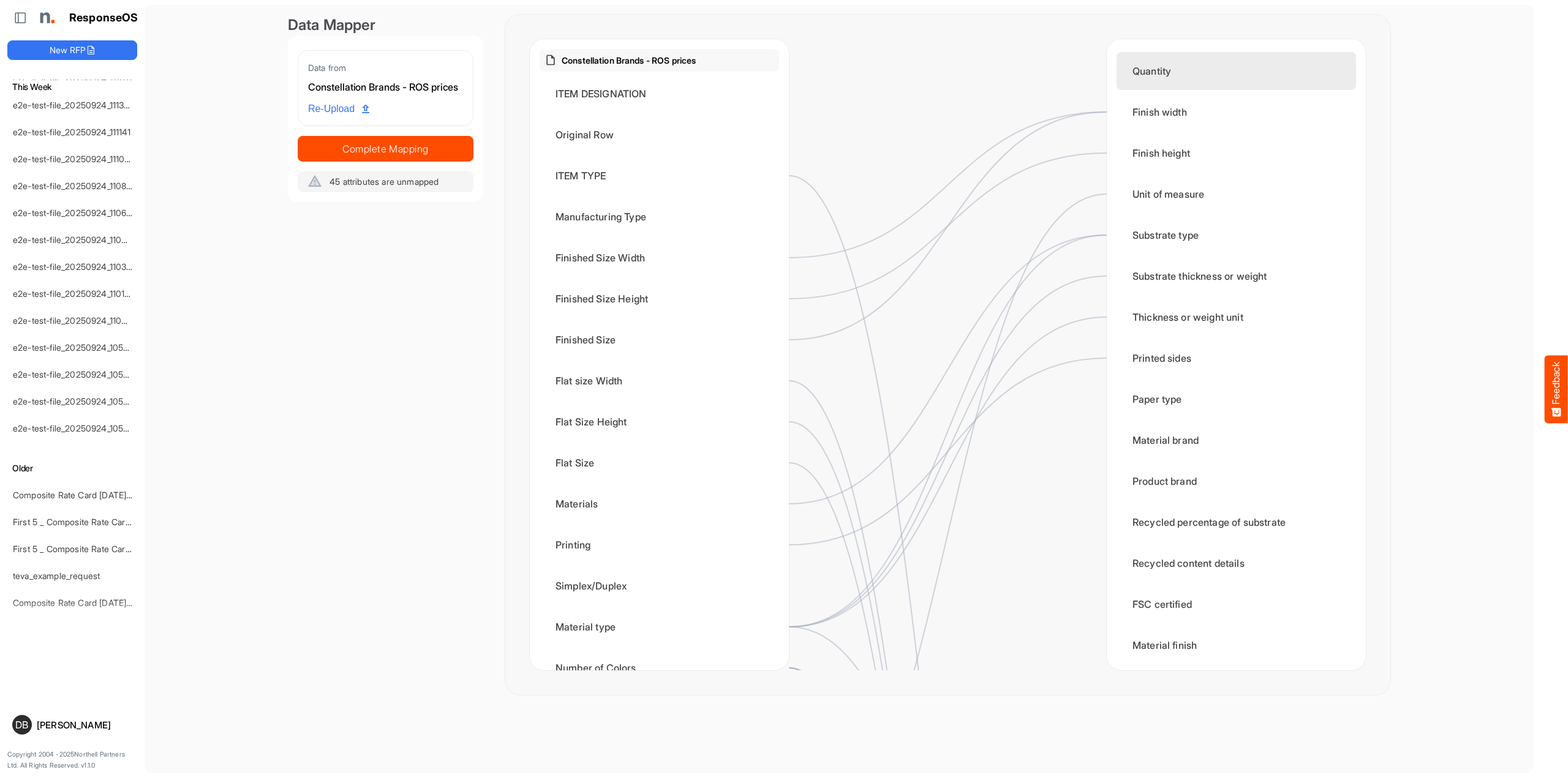
click at [1181, 68] on div "Quantity" at bounding box center [1236, 71] width 240 height 38
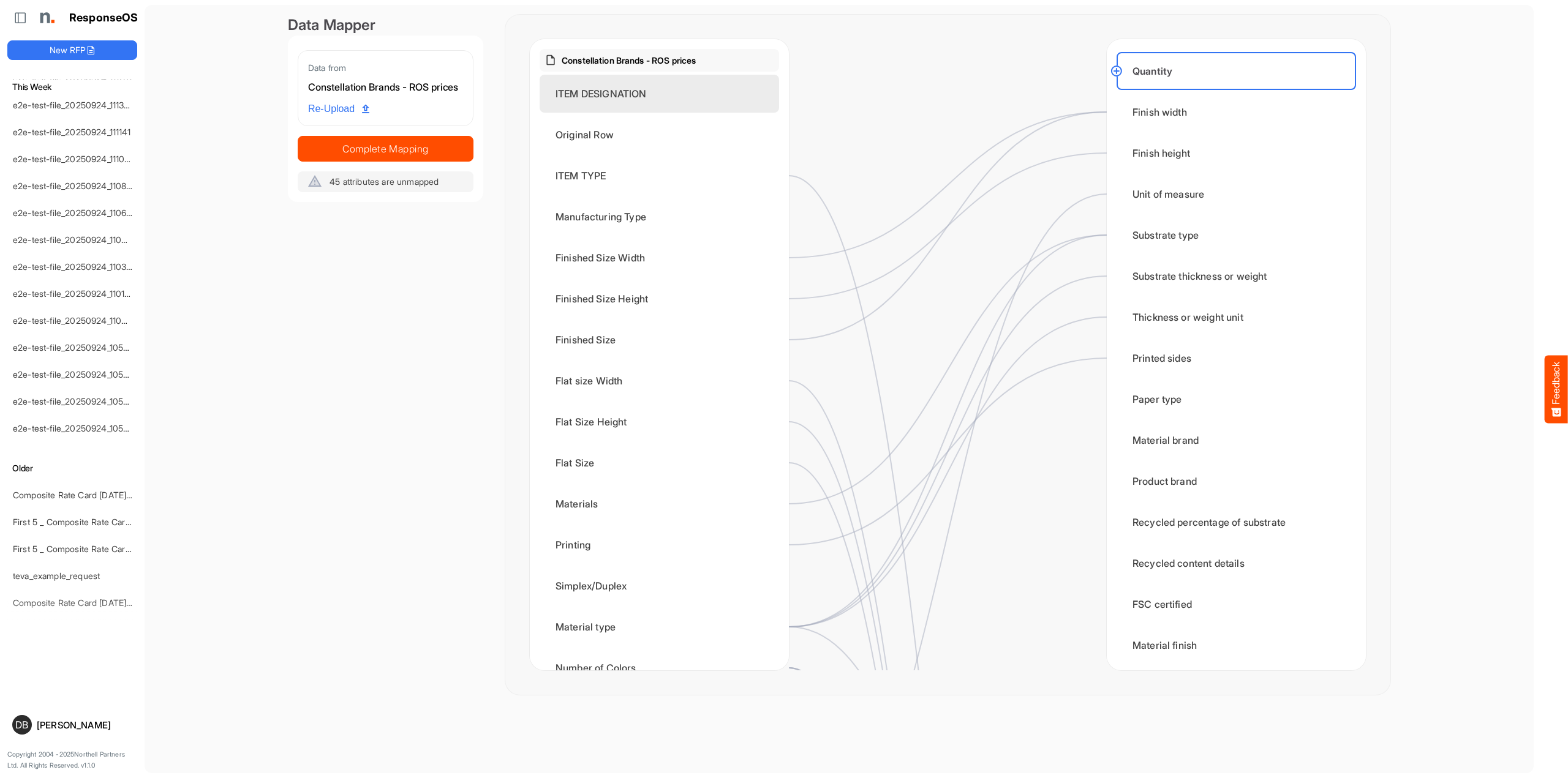
click at [630, 99] on div "ITEM DESIGNATION" at bounding box center [659, 94] width 240 height 38
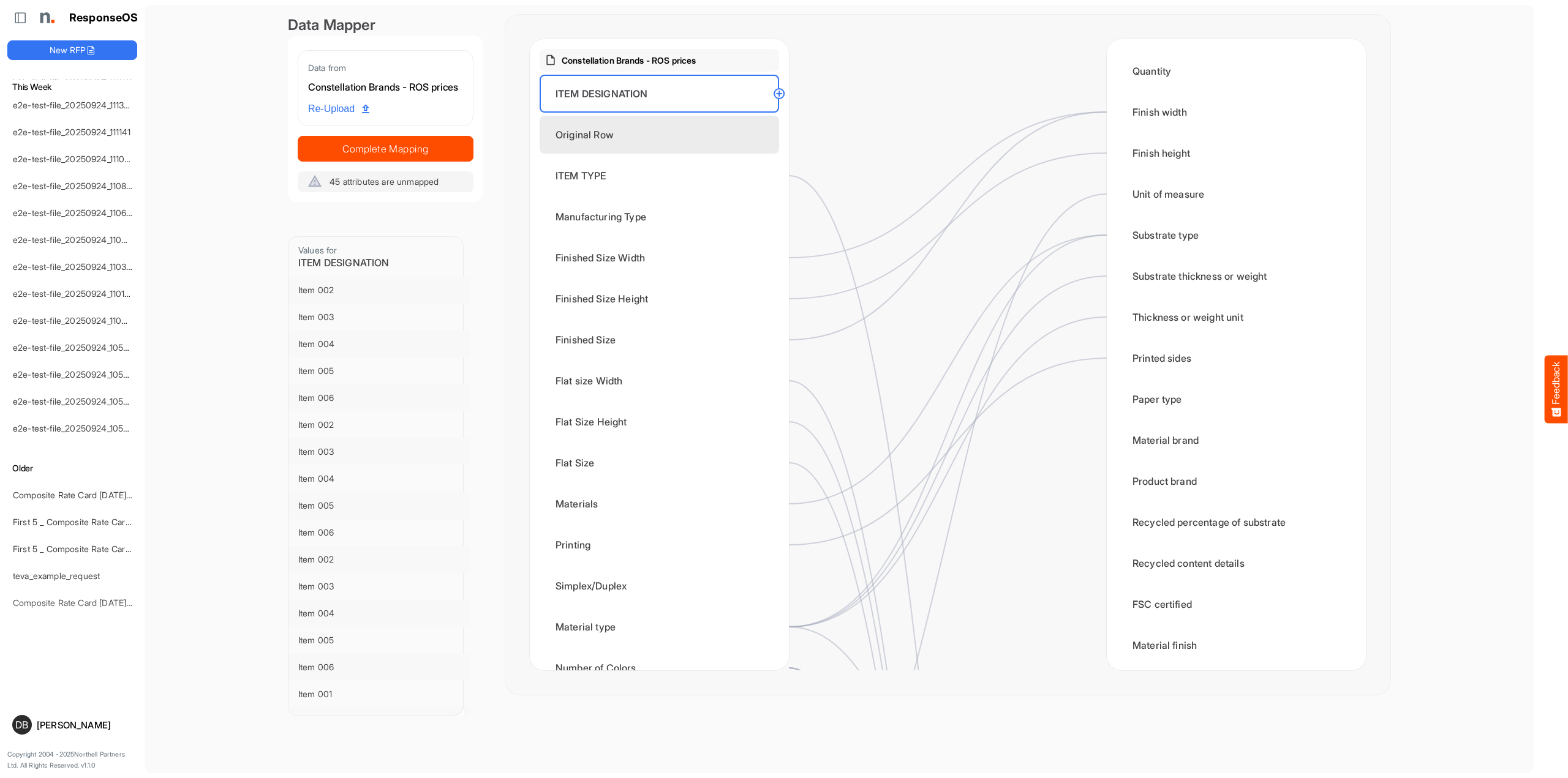
click at [625, 143] on div "Original Row" at bounding box center [659, 135] width 240 height 38
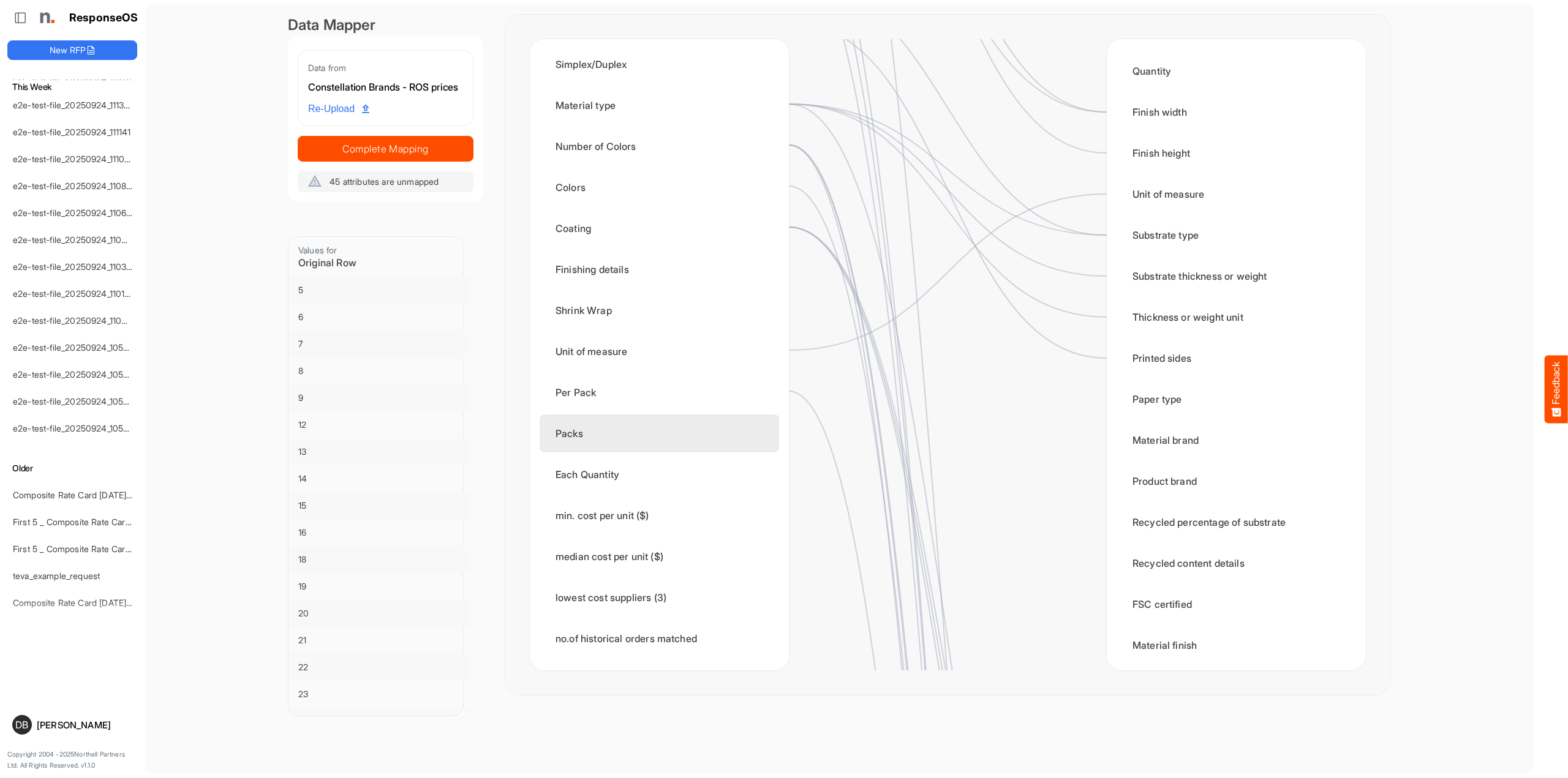
scroll to position [522, 0]
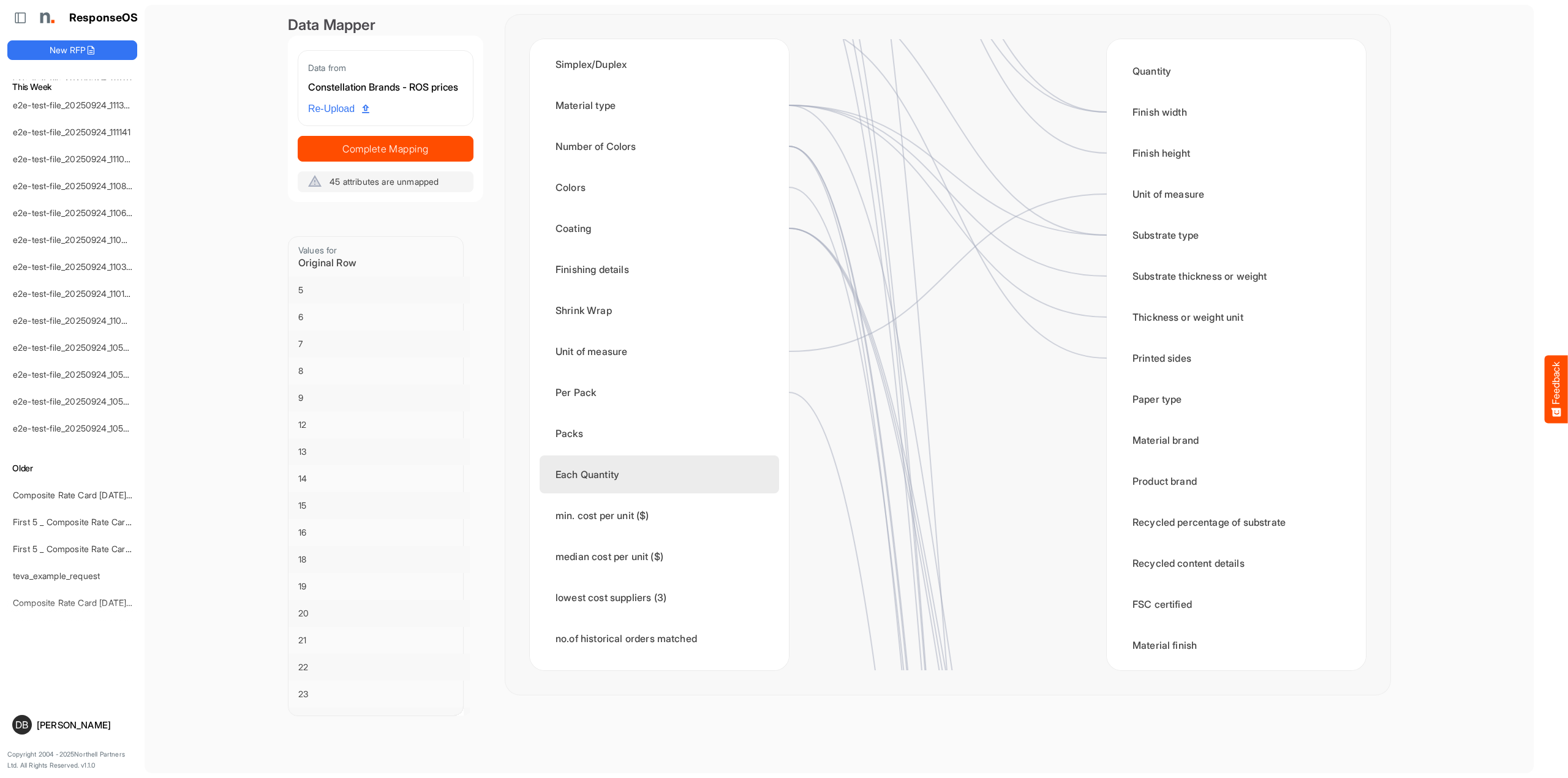
click at [663, 472] on div "Each Quantity" at bounding box center [659, 475] width 240 height 38
click at [780, 472] on circle at bounding box center [779, 474] width 15 height 15
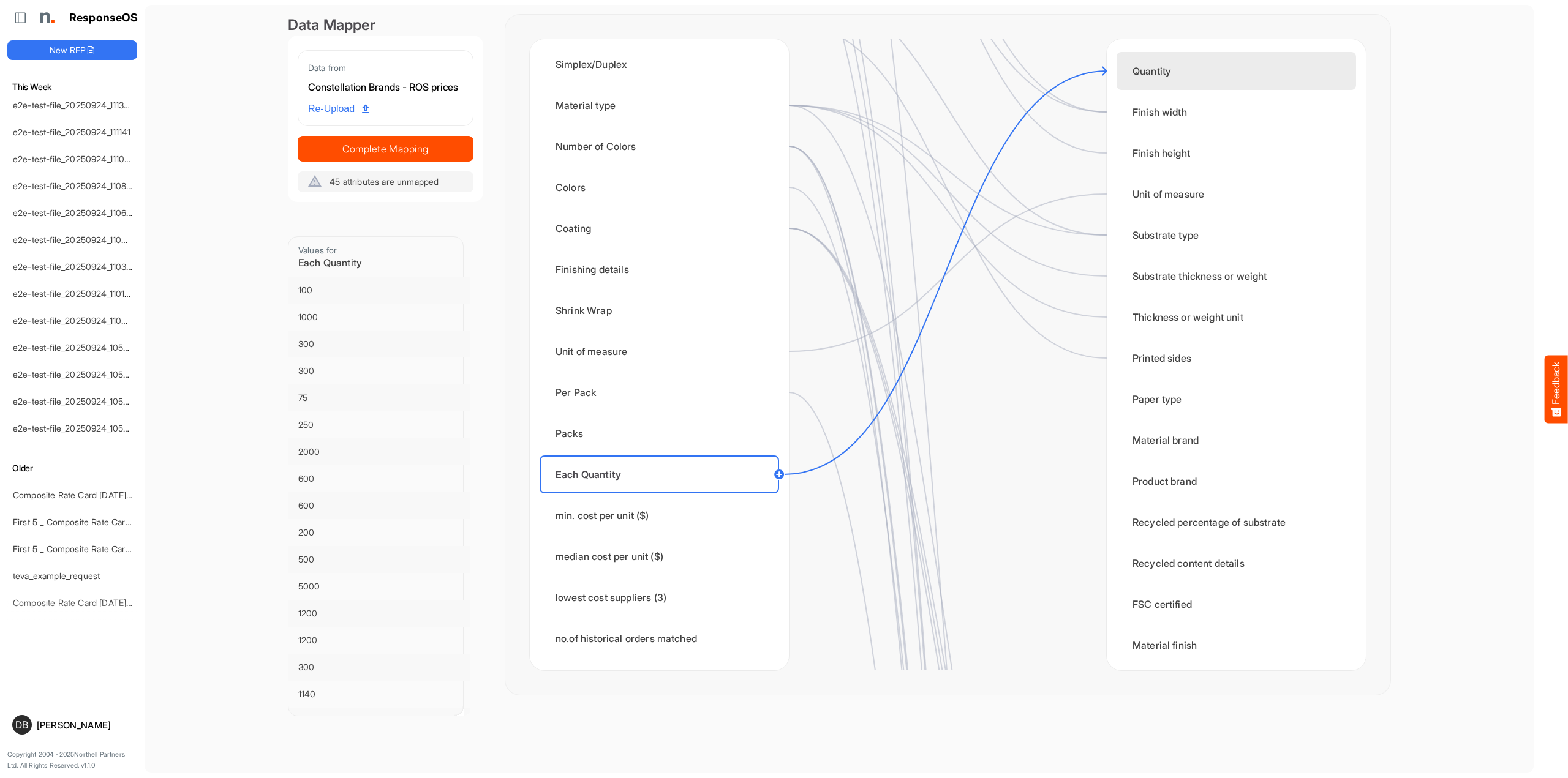
click at [1183, 70] on div "Quantity" at bounding box center [1236, 71] width 240 height 38
click at [398, 158] on span "Complete Mapping" at bounding box center [385, 149] width 174 height 17
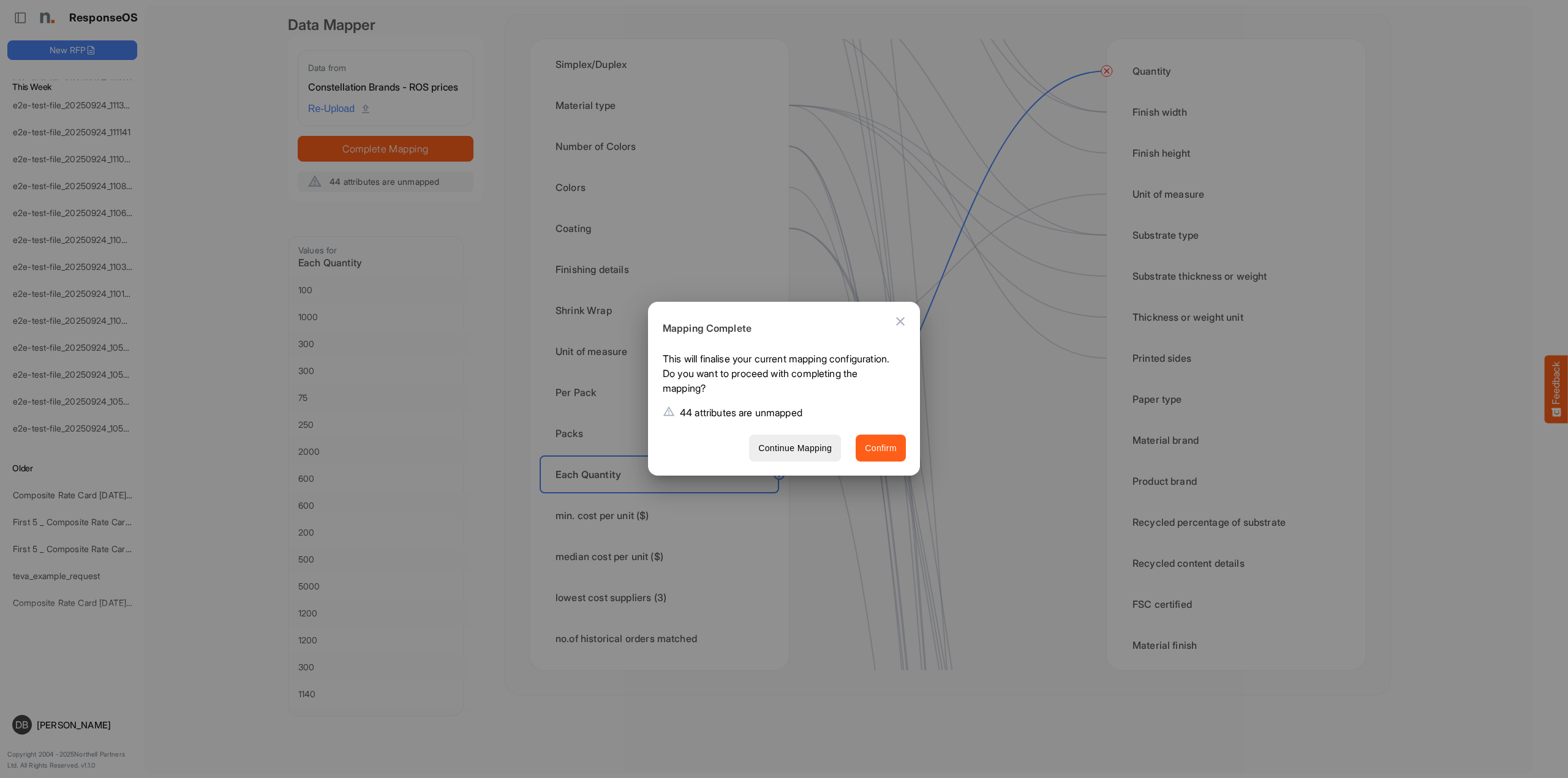
click at [889, 449] on span "Confirm" at bounding box center [880, 448] width 32 height 16
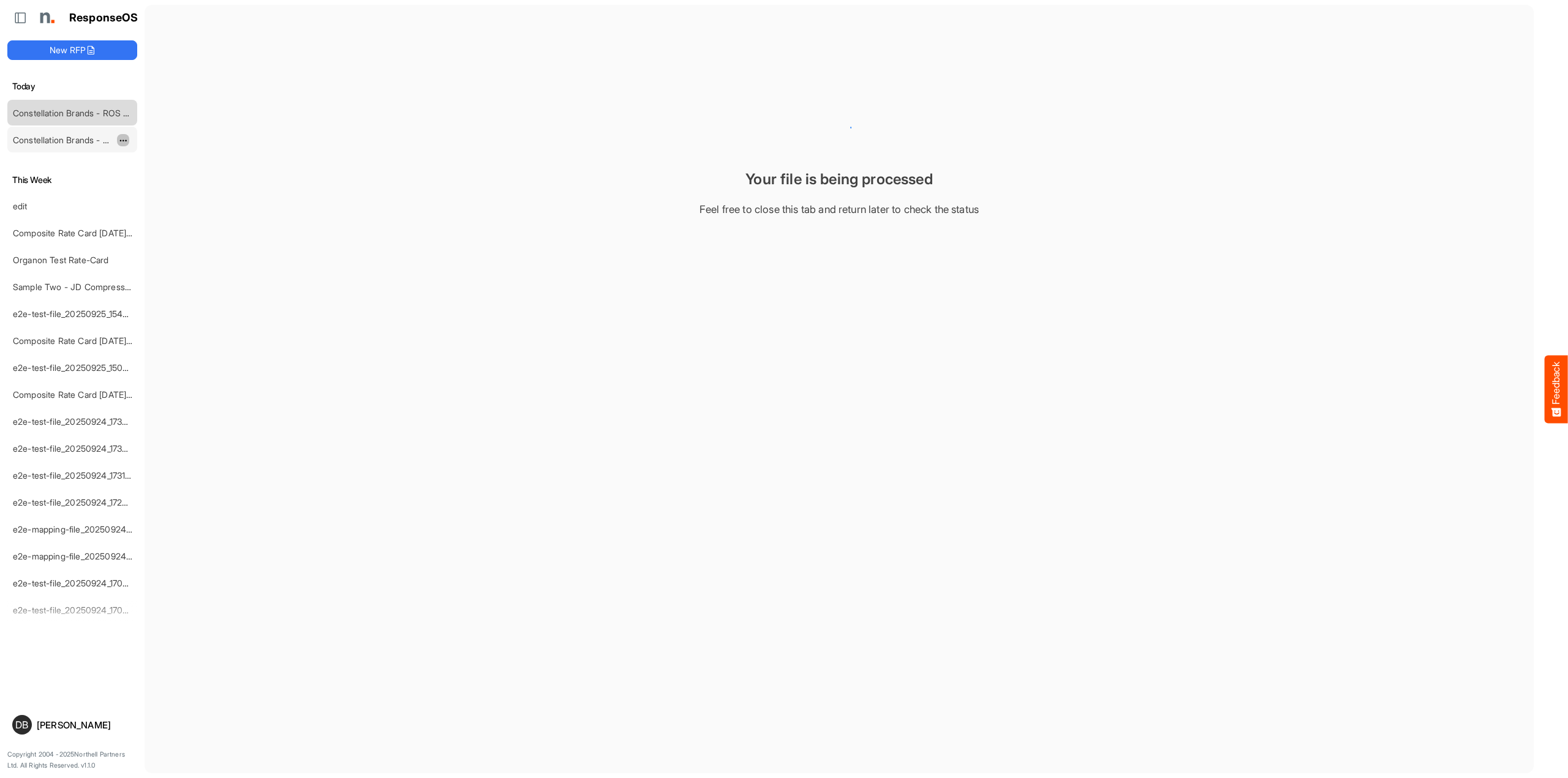
scroll to position [0, 0]
click at [118, 139] on button "dropdownbutton" at bounding box center [122, 140] width 12 height 12
click at [139, 178] on li "Delete" at bounding box center [153, 178] width 74 height 18
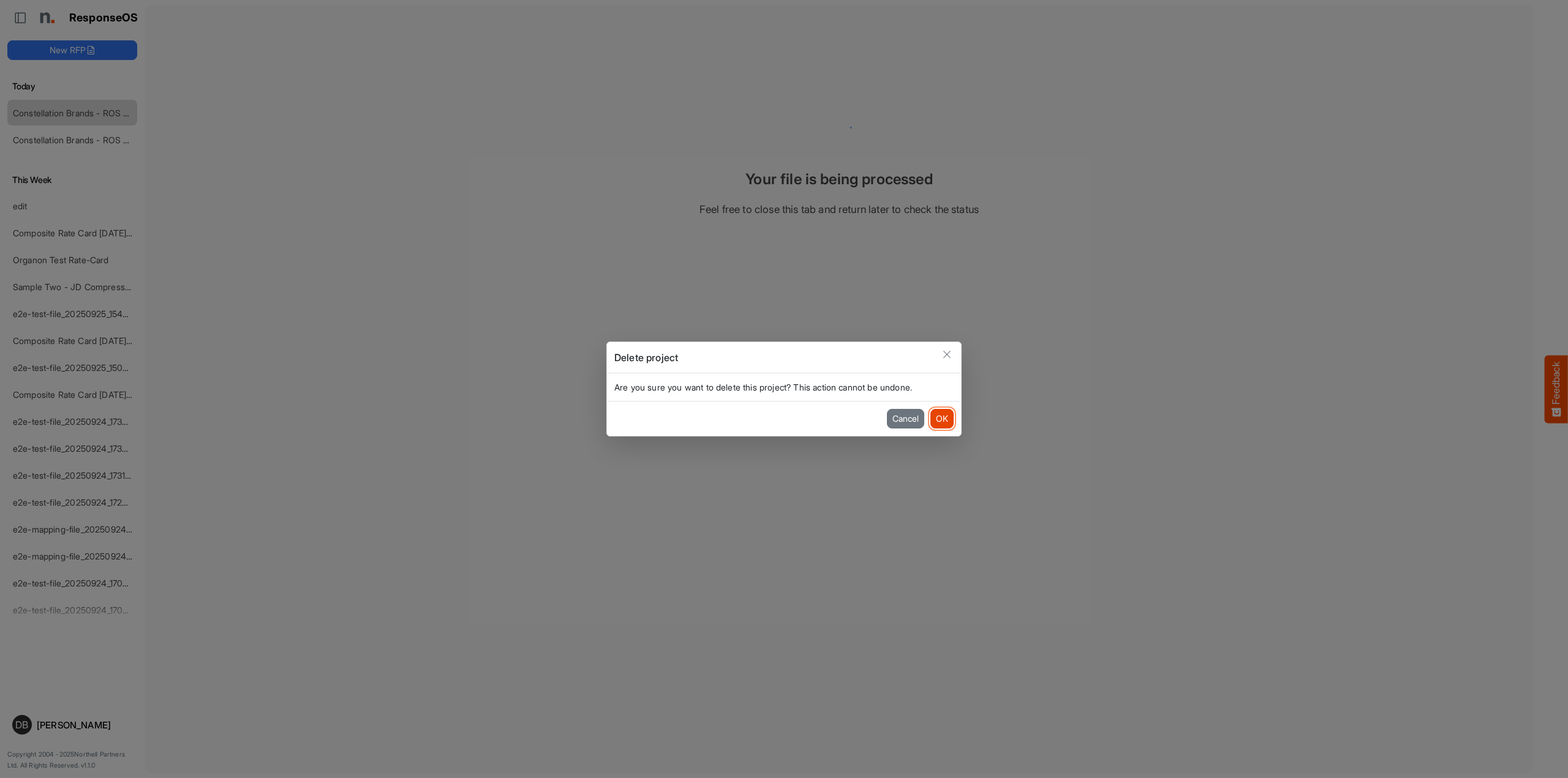
click at [946, 422] on button "OK" at bounding box center [942, 419] width 24 height 19
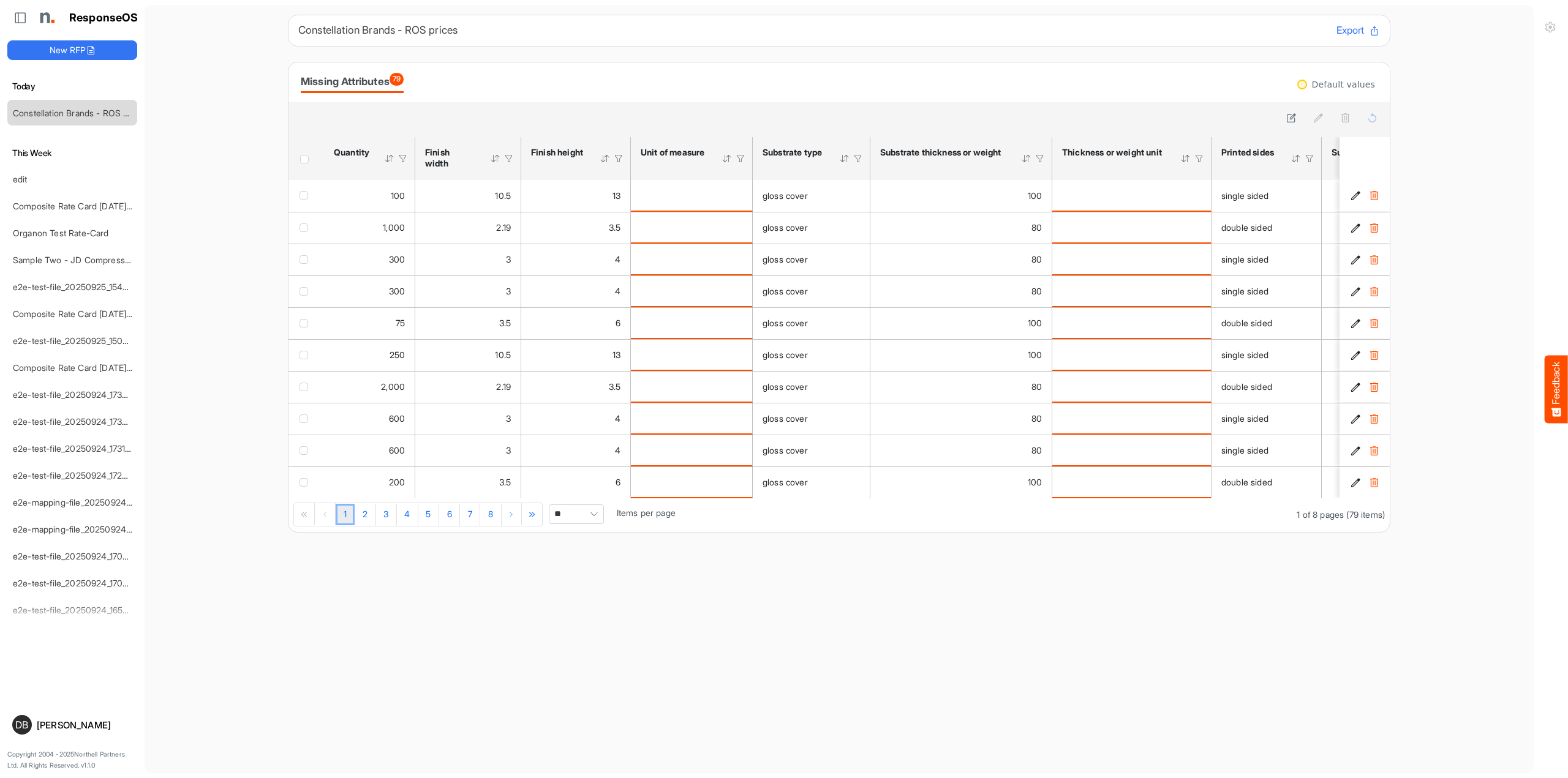
click at [306, 158] on span "Header checkbox" at bounding box center [304, 159] width 8 height 8
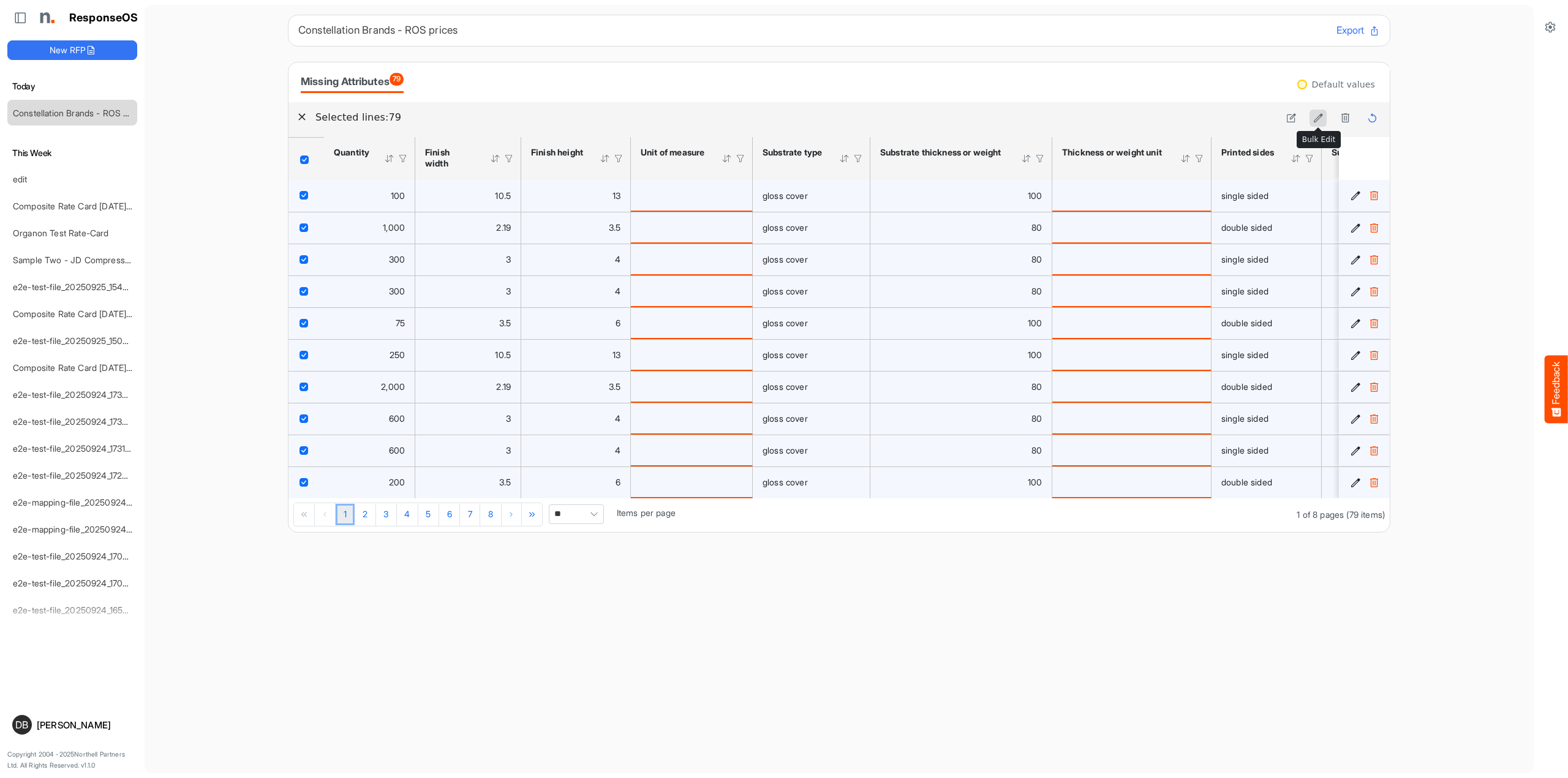
click at [1319, 115] on icon at bounding box center [1318, 118] width 10 height 10
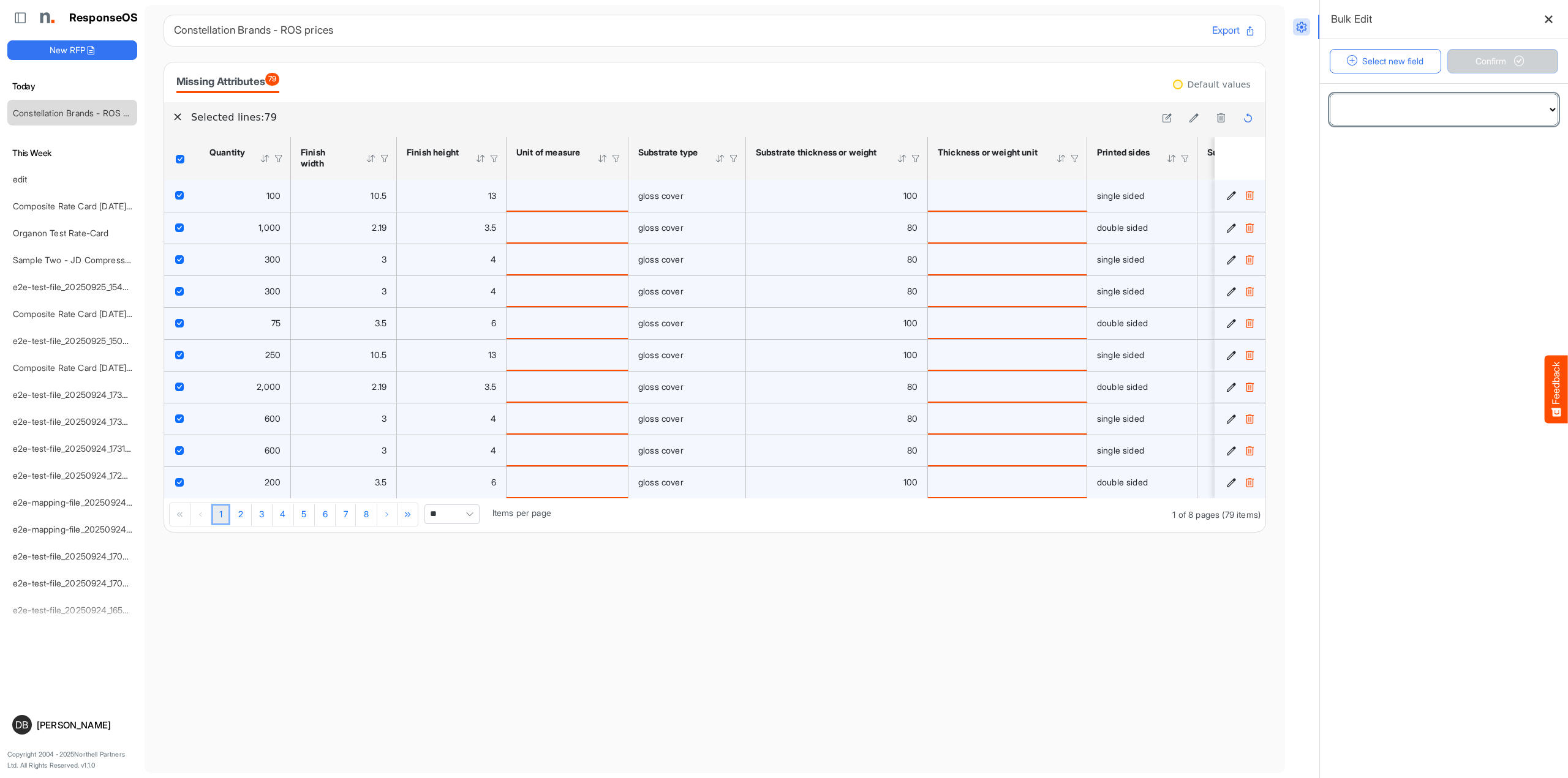
select select "**********"
click at [1444, 147] on span at bounding box center [1443, 151] width 227 height 31
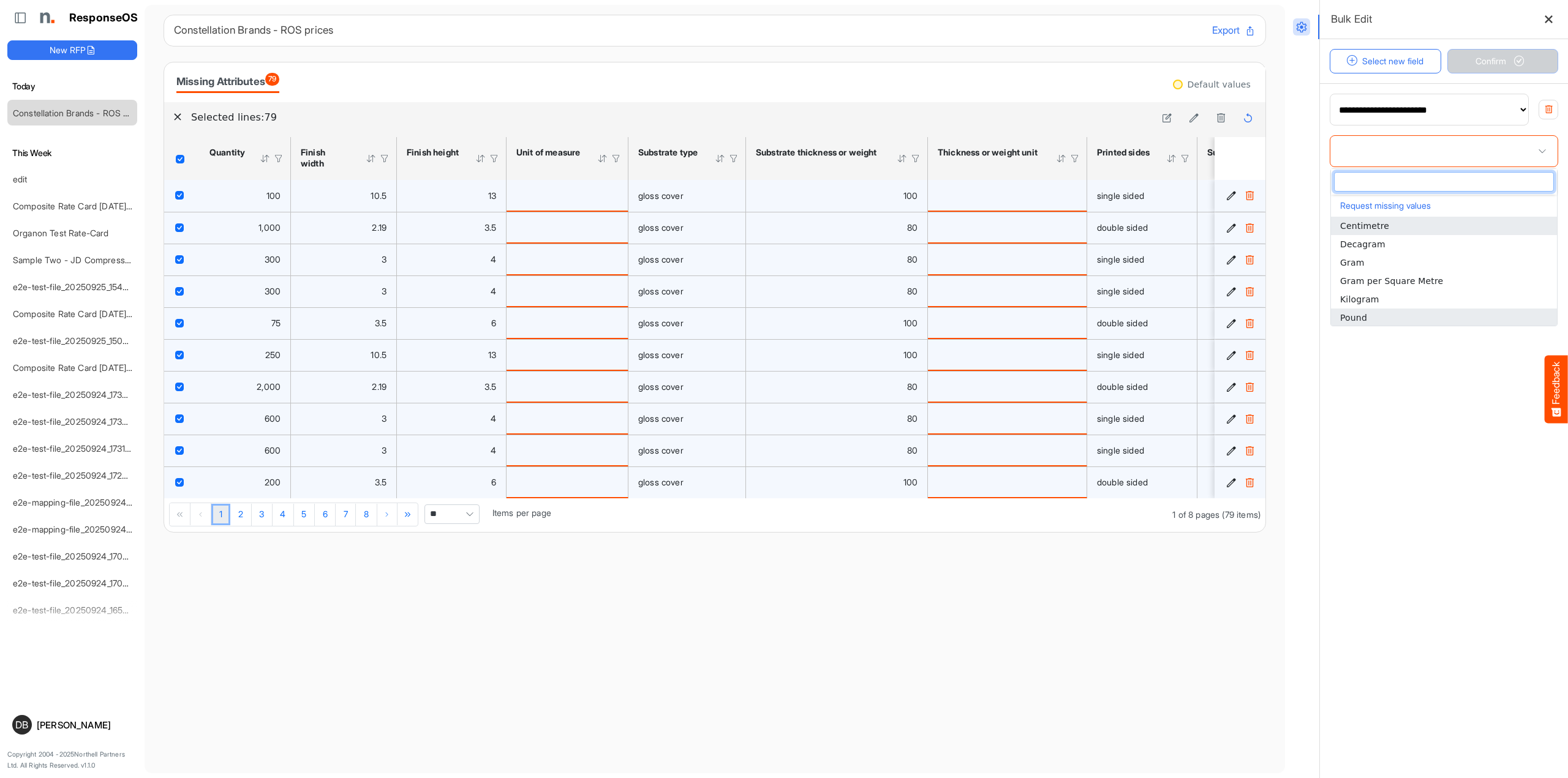
click at [1401, 314] on li "Pound" at bounding box center [1444, 317] width 226 height 18
type input "*****"
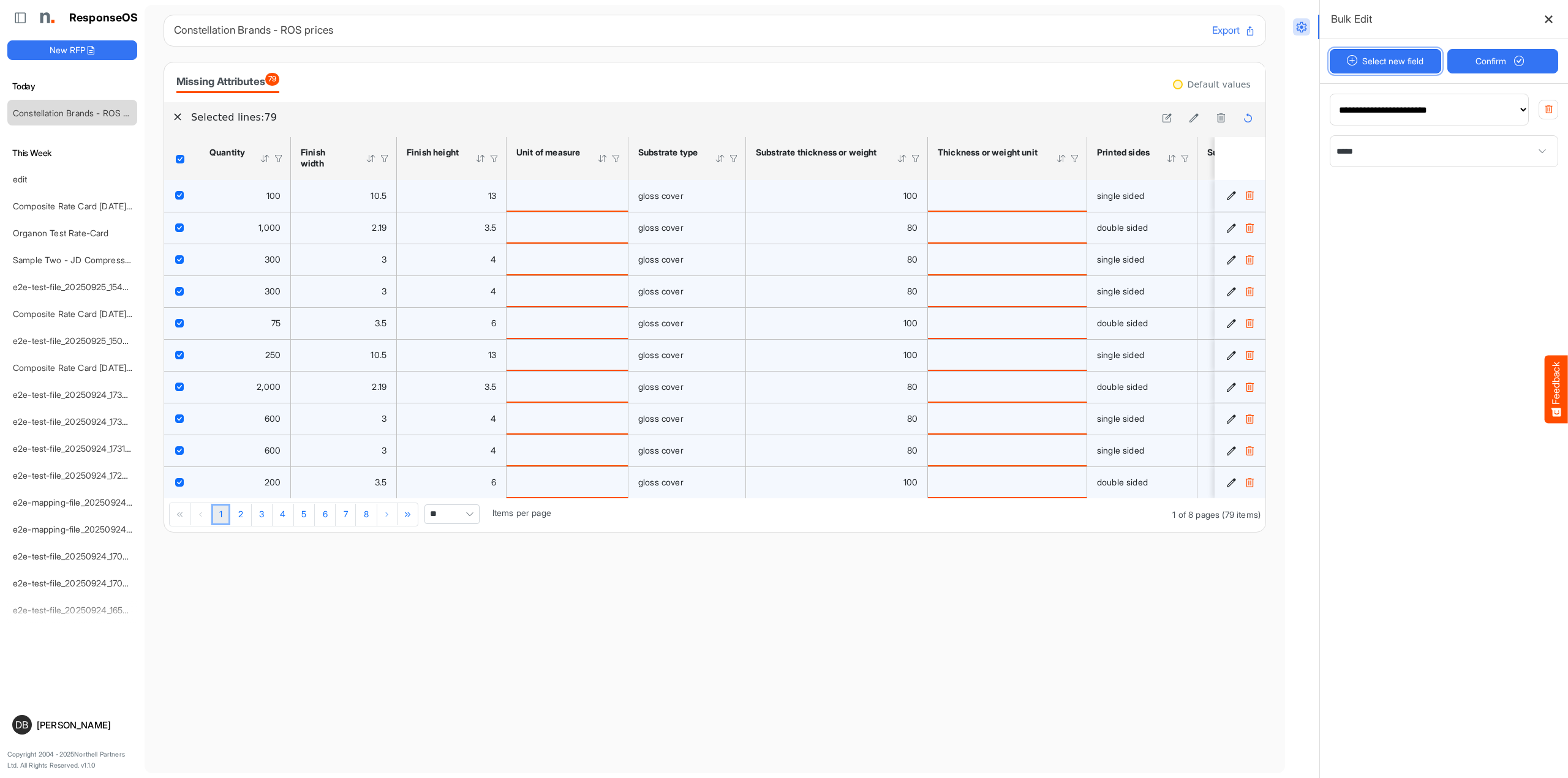
click at [1398, 60] on button "Select new field" at bounding box center [1386, 61] width 111 height 25
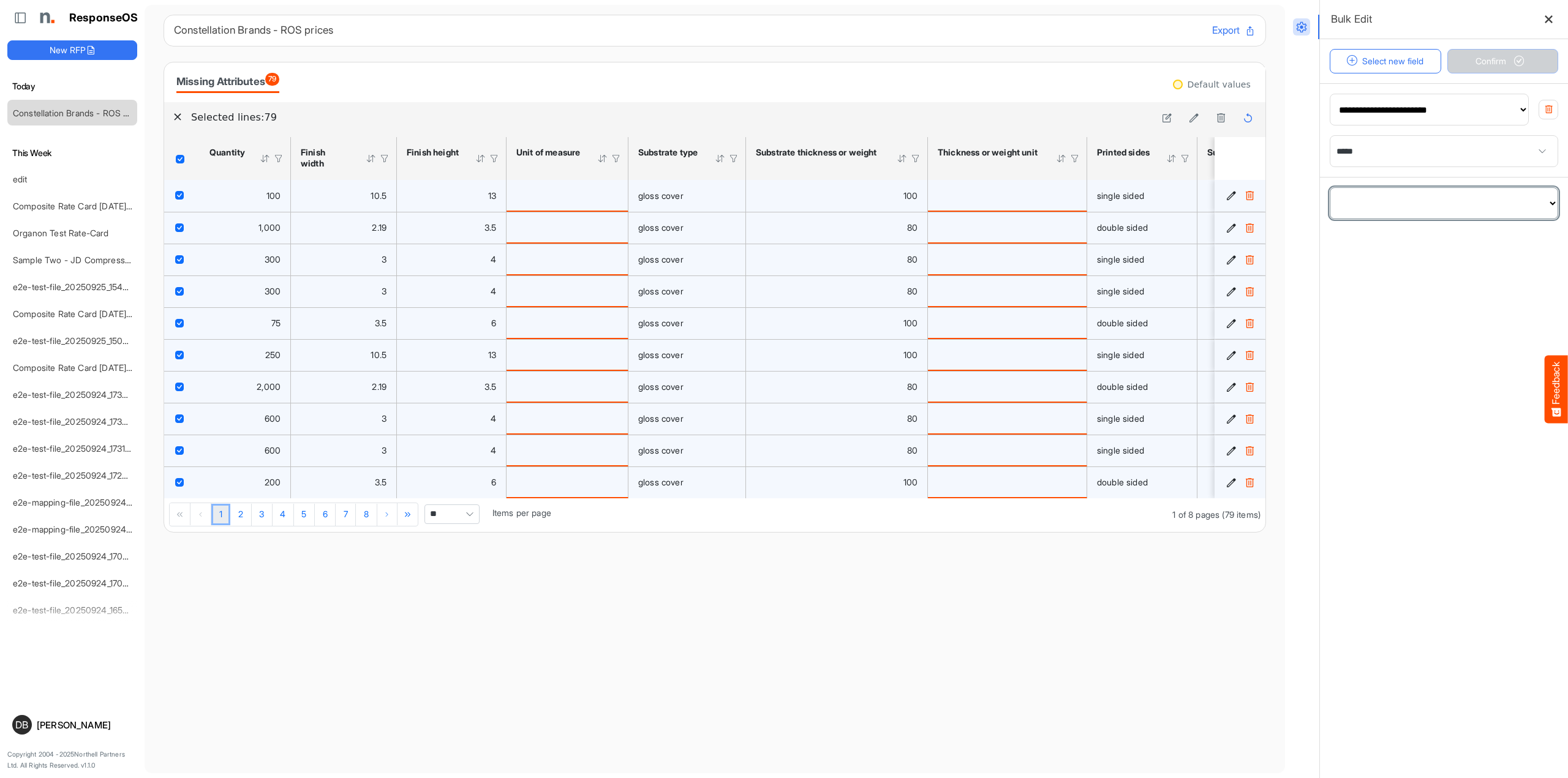
select select "**********"
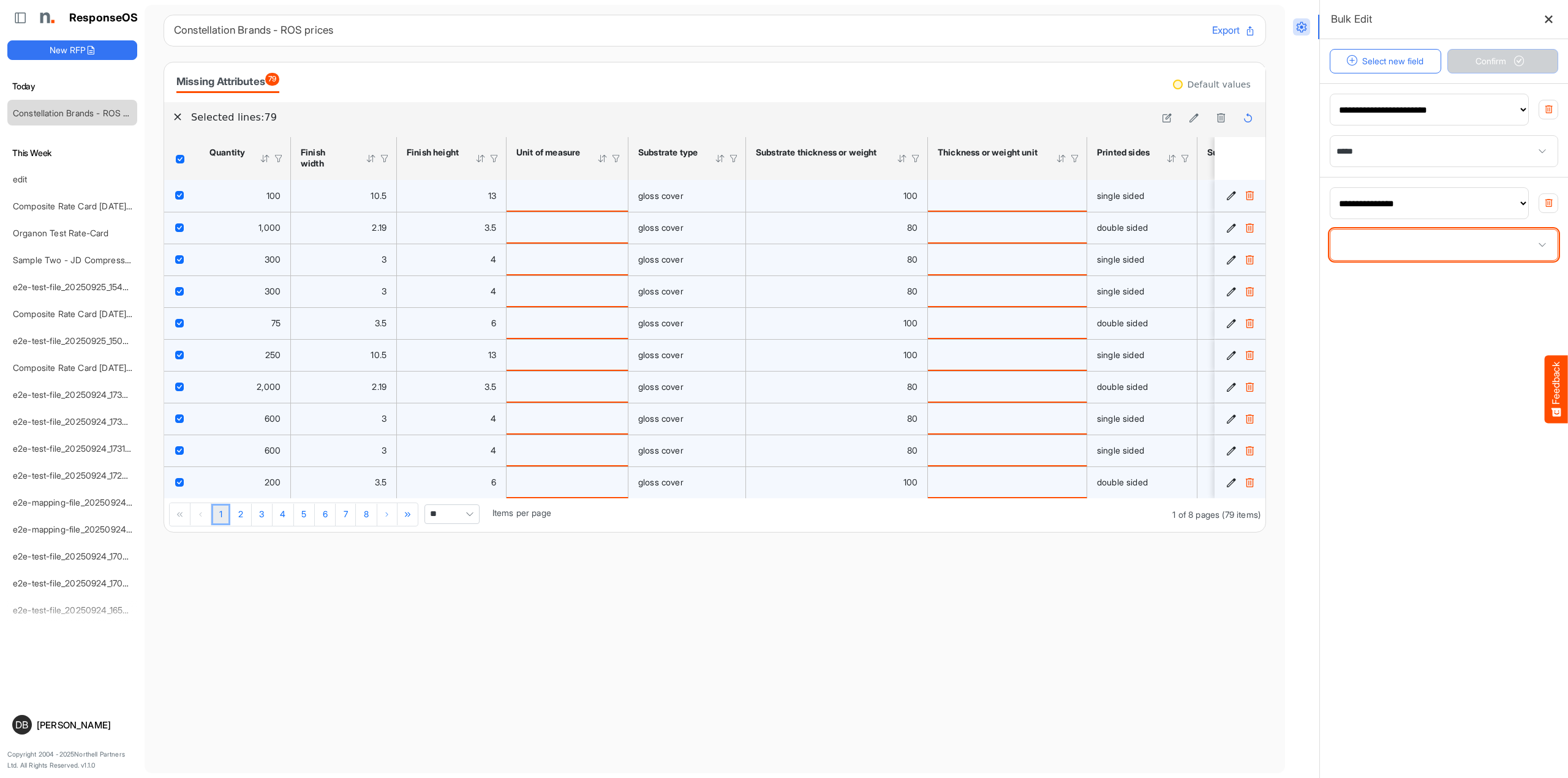
click at [1448, 242] on span at bounding box center [1443, 245] width 227 height 31
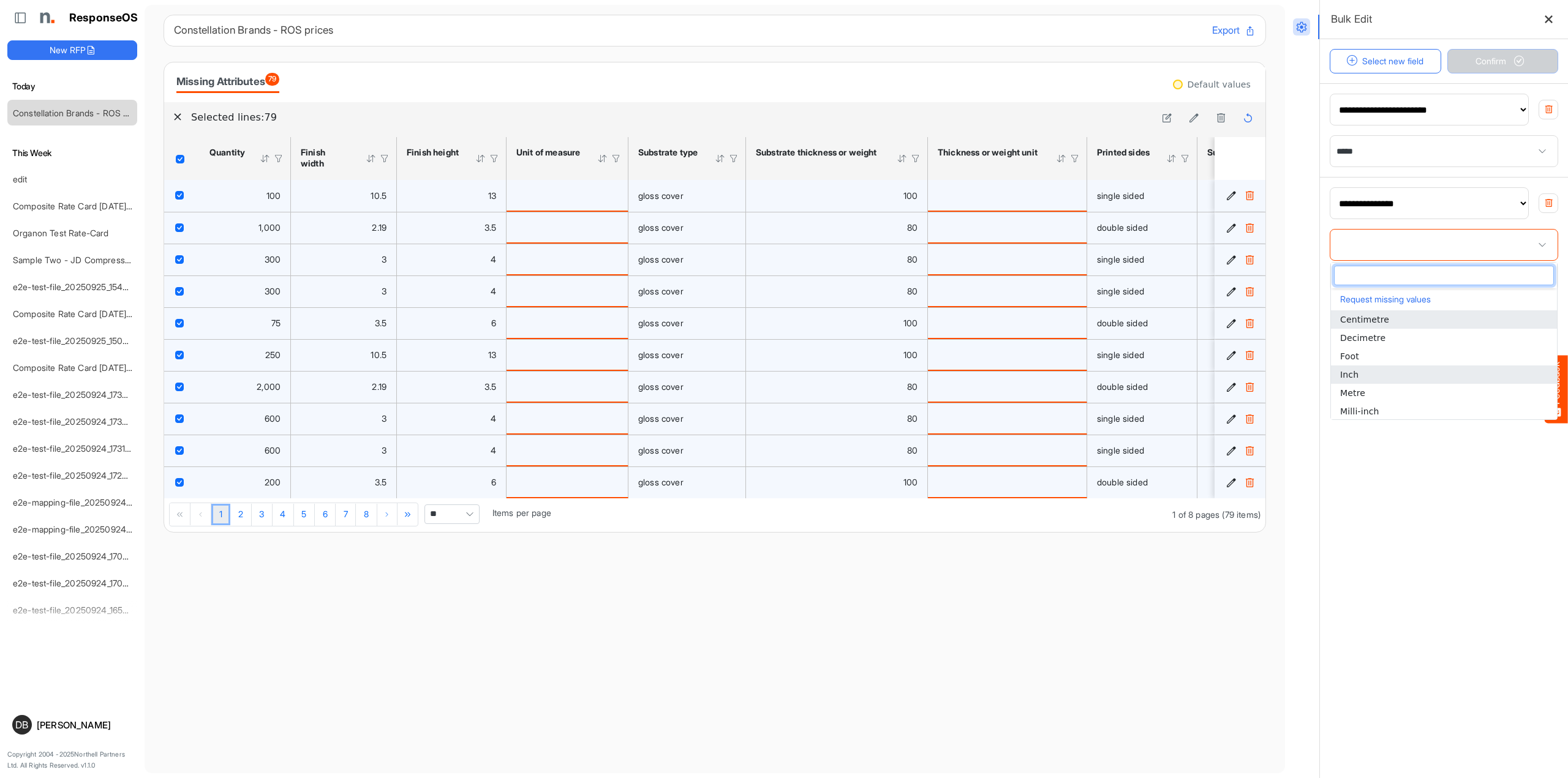
scroll to position [19, 0]
click at [1412, 353] on li "Inch" at bounding box center [1444, 356] width 226 height 18
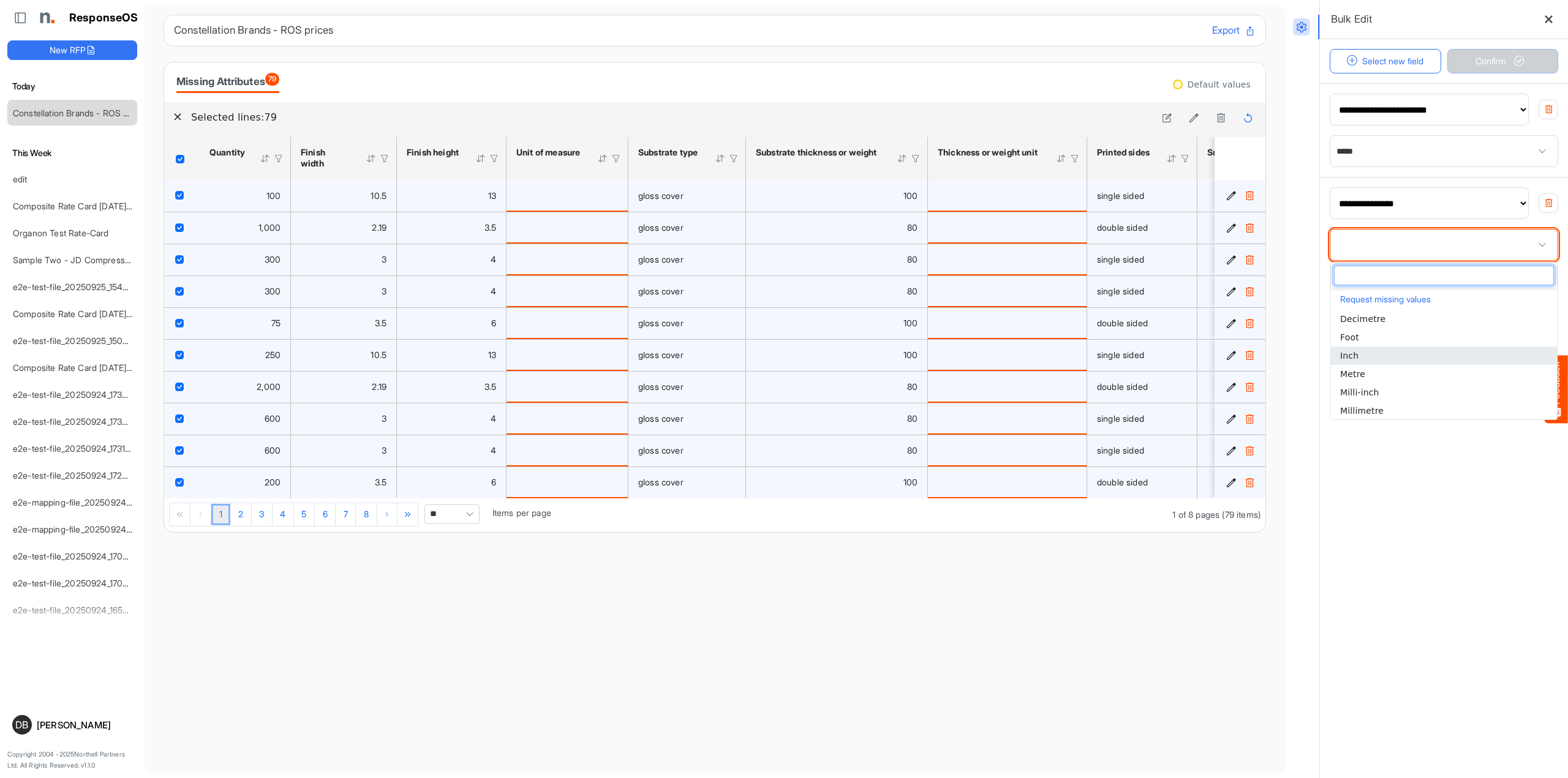
type input "****"
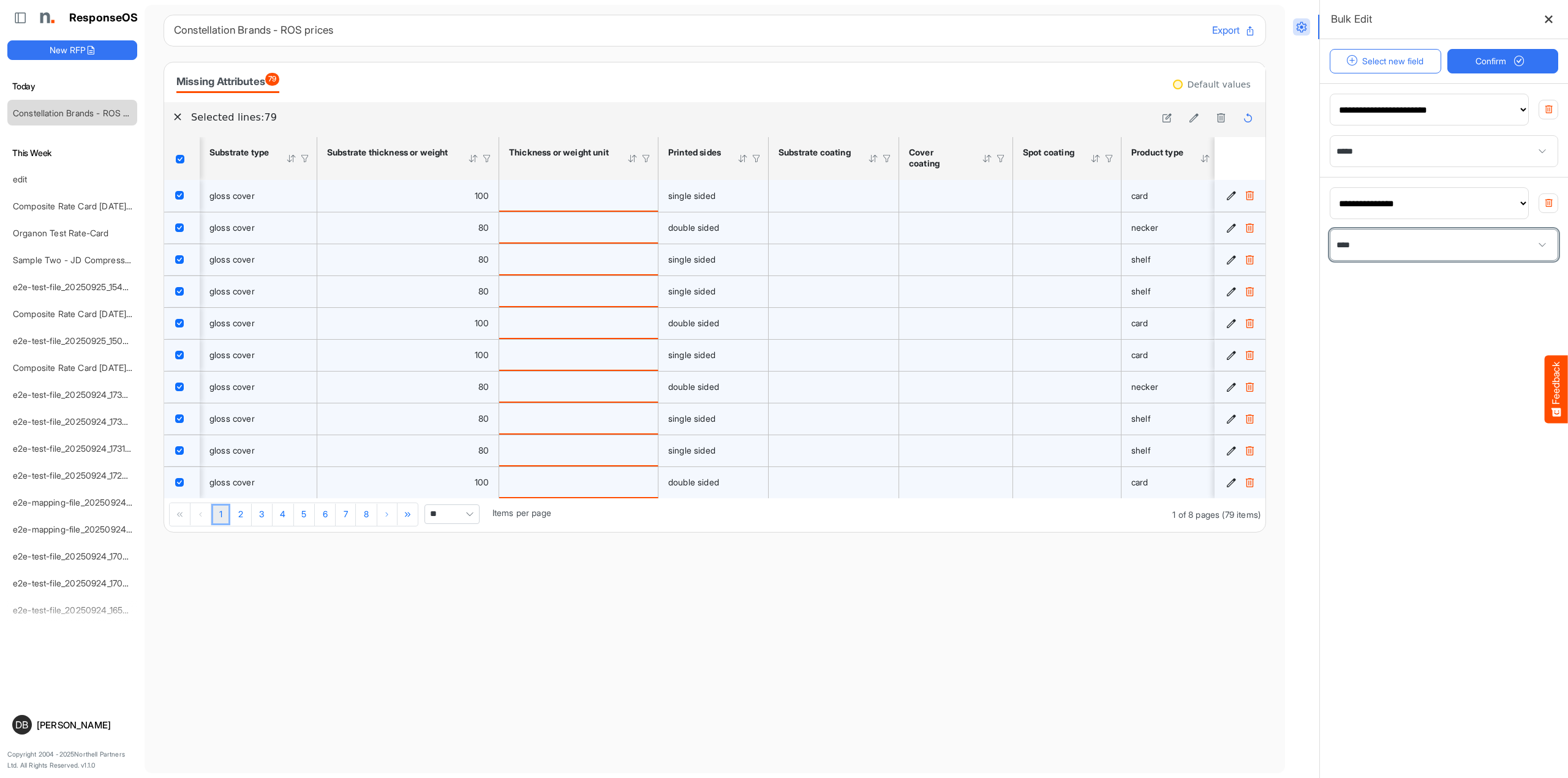
scroll to position [0, 0]
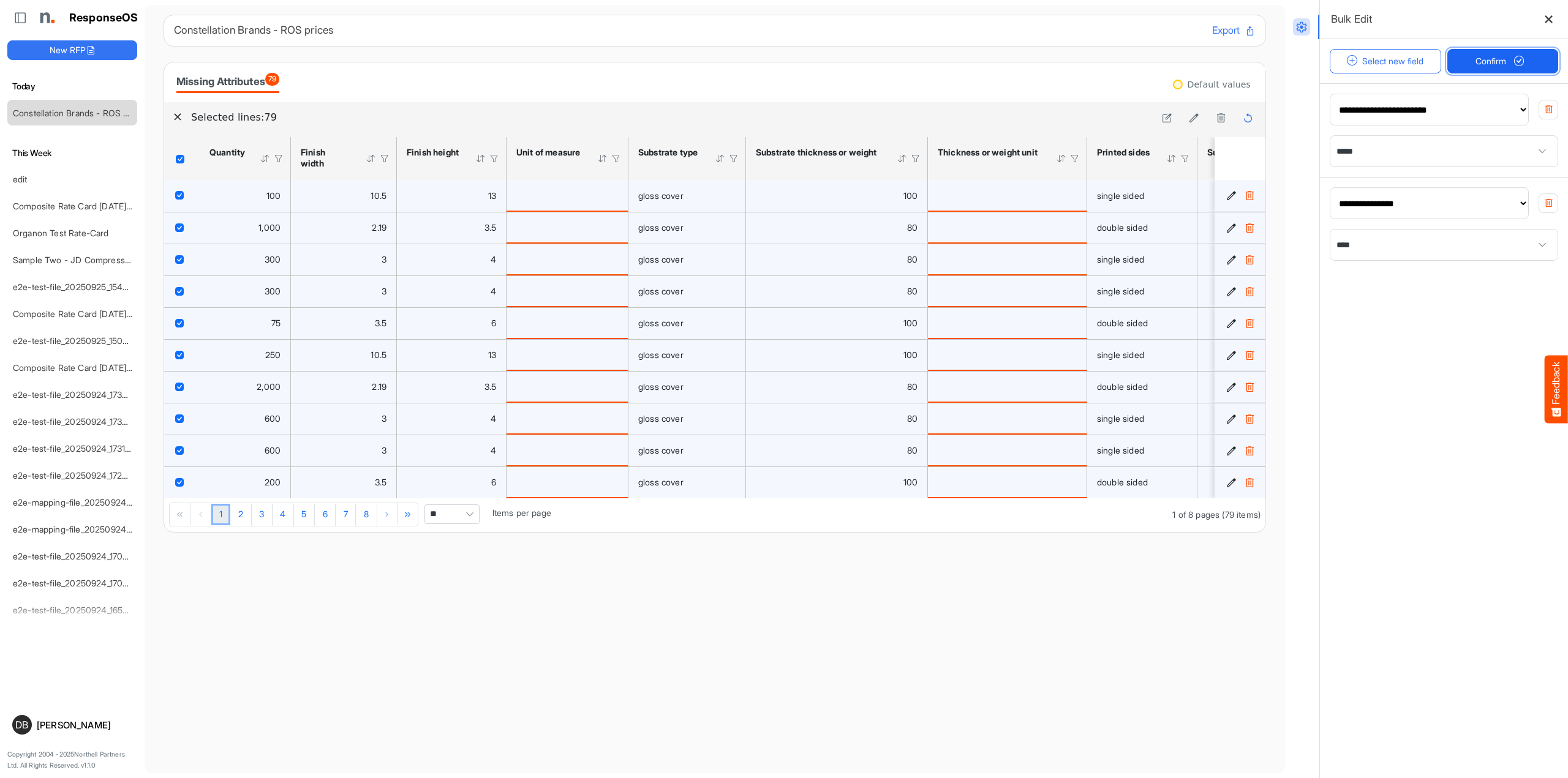
click at [1484, 67] on span "Confirm" at bounding box center [1502, 61] width 54 height 14
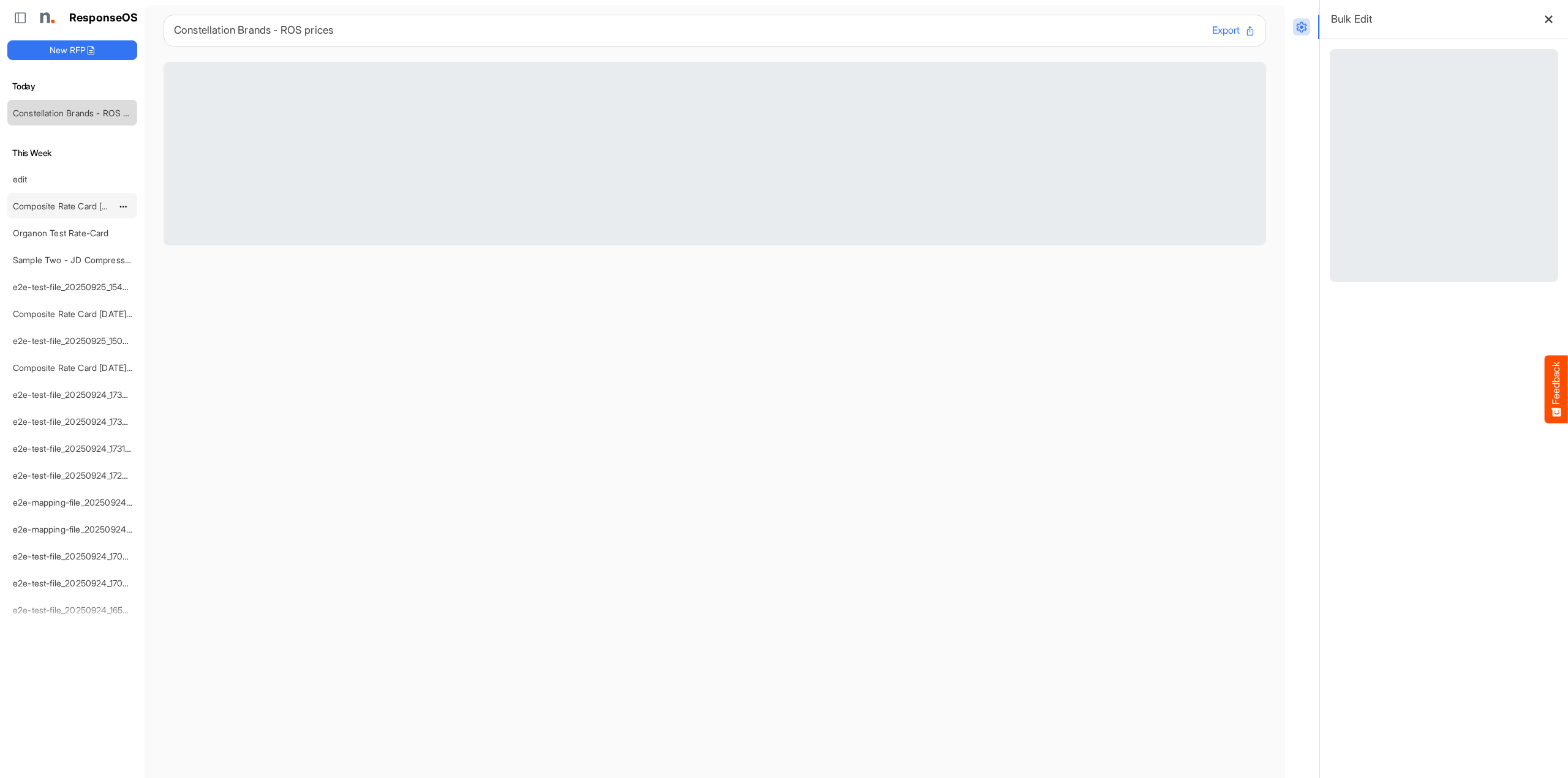
click at [57, 206] on link "Composite Rate Card [DATE]_smaller" at bounding box center [85, 205] width 145 height 10
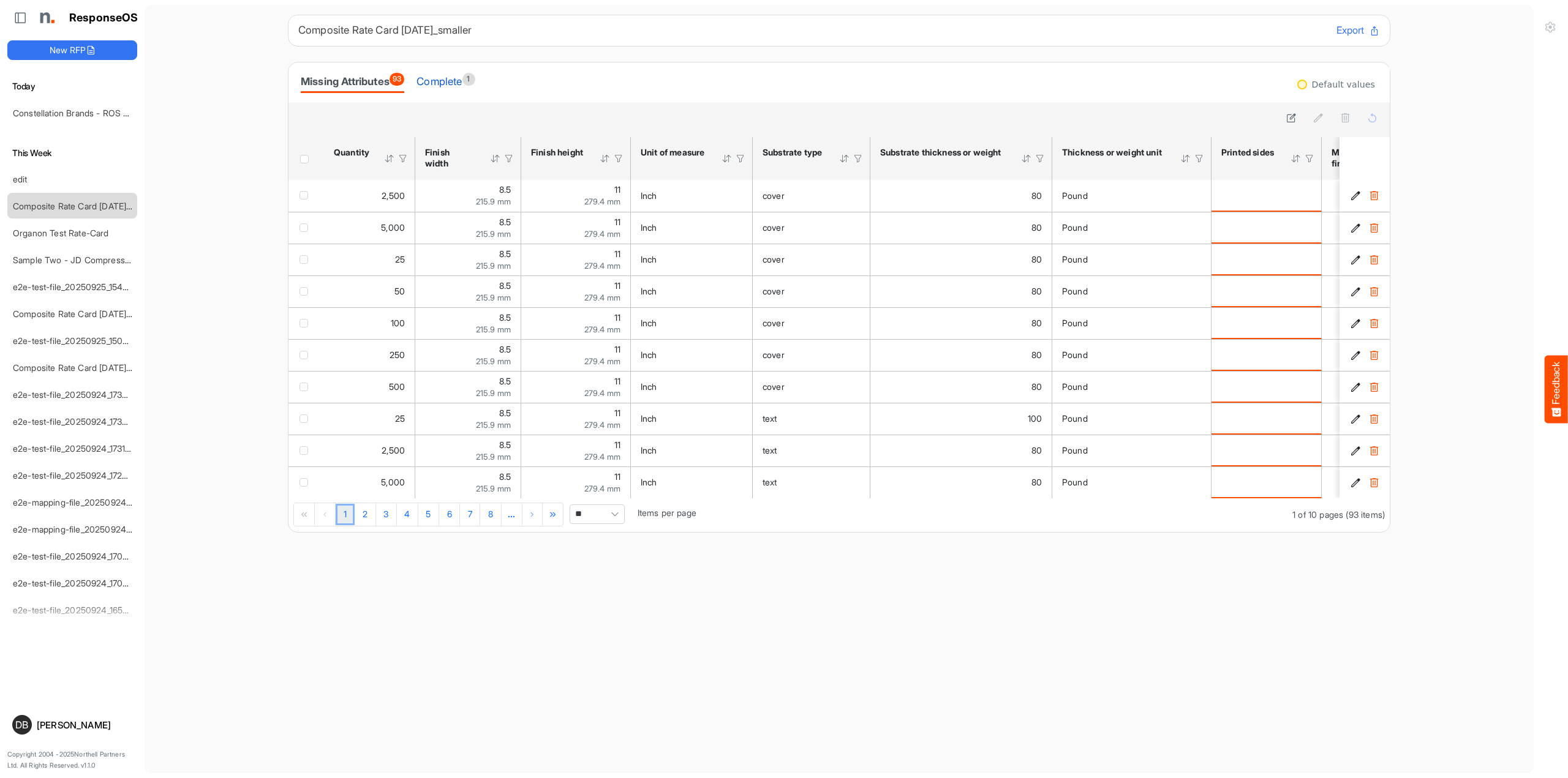
click at [458, 82] on div "Complete 1" at bounding box center [446, 81] width 58 height 17
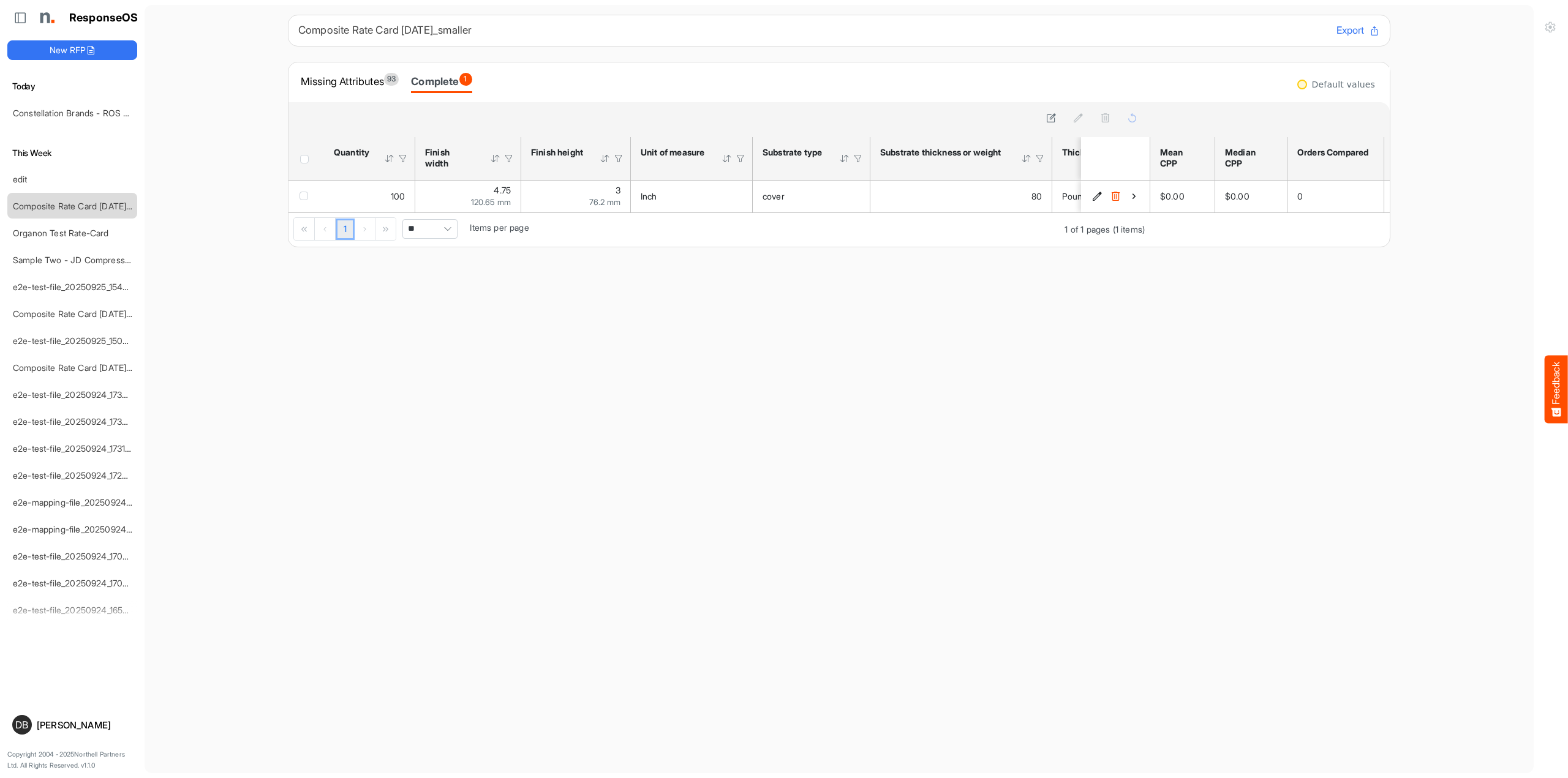
click at [470, 81] on div "Complete 1" at bounding box center [441, 81] width 60 height 17
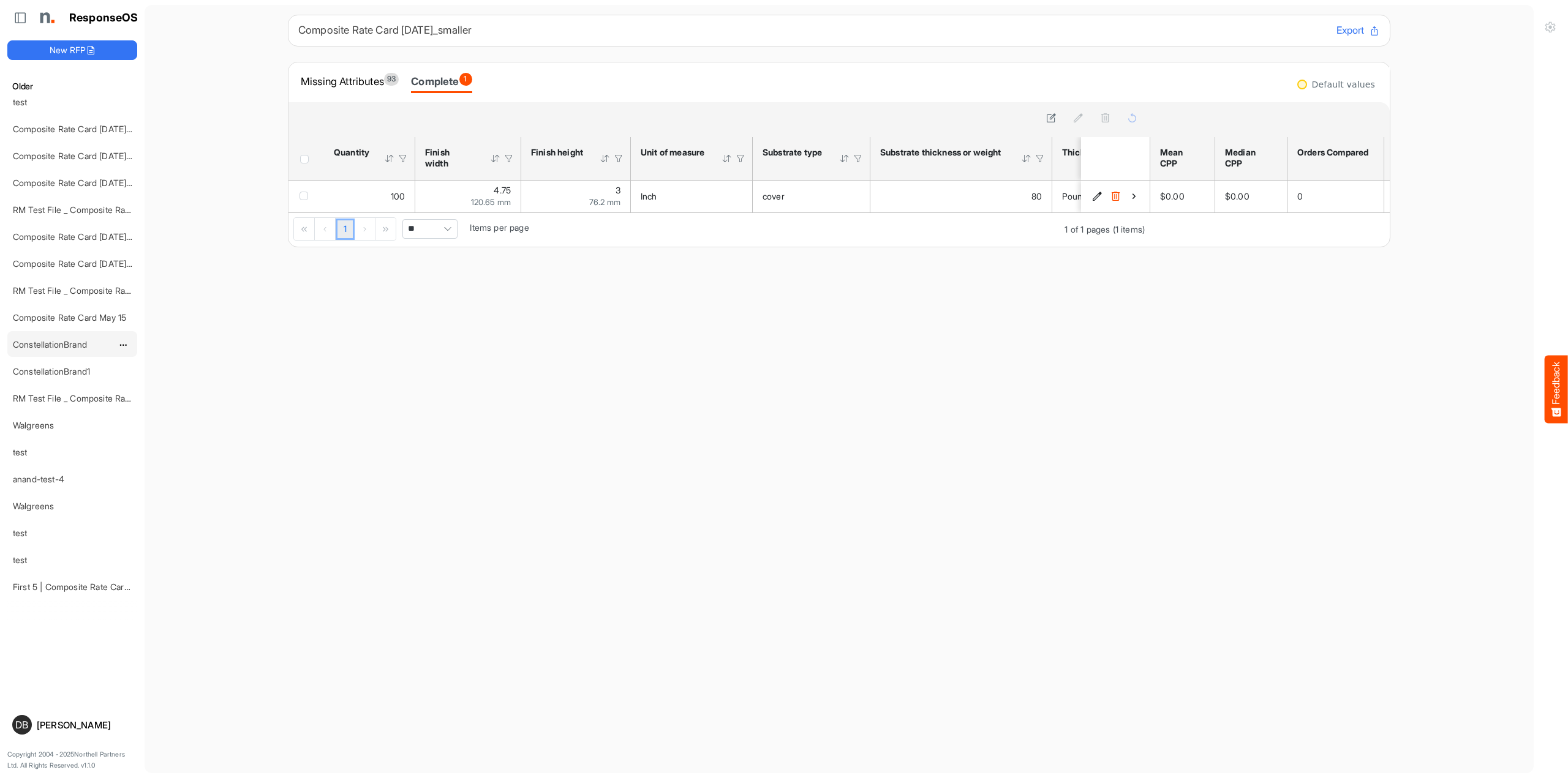
scroll to position [2676, 0]
click at [67, 306] on div "Composite Rate Card May 15" at bounding box center [63, 317] width 109 height 25
click at [70, 316] on link "Composite Rate Card May 15" at bounding box center [69, 317] width 113 height 10
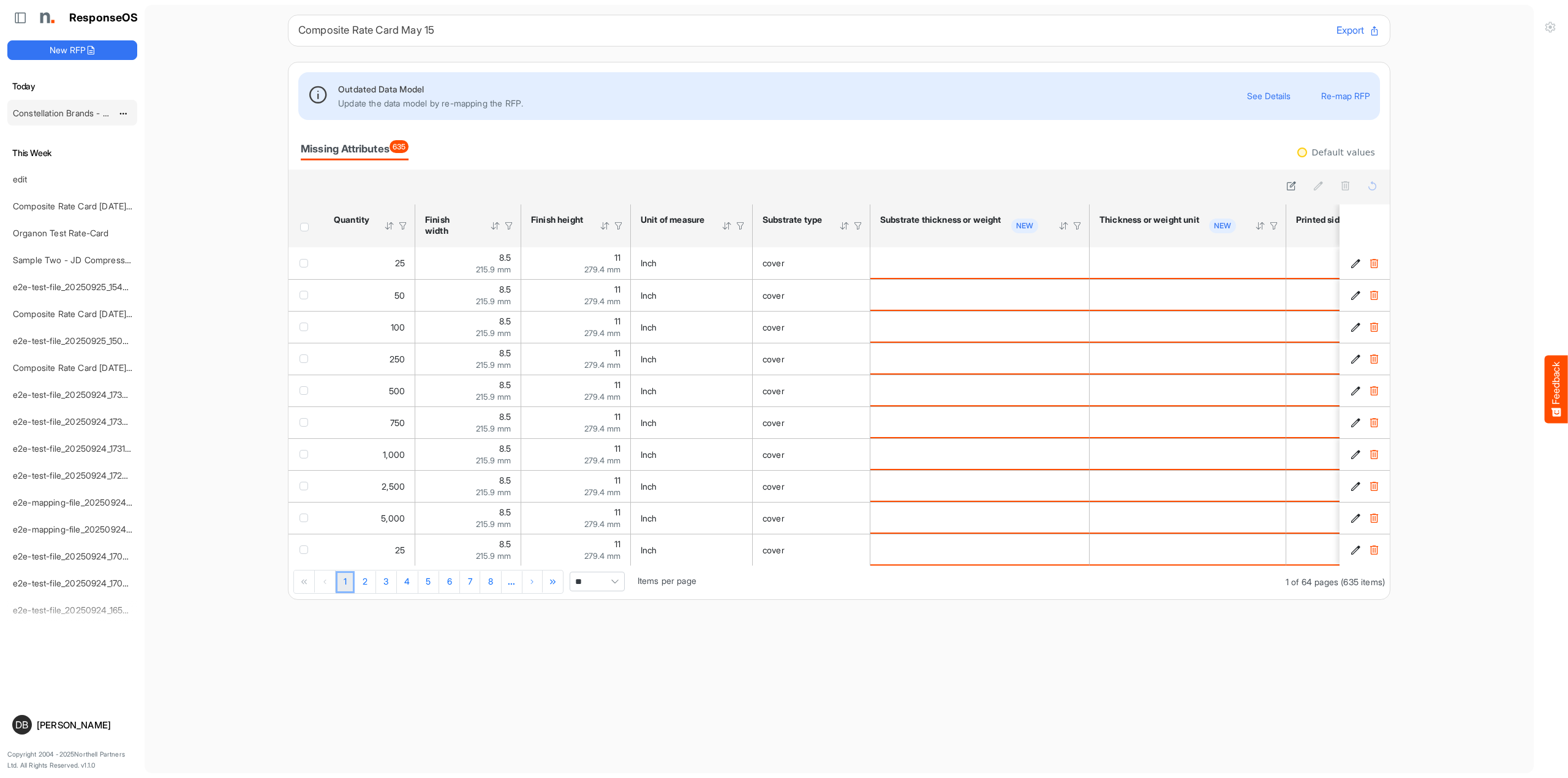
click at [46, 111] on link "Constellation Brands - ROS prices" at bounding box center [79, 112] width 134 height 10
